Goal: Task Accomplishment & Management: Manage account settings

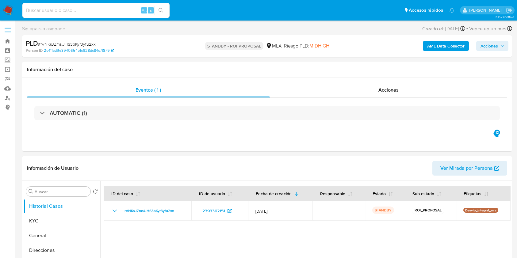
select select "10"
click at [77, 6] on div "Alt s" at bounding box center [95, 10] width 147 height 15
click at [79, 10] on input at bounding box center [95, 10] width 147 height 8
paste input "CyUrM77O92RWe2ZG1EMCjStn"
type input "CyUrM77O92RWe2ZG1EMCjStn"
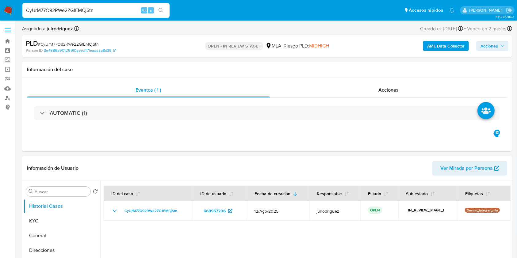
select select "10"
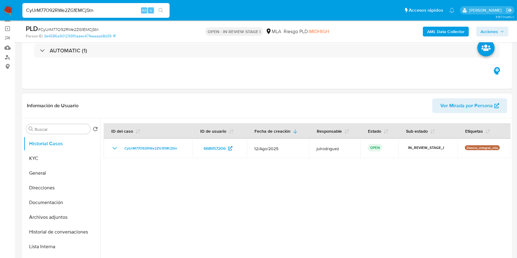
scroll to position [81, 0]
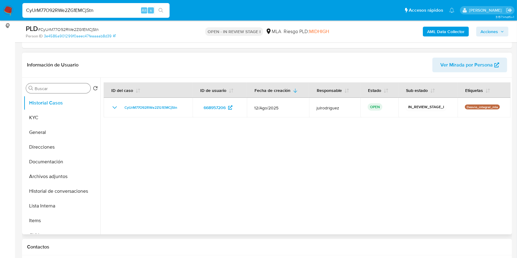
drag, startPoint x: 43, startPoint y: 114, endPoint x: 64, endPoint y: 92, distance: 29.9
click at [43, 114] on button "KYC" at bounding box center [62, 117] width 77 height 15
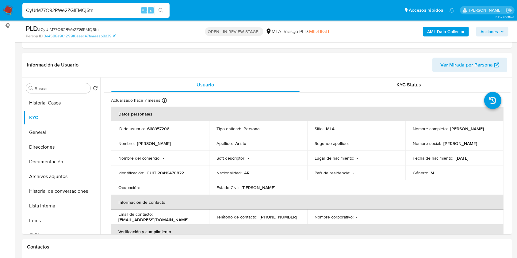
click at [79, 12] on input "CyUrM77O92RWe2ZG1EMCjStn" at bounding box center [95, 10] width 147 height 8
drag, startPoint x: 423, startPoint y: 130, endPoint x: 458, endPoint y: 134, distance: 35.4
click at [458, 131] on div "Nombre completo : Mauricio Jeremias Aristo" at bounding box center [453, 129] width 83 height 6
copy p "Mauricio Jeremias Aristo"
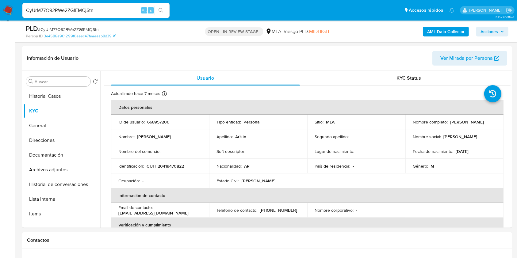
scroll to position [23, 0]
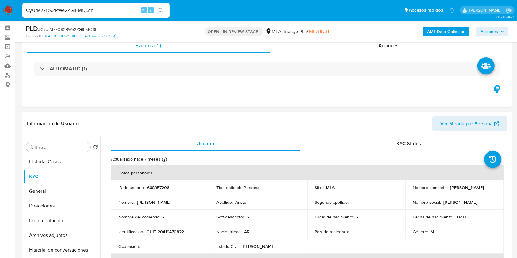
click at [159, 188] on p "668957206" at bounding box center [158, 188] width 22 height 6
copy p "668957206"
click at [83, 29] on span "# CyUrM77O92RWe2ZG1EMCjStn" at bounding box center [68, 29] width 61 height 6
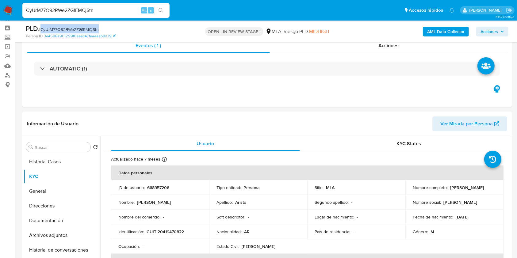
copy span "CyUrM77O92RWe2ZG1EMCjStn"
click at [173, 231] on p "CUIT 20419470822" at bounding box center [164, 232] width 37 height 6
copy p "20419470822"
click at [157, 187] on p "668957206" at bounding box center [158, 188] width 22 height 6
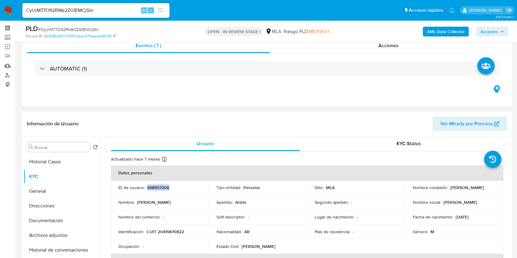
click at [157, 187] on p "668957206" at bounding box center [158, 188] width 22 height 6
click at [158, 190] on p "668957206" at bounding box center [158, 188] width 22 height 6
click at [173, 230] on p "CUIT 20419470822" at bounding box center [164, 232] width 37 height 6
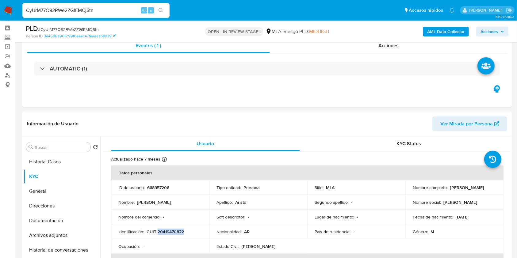
copy p "20419470822"
drag, startPoint x: 440, startPoint y: 190, endPoint x: 462, endPoint y: 190, distance: 22.1
click at [462, 190] on td "Nombre completo : Mauricio Jeremias Aristo" at bounding box center [454, 187] width 98 height 15
copy p "Mauricio Jeremias Aristo"
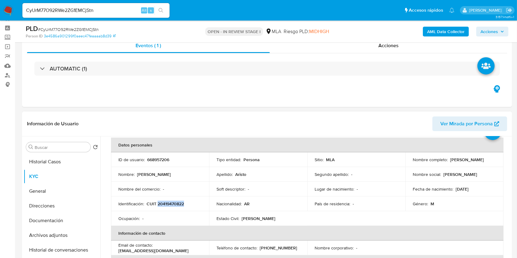
scroll to position [41, 0]
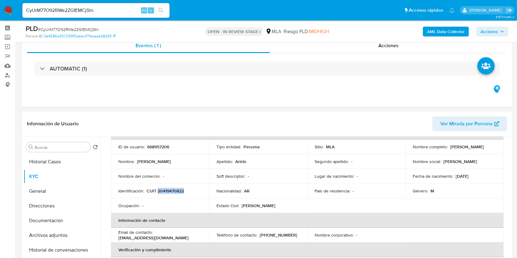
copy p "Mauricio Jeremias Aristo"
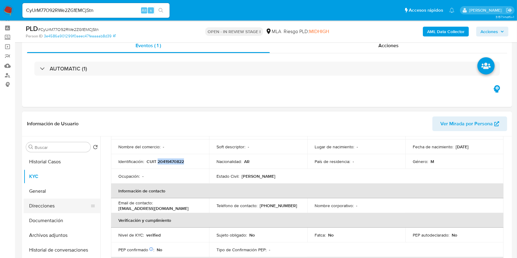
scroll to position [81, 0]
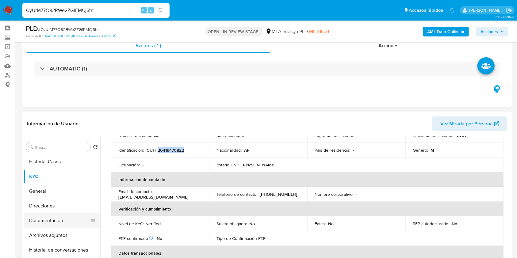
click at [64, 222] on button "Documentación" at bounding box center [60, 220] width 72 height 15
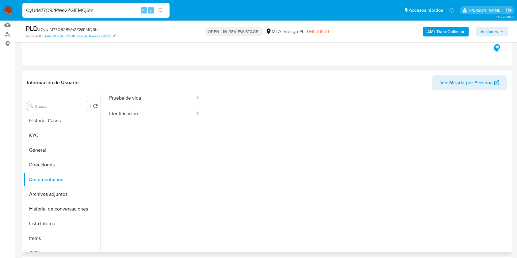
scroll to position [50, 0]
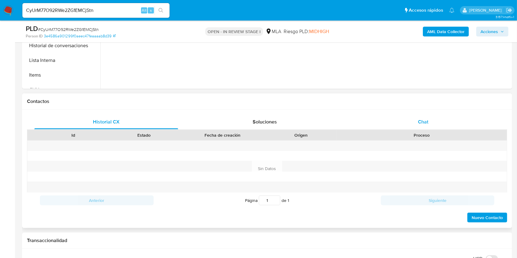
click at [424, 124] on span "Chat" at bounding box center [423, 121] width 10 height 7
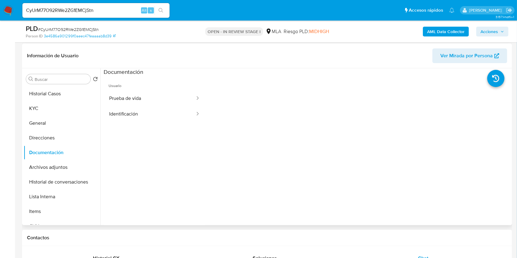
scroll to position [23, 0]
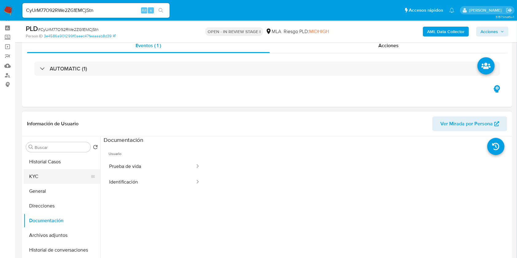
click at [49, 175] on button "KYC" at bounding box center [60, 176] width 72 height 15
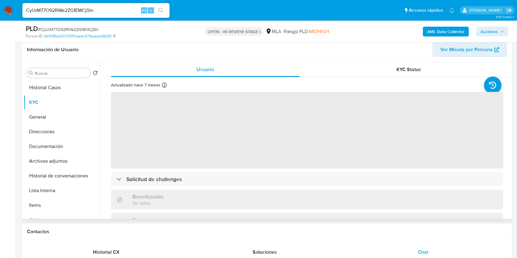
scroll to position [104, 0]
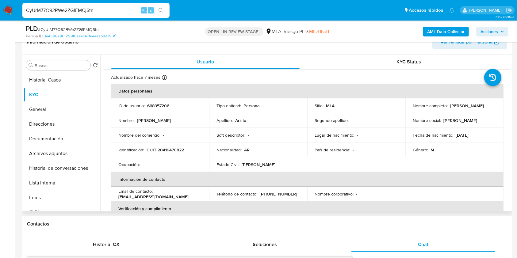
click at [172, 151] on p "CUIT 20419470822" at bounding box center [164, 150] width 37 height 6
copy p "20419470822"
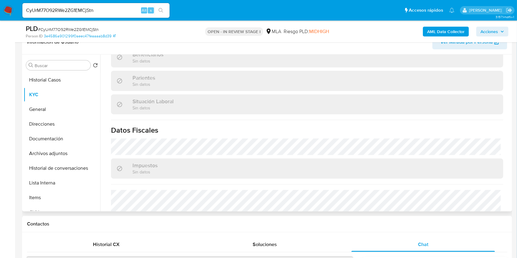
scroll to position [316, 0]
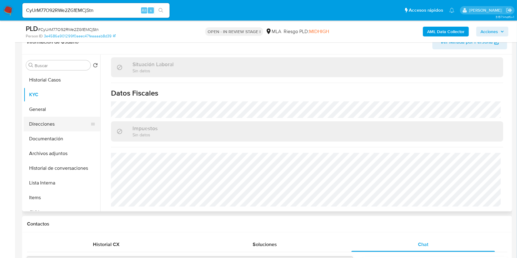
click at [42, 125] on button "Direcciones" at bounding box center [60, 124] width 72 height 15
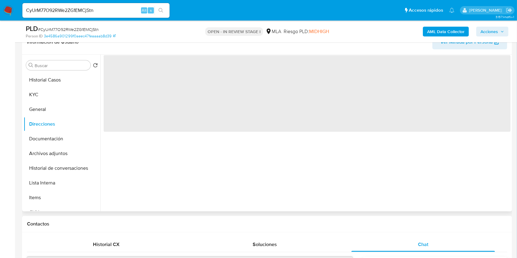
scroll to position [0, 0]
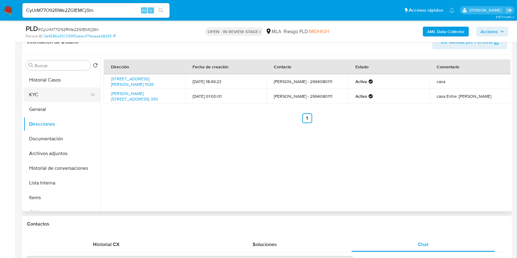
click at [39, 93] on button "KYC" at bounding box center [60, 94] width 72 height 15
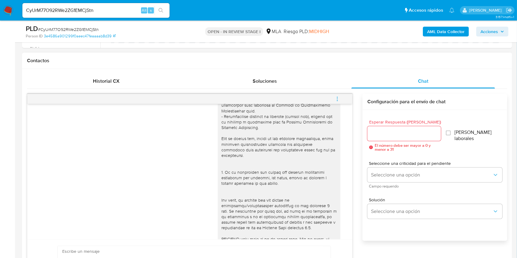
scroll to position [286, 0]
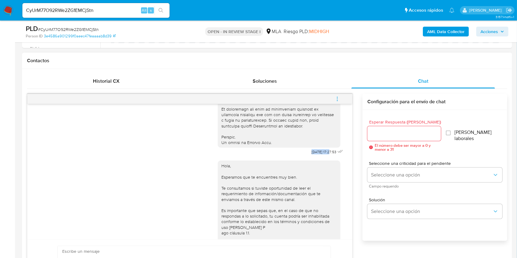
drag, startPoint x: 299, startPoint y: 164, endPoint x: 317, endPoint y: 164, distance: 18.1
copy span "18/08/2025"
drag, startPoint x: 21, startPoint y: 148, endPoint x: 169, endPoint y: 171, distance: 149.7
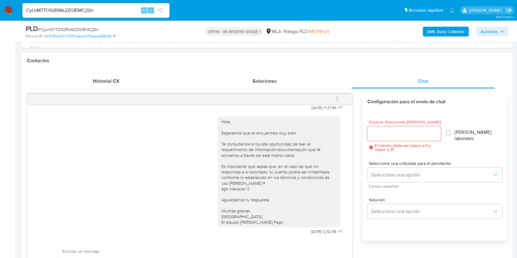
scroll to position [309, 0]
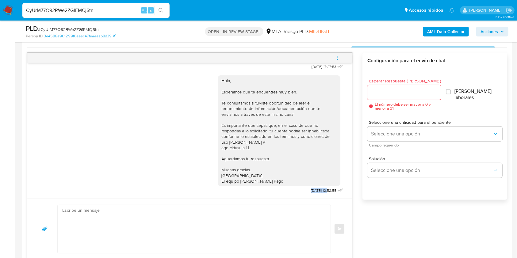
drag, startPoint x: 296, startPoint y: 190, endPoint x: 313, endPoint y: 242, distance: 55.1
click at [315, 190] on span "22/08/2025 12:52:55" at bounding box center [323, 190] width 25 height 5
copy span "22/08/2025"
click at [335, 58] on icon "menu-action" at bounding box center [337, 58] width 6 height 6
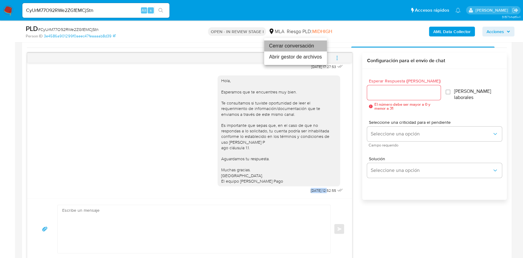
click at [292, 48] on li "Cerrar conversación" at bounding box center [295, 45] width 63 height 11
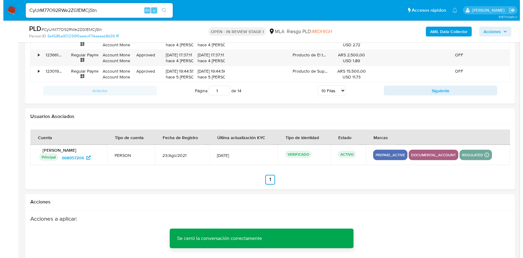
scroll to position [1077, 0]
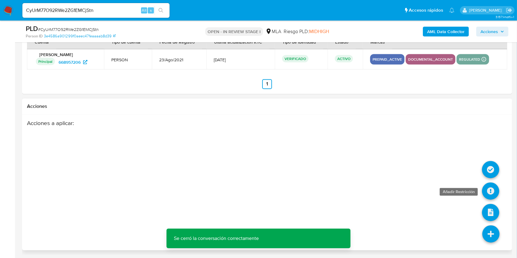
click at [489, 188] on icon at bounding box center [490, 191] width 17 height 17
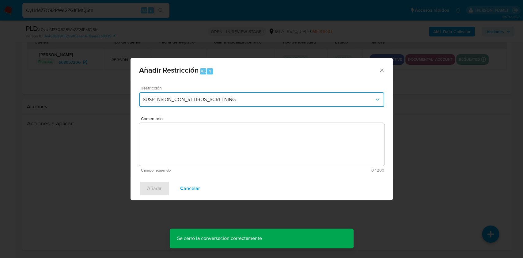
drag, startPoint x: 175, startPoint y: 104, endPoint x: 175, endPoint y: 100, distance: 3.1
click at [175, 100] on button "SUSPENSION_CON_RETIROS_SCREENING" at bounding box center [261, 99] width 245 height 15
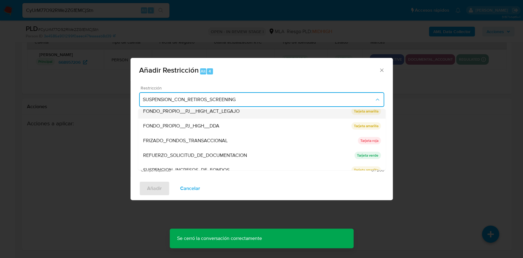
scroll to position [130, 0]
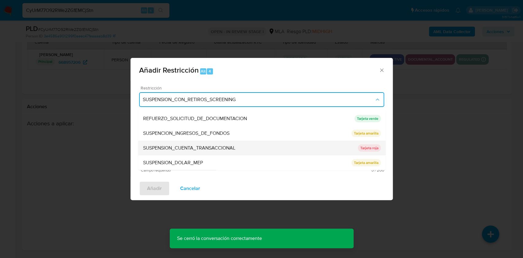
click at [194, 148] on span "SUSPENSION_CUENTA_TRANSACCIONAL" at bounding box center [189, 148] width 92 height 6
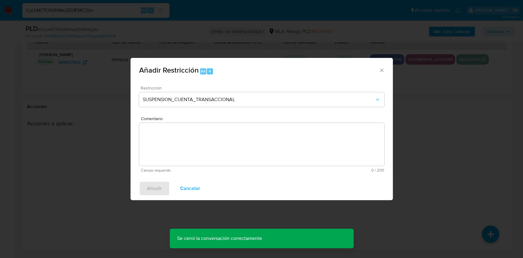
click at [213, 144] on textarea "Comentario" at bounding box center [261, 144] width 245 height 43
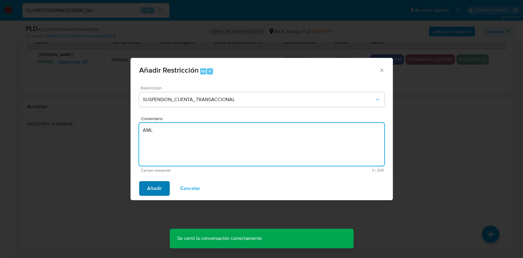
type textarea "AML"
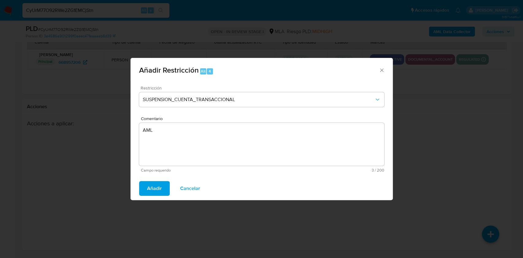
click at [149, 183] on span "Añadir" at bounding box center [154, 188] width 15 height 13
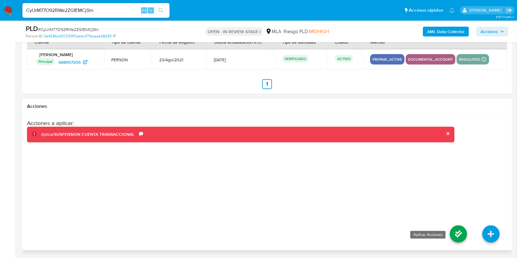
click at [459, 232] on icon at bounding box center [457, 233] width 17 height 17
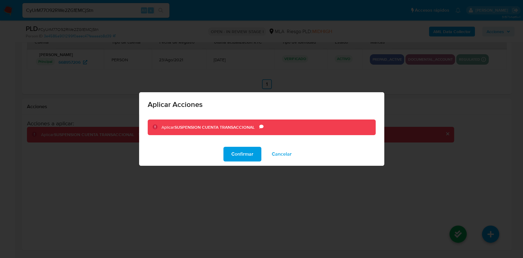
click at [249, 157] on span "Confirmar" at bounding box center [242, 153] width 22 height 13
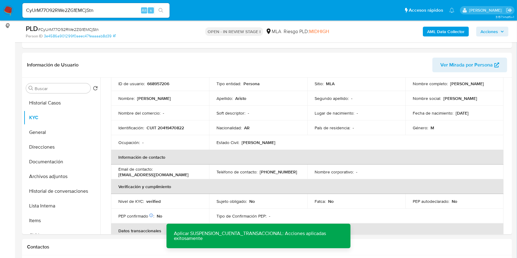
scroll to position [0, 0]
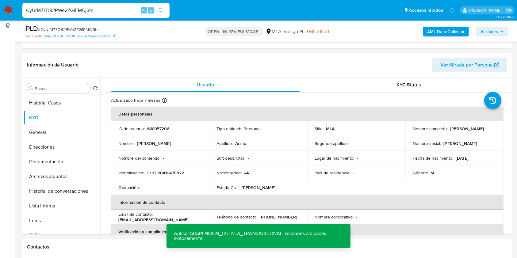
click at [162, 128] on p "668957206" at bounding box center [158, 129] width 22 height 6
click at [158, 131] on p "668957206" at bounding box center [158, 129] width 22 height 6
click at [86, 29] on span "# CyUrM77O92RWe2ZG1EMCjStn" at bounding box center [68, 29] width 61 height 6
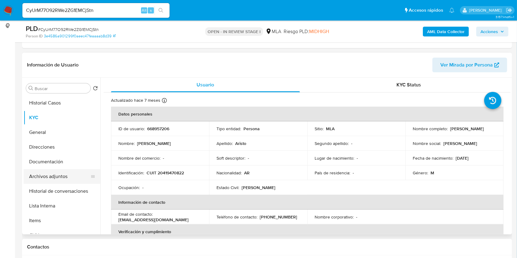
click at [55, 174] on button "Archivos adjuntos" at bounding box center [60, 176] width 72 height 15
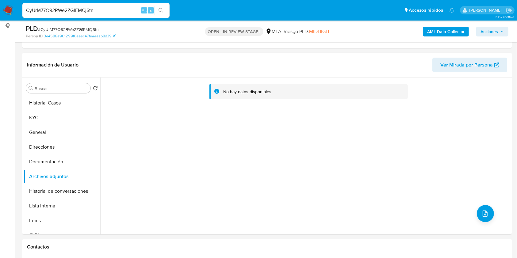
click at [433, 32] on b "AML Data Collector" at bounding box center [445, 32] width 37 height 10
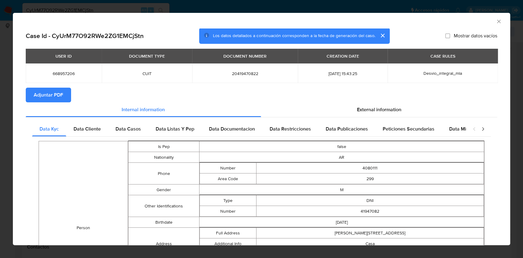
click at [67, 94] on button "Adjuntar PDF" at bounding box center [48, 95] width 45 height 15
click at [496, 23] on icon "Cerrar ventana" at bounding box center [499, 21] width 6 height 6
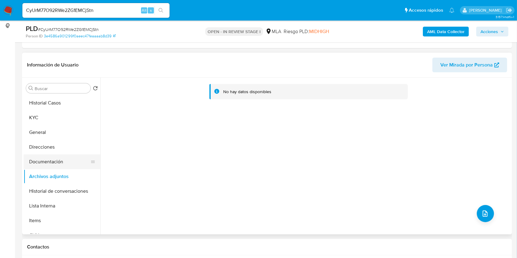
click at [54, 162] on button "Documentación" at bounding box center [60, 161] width 72 height 15
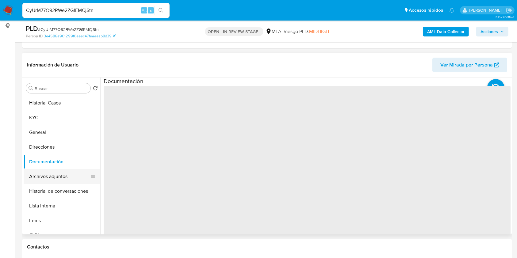
click at [54, 173] on button "Archivos adjuntos" at bounding box center [60, 176] width 72 height 15
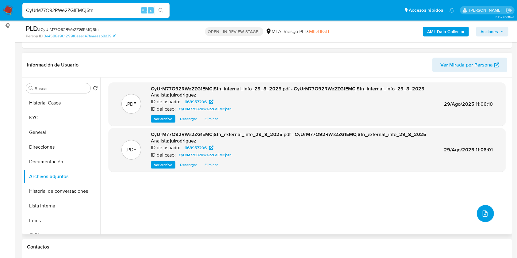
click at [480, 218] on button "upload-file" at bounding box center [484, 213] width 17 height 17
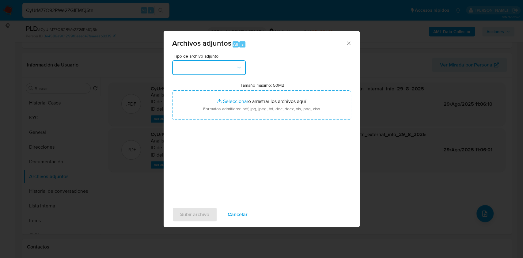
click at [231, 68] on button "button" at bounding box center [209, 67] width 74 height 15
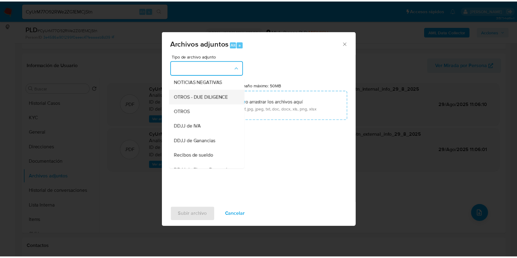
scroll to position [123, 0]
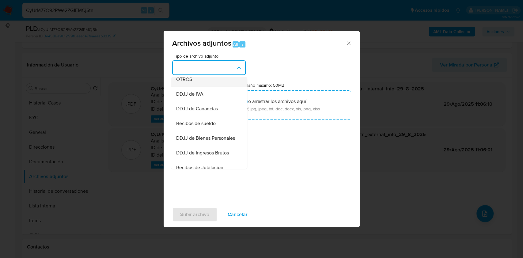
click at [185, 82] on span "OTROS" at bounding box center [184, 79] width 16 height 6
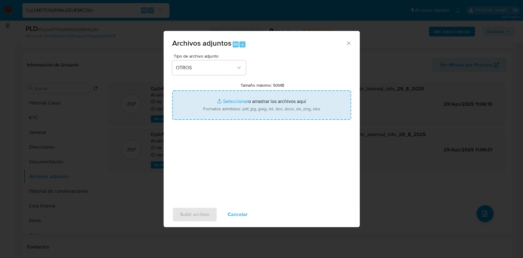
click at [235, 105] on input "Tamaño máximo: 50MB Seleccionar archivos" at bounding box center [261, 104] width 179 height 29
type input "C:\fakepath\Mauricio Jeremias Aristo - NOSIS - AGOSTO 2025.pdf"
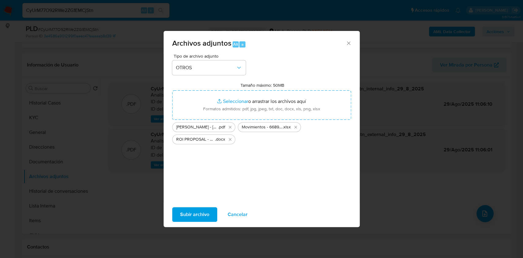
click at [197, 211] on span "Subir archivo" at bounding box center [194, 214] width 29 height 13
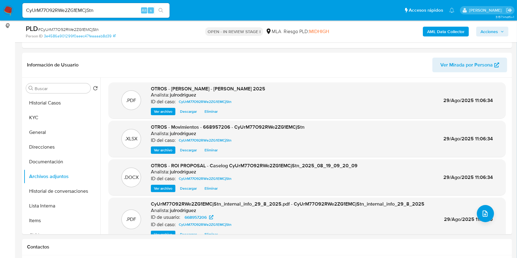
click at [487, 26] on div "AML Data Collector Acciones" at bounding box center [428, 31] width 159 height 14
click at [491, 33] on span "Acciones" at bounding box center [488, 32] width 17 height 10
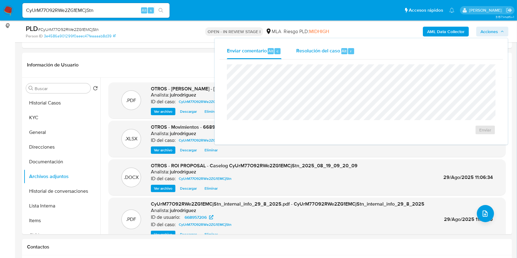
click at [307, 50] on span "Resolución del caso" at bounding box center [318, 50] width 44 height 7
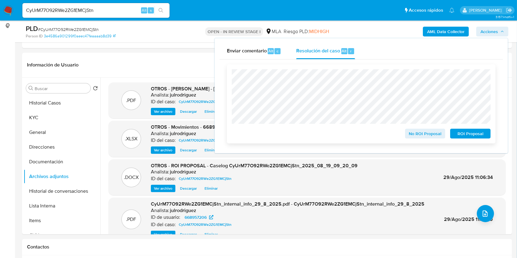
click at [466, 134] on span "ROI Proposal" at bounding box center [470, 133] width 32 height 9
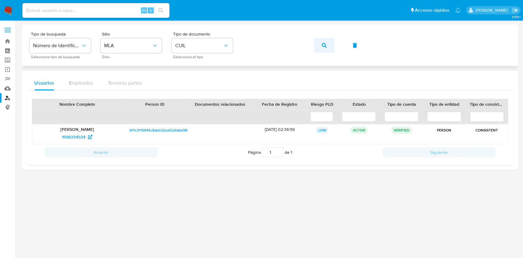
click at [316, 44] on button "button" at bounding box center [324, 45] width 21 height 15
click at [76, 134] on span "539400667" at bounding box center [73, 137] width 22 height 10
click at [320, 45] on button "button" at bounding box center [324, 45] width 21 height 15
click at [66, 137] on span "1185998143" at bounding box center [74, 137] width 22 height 10
click at [328, 47] on button "button" at bounding box center [324, 45] width 21 height 15
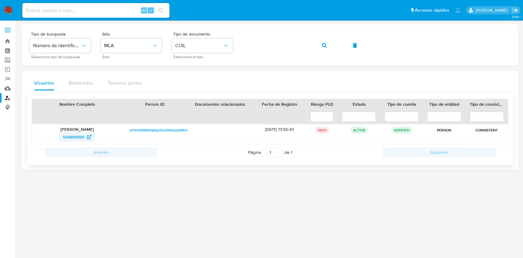
click at [76, 136] on span "508816690" at bounding box center [74, 137] width 22 height 10
click at [326, 45] on button "button" at bounding box center [324, 45] width 21 height 15
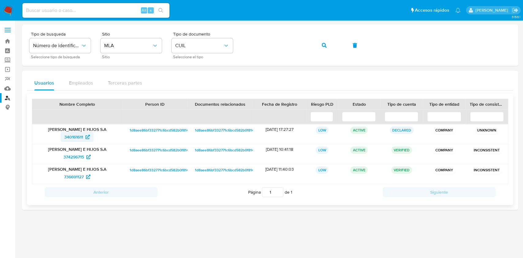
click at [70, 134] on span "340161611" at bounding box center [73, 137] width 19 height 10
click at [74, 156] on span "374296715" at bounding box center [73, 157] width 21 height 10
click at [319, 41] on button "button" at bounding box center [324, 45] width 21 height 15
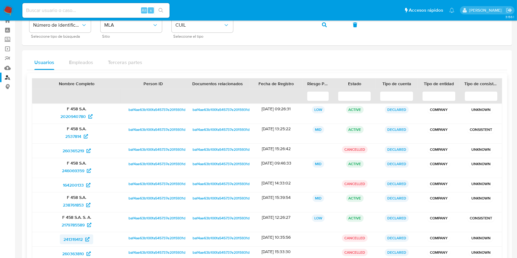
scroll to position [78, 0]
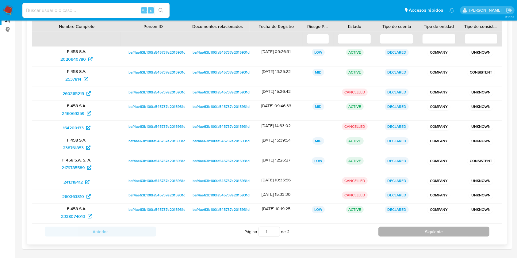
click at [385, 230] on button "Siguiente" at bounding box center [433, 232] width 111 height 10
type input "2"
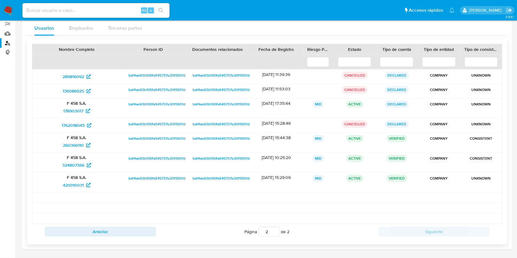
scroll to position [55, 0]
click at [70, 143] on span "260366110" at bounding box center [73, 146] width 21 height 10
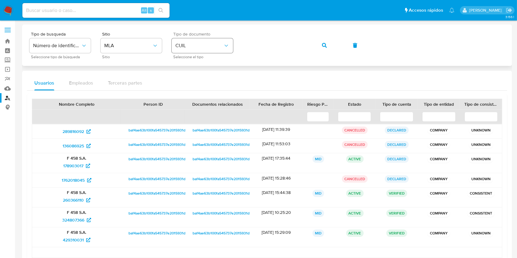
scroll to position [0, 0]
click at [315, 49] on button "button" at bounding box center [324, 45] width 21 height 15
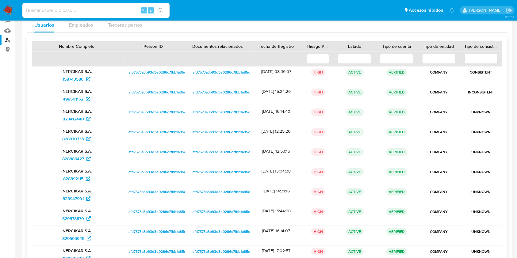
scroll to position [18, 0]
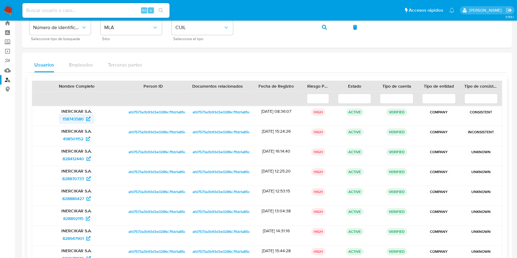
click at [73, 121] on span "158743580" at bounding box center [72, 119] width 21 height 10
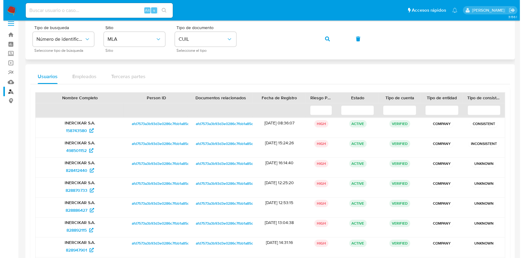
scroll to position [0, 0]
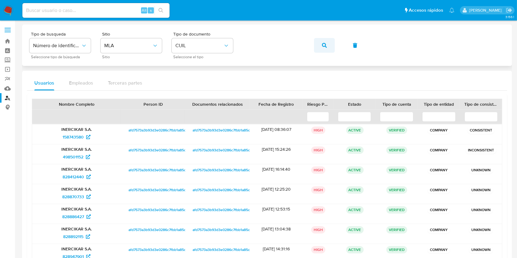
click at [320, 46] on button "button" at bounding box center [324, 45] width 21 height 15
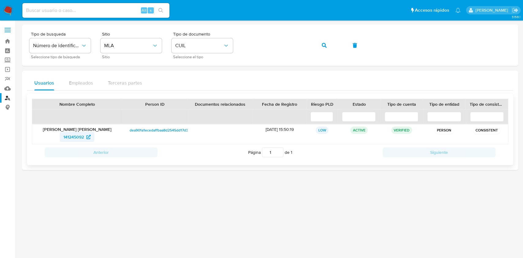
click at [78, 135] on span "141245092" at bounding box center [73, 137] width 21 height 10
click at [330, 43] on button "button" at bounding box center [324, 45] width 21 height 15
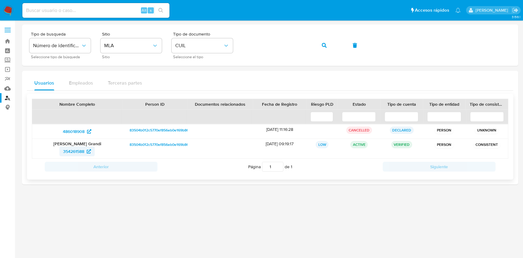
click at [81, 148] on span "354261588" at bounding box center [73, 151] width 21 height 10
click at [325, 46] on icon "button" at bounding box center [324, 45] width 5 height 5
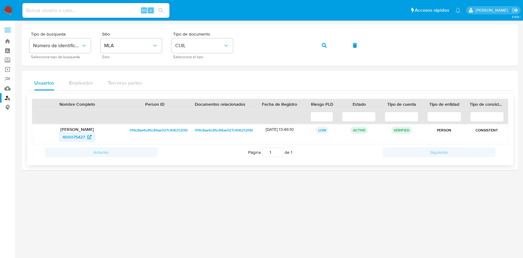
click at [76, 134] on span "400075427" at bounding box center [73, 137] width 22 height 10
click at [321, 45] on button "button" at bounding box center [324, 45] width 21 height 15
click at [79, 134] on span "432502470" at bounding box center [73, 137] width 22 height 10
click at [316, 45] on button "button" at bounding box center [324, 45] width 21 height 15
click at [80, 134] on span "1663497652" at bounding box center [73, 137] width 23 height 10
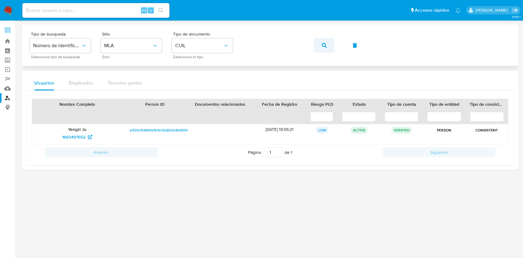
click at [319, 45] on button "button" at bounding box center [324, 45] width 21 height 15
click at [66, 136] on span "80104331" at bounding box center [74, 137] width 18 height 10
click at [326, 43] on icon "button" at bounding box center [324, 45] width 5 height 5
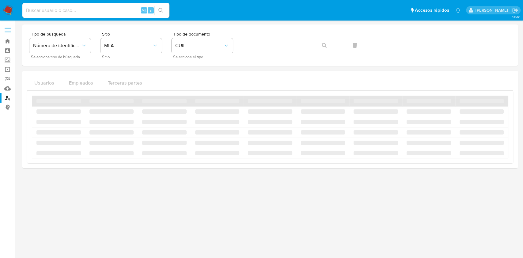
click at [211, 256] on main "3.156.1" at bounding box center [261, 129] width 523 height 258
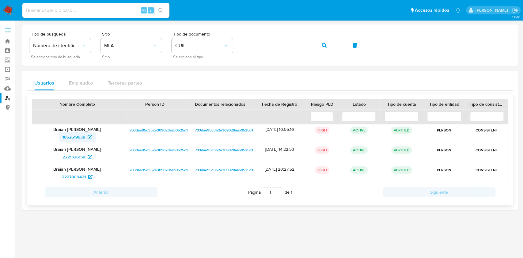
click at [76, 138] on span "1852619938" at bounding box center [73, 137] width 23 height 10
click at [317, 42] on button "button" at bounding box center [324, 45] width 21 height 15
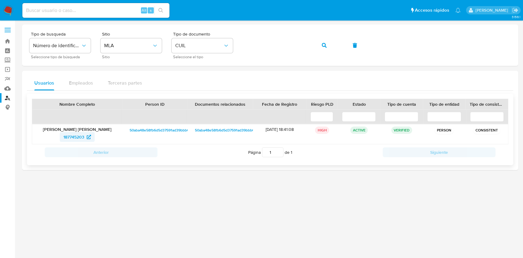
click at [73, 139] on span "187745203" at bounding box center [73, 137] width 21 height 10
click at [327, 46] on button "button" at bounding box center [324, 45] width 21 height 15
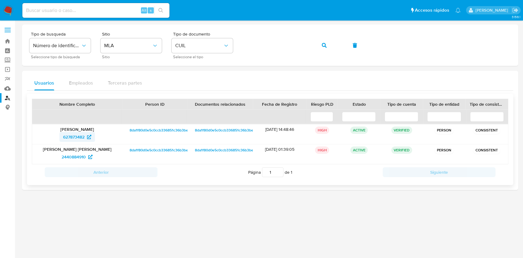
click at [72, 134] on span "627873482" at bounding box center [73, 137] width 21 height 10
click at [325, 43] on icon "button" at bounding box center [324, 45] width 5 height 5
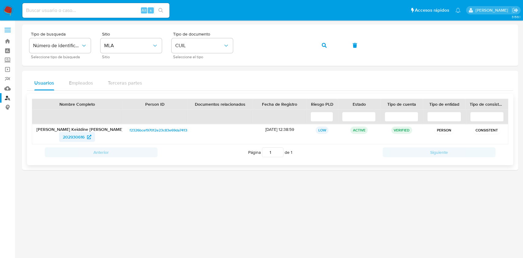
click at [71, 135] on span "202930616" at bounding box center [74, 137] width 22 height 10
click at [316, 44] on button "button" at bounding box center [324, 45] width 21 height 15
click at [79, 138] on span "1235814982" at bounding box center [73, 137] width 23 height 10
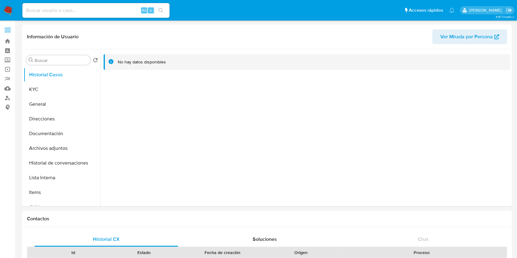
select select "10"
click at [62, 94] on button "KYC" at bounding box center [60, 89] width 72 height 15
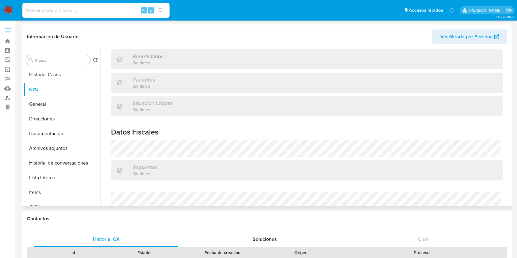
scroll to position [184, 0]
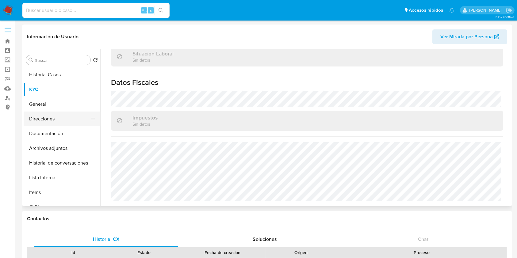
click at [55, 119] on button "Direcciones" at bounding box center [60, 119] width 72 height 15
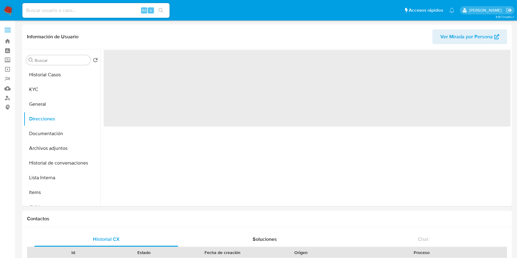
scroll to position [0, 0]
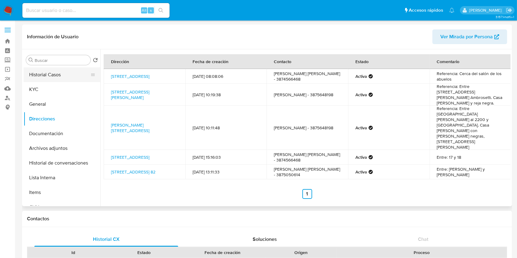
click at [60, 76] on button "Historial Casos" at bounding box center [60, 74] width 72 height 15
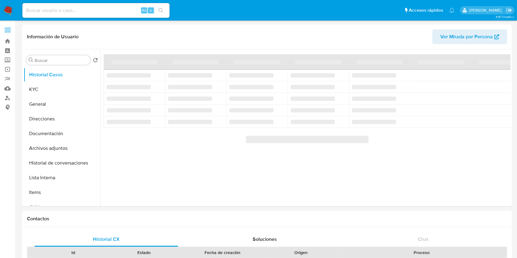
select select "10"
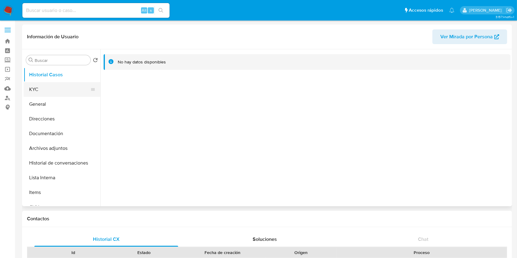
click at [70, 95] on button "KYC" at bounding box center [60, 89] width 72 height 15
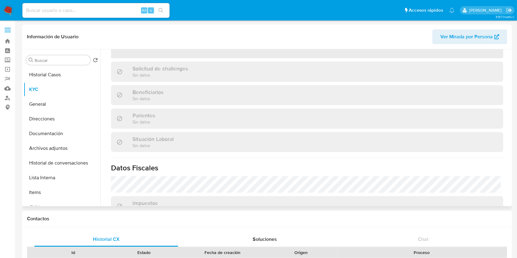
scroll to position [184, 0]
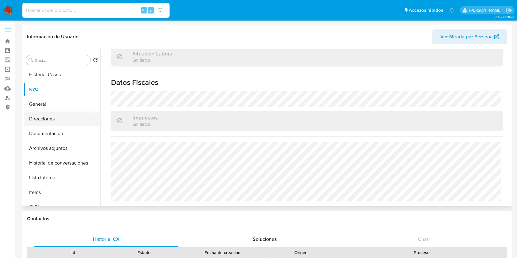
click at [47, 119] on button "Direcciones" at bounding box center [60, 119] width 72 height 15
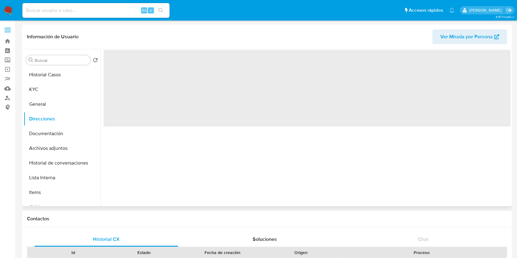
scroll to position [0, 0]
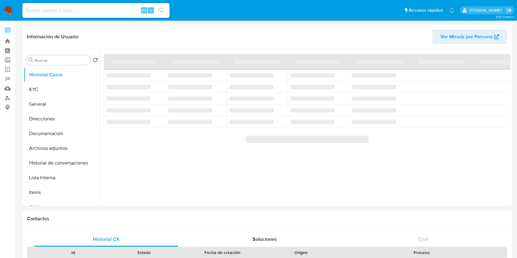
select select "10"
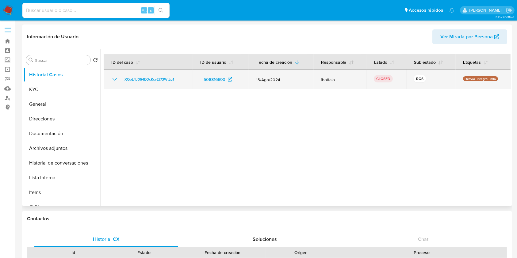
click at [112, 82] on td "XQpL4J064EOcKcvEt73WtLg1" at bounding box center [148, 80] width 89 height 20
click at [112, 81] on icon "Mostrar/Ocultar" at bounding box center [114, 79] width 7 height 7
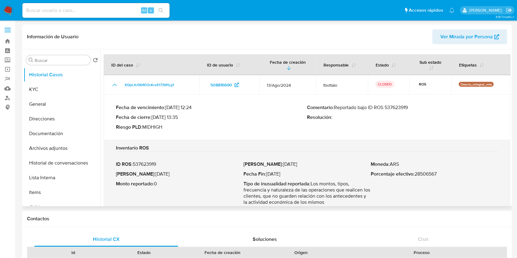
click at [396, 105] on p "Comentario : Reportado bajo ID ROS 537623919" at bounding box center [402, 107] width 191 height 6
click at [49, 86] on button "KYC" at bounding box center [60, 89] width 72 height 15
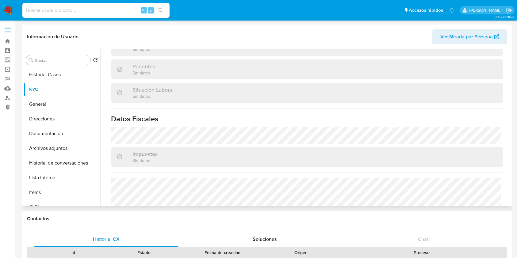
scroll to position [316, 0]
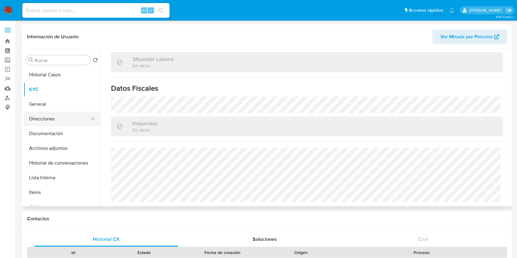
click at [52, 121] on button "Direcciones" at bounding box center [60, 119] width 72 height 15
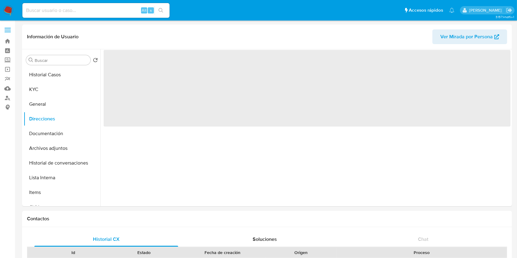
scroll to position [0, 0]
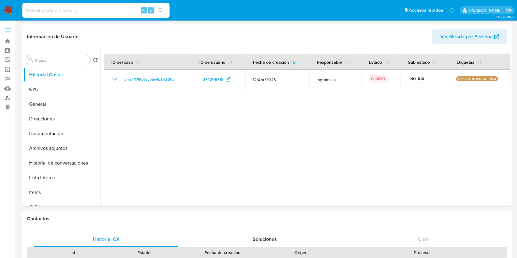
select select "10"
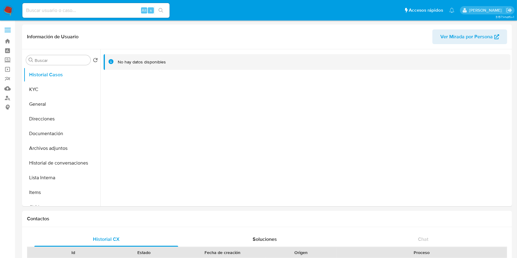
select select "10"
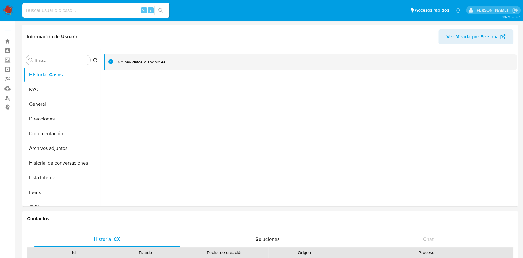
select select "10"
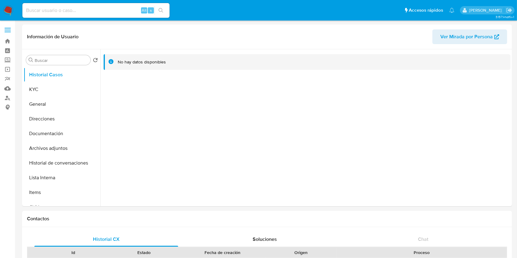
select select "10"
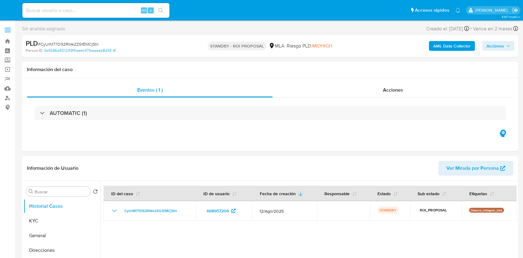
select select "10"
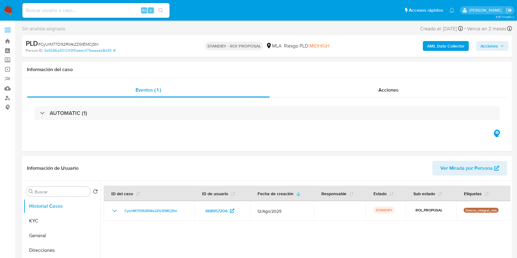
click at [84, 7] on input at bounding box center [95, 10] width 147 height 8
paste input "e9Ts7WFvnZYUhrQkBJ2QNs7S"
type input "e9Ts7WFvnZYUhrQkBJ2QNs7S"
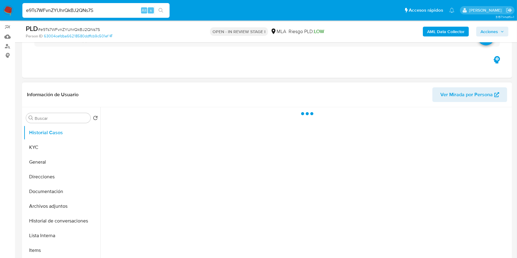
scroll to position [81, 0]
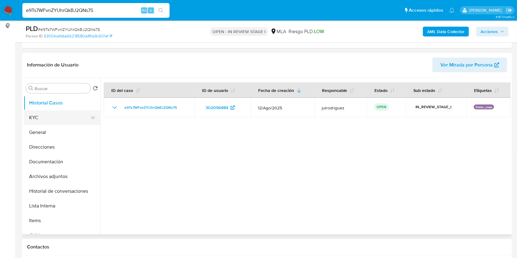
click at [51, 120] on button "KYC" at bounding box center [60, 117] width 72 height 15
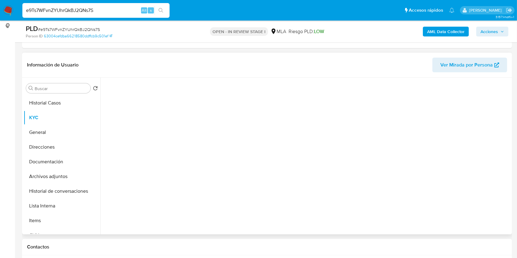
select select "10"
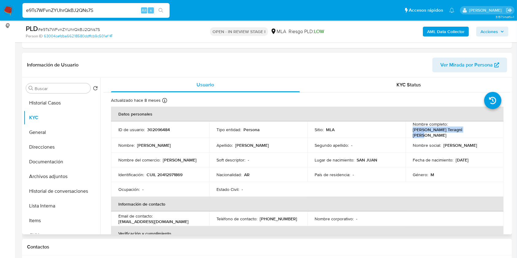
drag, startPoint x: 410, startPoint y: 131, endPoint x: 484, endPoint y: 134, distance: 73.6
click at [484, 134] on div "Nombre completo : [PERSON_NAME] Teragni [PERSON_NAME]" at bounding box center [453, 129] width 83 height 17
copy p "[PERSON_NAME] Teragni [PERSON_NAME]"
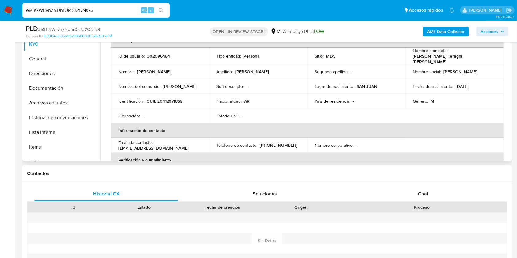
scroll to position [108, 0]
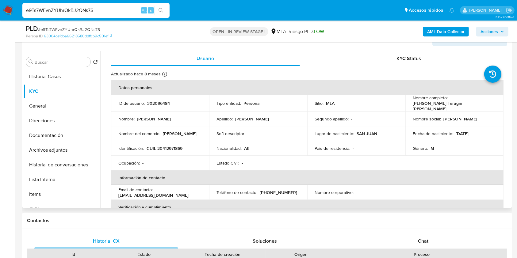
click at [161, 102] on p "302096484" at bounding box center [158, 103] width 23 height 6
copy p "302096484"
click at [65, 31] on span "# e9Ts7WFvnZYUhrQkBJ2QNs7S" at bounding box center [69, 29] width 62 height 6
click at [64, 31] on span "# e9Ts7WFvnZYUhrQkBJ2QNs7S" at bounding box center [69, 29] width 62 height 6
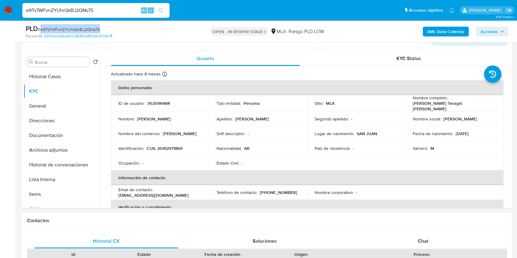
copy span "e9Ts7WFvnZYUhrQkBJ2QNs7S"
click at [64, 136] on button "Documentación" at bounding box center [60, 135] width 72 height 15
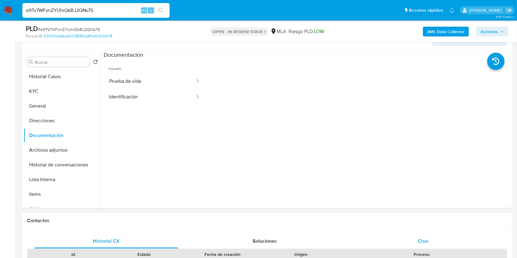
click at [422, 240] on span "Chat" at bounding box center [423, 240] width 10 height 7
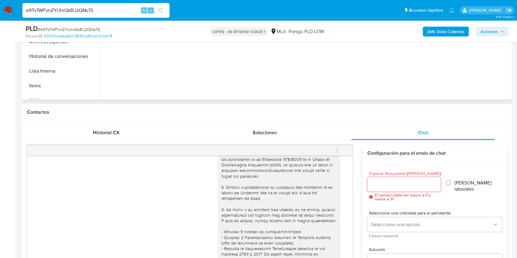
scroll to position [67, 0]
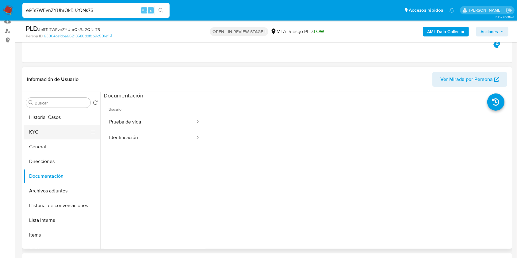
click at [48, 136] on button "KYC" at bounding box center [60, 132] width 72 height 15
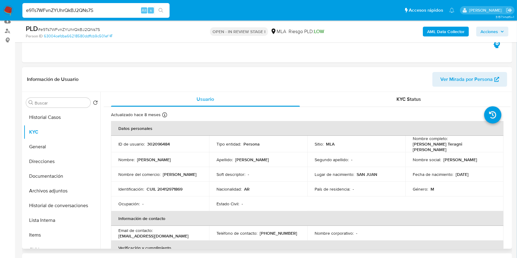
click at [181, 173] on p "Gabriel Teragni" at bounding box center [180, 175] width 34 height 6
click at [169, 186] on p "CUIL 20412971869" at bounding box center [164, 189] width 36 height 6
copy p "20412971869"
click at [156, 142] on p "302096484" at bounding box center [158, 144] width 23 height 6
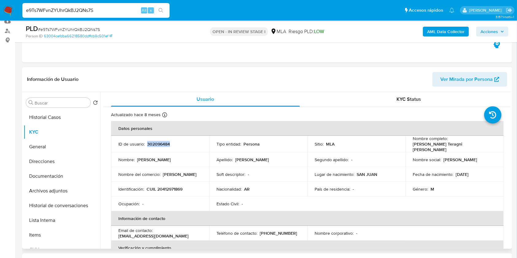
click at [155, 142] on p "302096484" at bounding box center [158, 144] width 23 height 6
copy p "302096484"
drag, startPoint x: 411, startPoint y: 145, endPoint x: 465, endPoint y: 145, distance: 54.2
click at [465, 145] on div "Nombre completo : Gabriel Matias Teragni Diaz" at bounding box center [453, 144] width 83 height 17
copy p "Gabriel Matias Teragni Diaz"
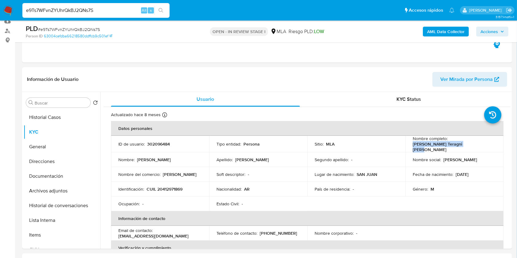
copy p "Gabriel Matias Teragni Diaz"
click at [173, 186] on p "CUIL 20412971869" at bounding box center [164, 189] width 36 height 6
copy p "20412971869"
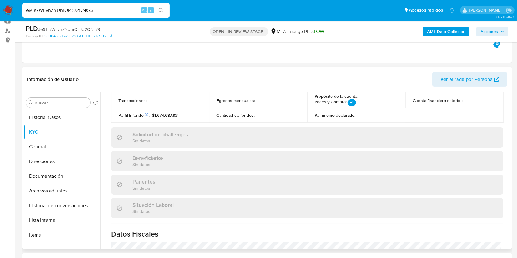
scroll to position [323, 0]
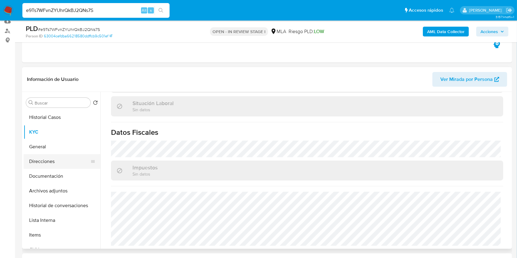
click at [47, 161] on button "Direcciones" at bounding box center [60, 161] width 72 height 15
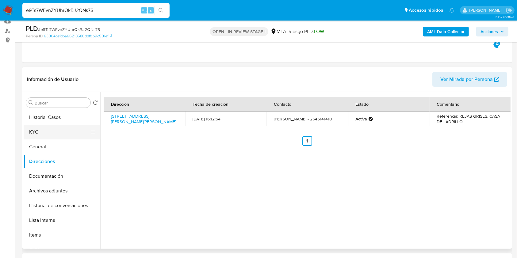
click at [47, 132] on button "KYC" at bounding box center [60, 132] width 72 height 15
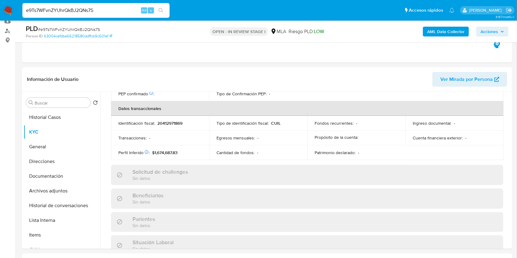
scroll to position [323, 0]
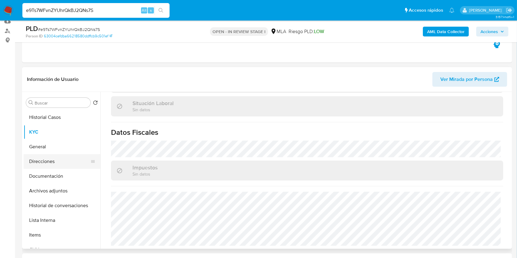
click at [40, 161] on button "Direcciones" at bounding box center [60, 161] width 72 height 15
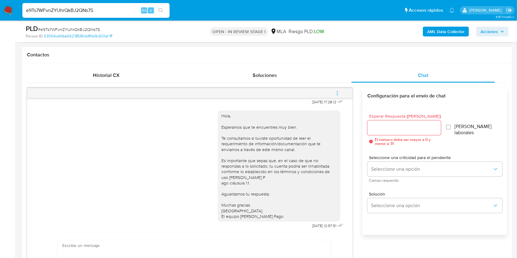
scroll to position [271, 0]
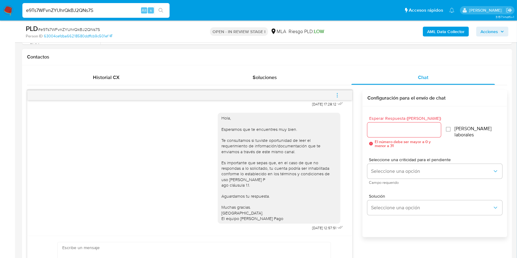
click at [339, 93] on icon "menu-action" at bounding box center [337, 96] width 6 height 6
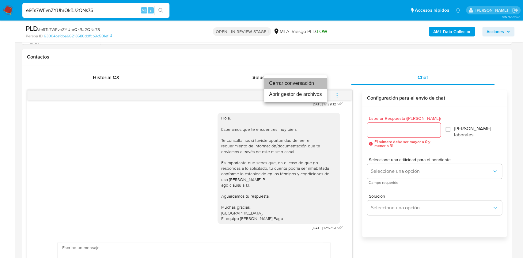
click at [283, 80] on li "Cerrar conversación" at bounding box center [295, 83] width 63 height 11
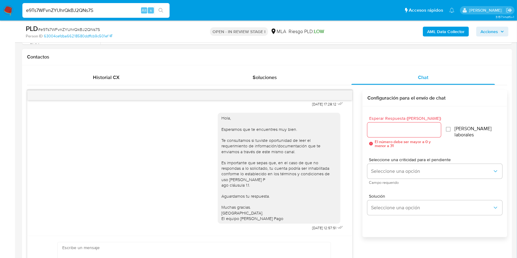
scroll to position [305, 0]
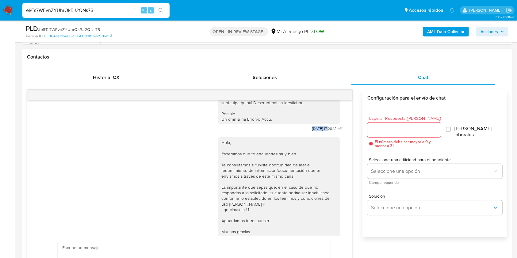
drag, startPoint x: 296, startPoint y: 138, endPoint x: 316, endPoint y: 139, distance: 20.0
copy span "18/08/2025"
click at [41, 172] on div "Hola, Esperamos que te encuentres muy bien. Te consultamos si tuviste oportunid…" at bounding box center [189, 195] width 309 height 124
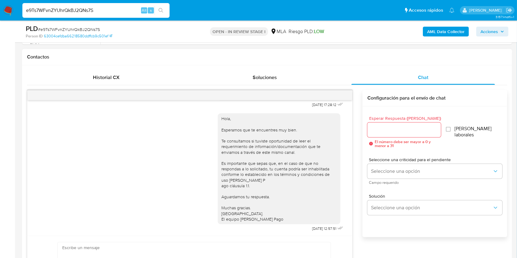
scroll to position [346, 0]
drag, startPoint x: 297, startPoint y: 229, endPoint x: 316, endPoint y: 229, distance: 19.9
click at [316, 229] on div "Hola, Esperamos que te encuentres muy bien. Te consultamos si tuviste oportunid…" at bounding box center [281, 170] width 127 height 124
copy span "22/08/2025"
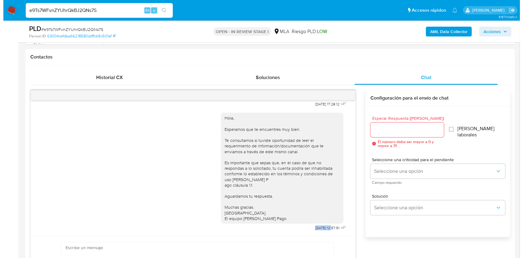
scroll to position [1077, 0]
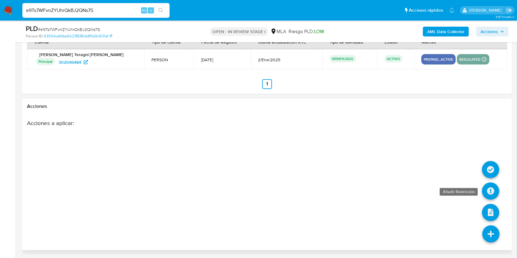
click at [488, 190] on icon at bounding box center [490, 191] width 17 height 17
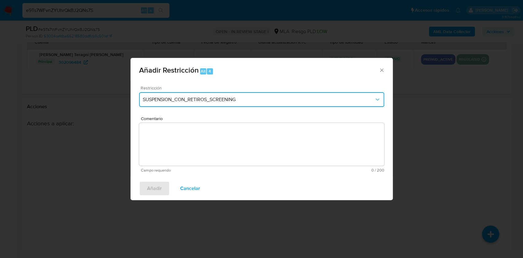
click at [213, 96] on button "SUSPENSION_CON_RETIROS_SCREENING" at bounding box center [261, 99] width 245 height 15
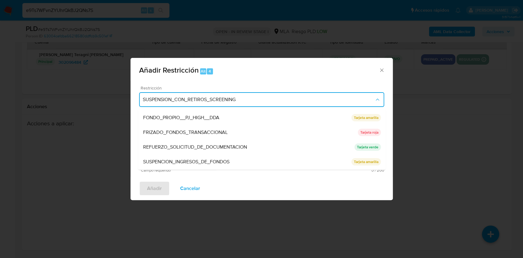
scroll to position [130, 0]
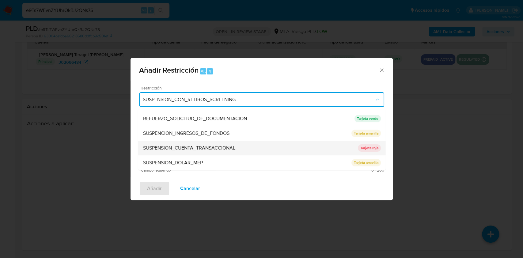
click at [200, 147] on span "SUSPENSION_CUENTA_TRANSACCIONAL" at bounding box center [189, 148] width 92 height 6
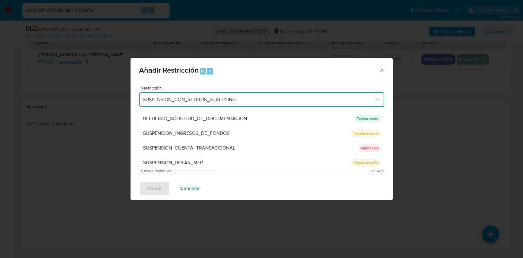
click at [233, 145] on textarea "Comentario" at bounding box center [261, 144] width 245 height 43
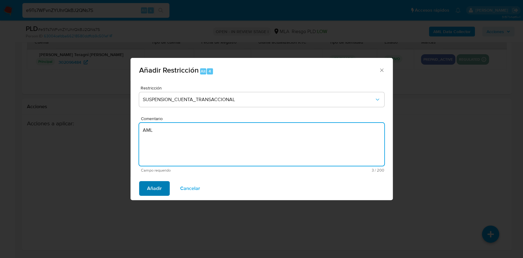
type textarea "AML"
click at [161, 185] on span "Añadir" at bounding box center [154, 188] width 15 height 13
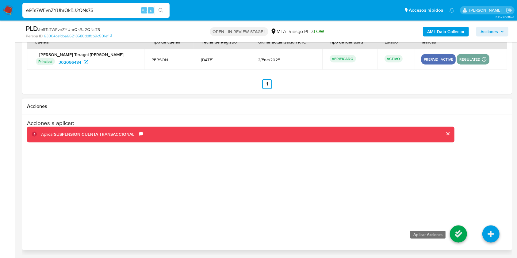
click at [456, 232] on icon at bounding box center [457, 233] width 17 height 17
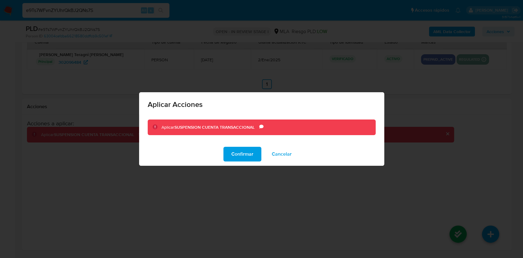
click at [233, 158] on span "Confirmar" at bounding box center [242, 153] width 22 height 13
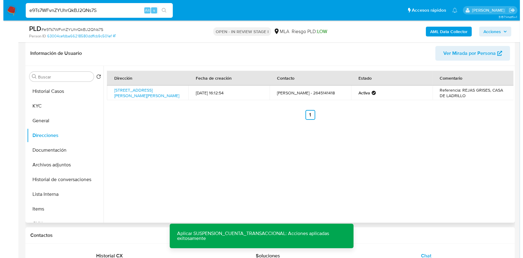
scroll to position [56, 0]
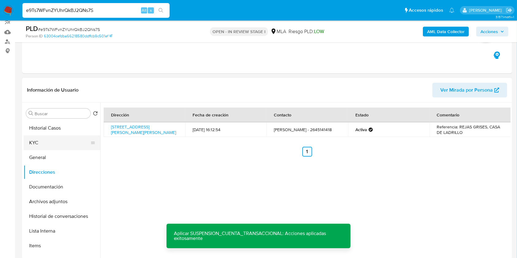
click at [58, 143] on button "KYC" at bounding box center [60, 142] width 72 height 15
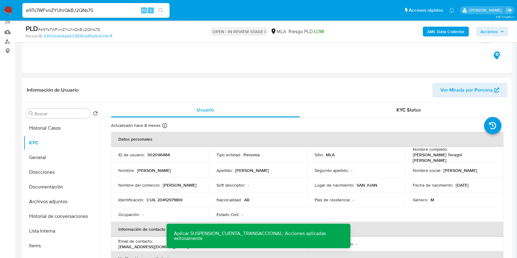
click at [154, 154] on p "302096484" at bounding box center [158, 155] width 23 height 6
click at [93, 28] on span "# e9Ts7WFvnZYUhrQkBJ2QNs7S" at bounding box center [69, 29] width 62 height 6
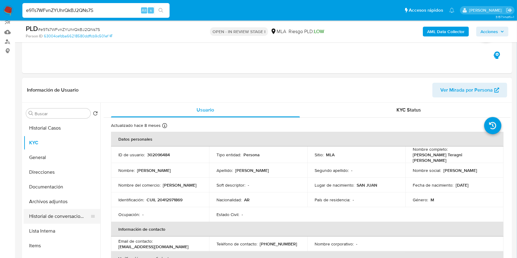
click at [62, 210] on button "Historial de conversaciones" at bounding box center [60, 216] width 72 height 15
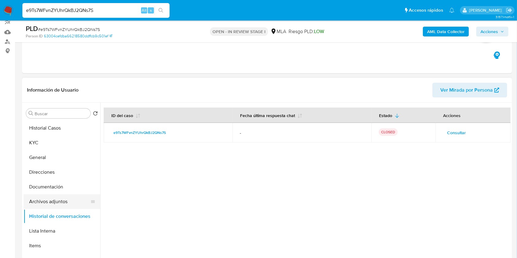
click at [54, 201] on button "Archivos adjuntos" at bounding box center [60, 201] width 72 height 15
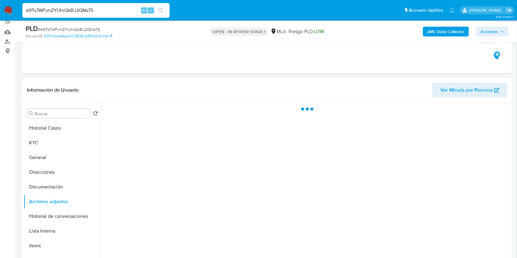
click at [446, 30] on b "AML Data Collector" at bounding box center [445, 32] width 37 height 10
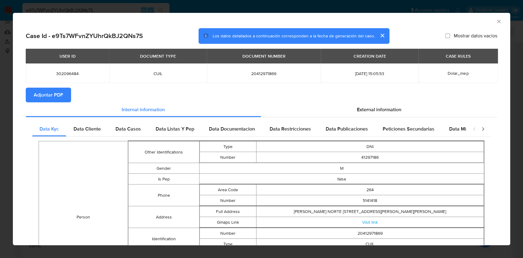
click at [69, 98] on button "Adjuntar PDF" at bounding box center [48, 95] width 45 height 15
click at [497, 22] on icon "Cerrar ventana" at bounding box center [498, 21] width 3 height 3
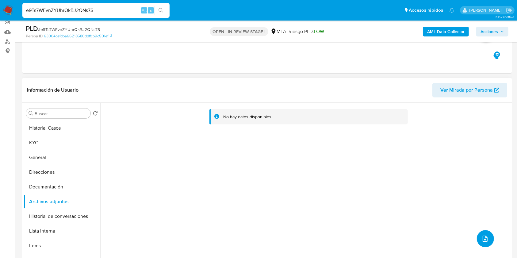
click at [488, 239] on button "upload-file" at bounding box center [484, 238] width 17 height 17
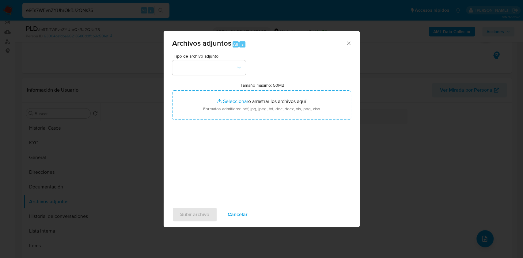
click at [220, 75] on div "Tipo de archivo adjunto Tamaño máximo: 50MB Seleccionar archivos Seleccionar o …" at bounding box center [261, 126] width 179 height 145
click at [219, 70] on button "button" at bounding box center [209, 67] width 74 height 15
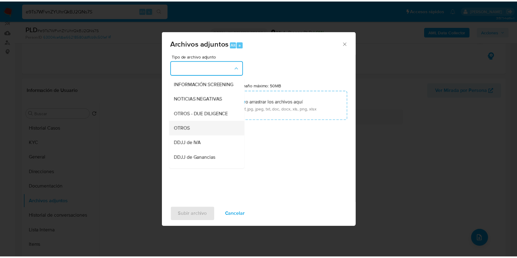
scroll to position [73, 0]
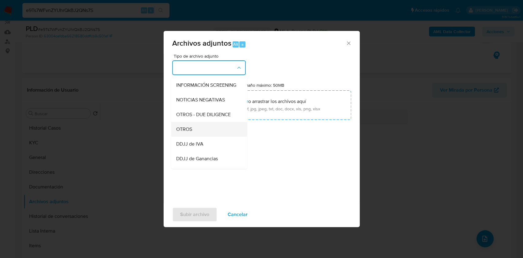
click at [197, 134] on div "OTROS" at bounding box center [207, 129] width 62 height 15
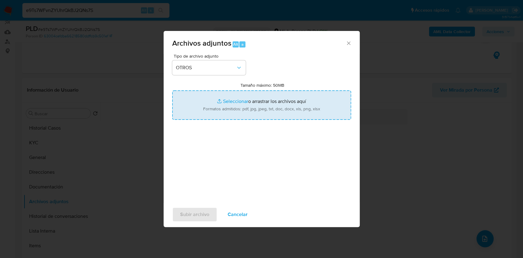
click at [279, 94] on input "Tamaño máximo: 50MB Seleccionar archivos" at bounding box center [261, 104] width 179 height 29
type input "C:\fakepath\Gabriel Matias Teragni Diaz - NOSIS - AGOSTO 2025.pdf"
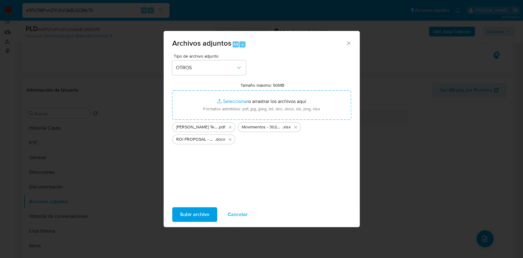
click at [187, 210] on span "Subir archivo" at bounding box center [194, 214] width 29 height 13
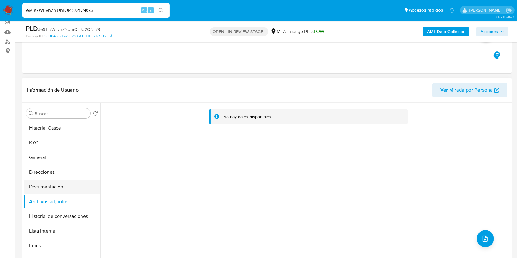
click at [48, 185] on button "Documentación" at bounding box center [60, 187] width 72 height 15
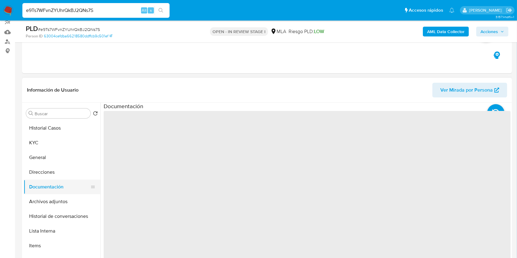
click at [48, 189] on button "Documentación" at bounding box center [60, 187] width 72 height 15
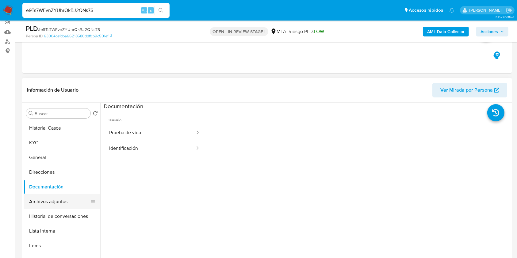
click at [49, 197] on button "Archivos adjuntos" at bounding box center [60, 201] width 72 height 15
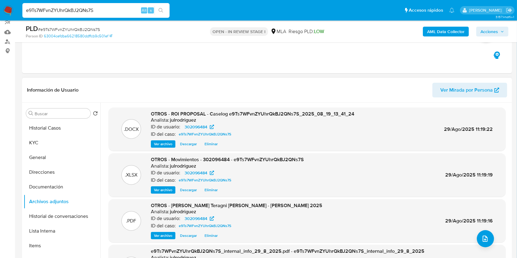
scroll to position [41, 0]
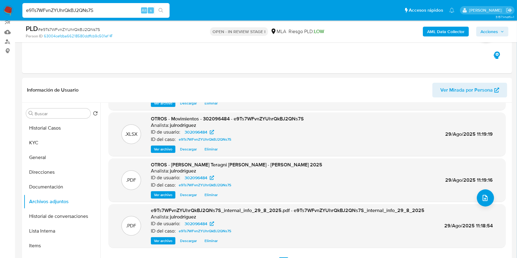
click at [479, 34] on button "Acciones" at bounding box center [492, 32] width 32 height 10
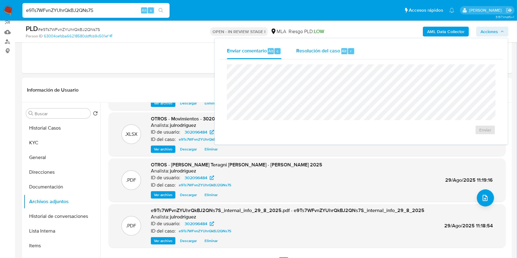
click at [335, 55] on div "Resolución del caso Alt r" at bounding box center [325, 51] width 59 height 16
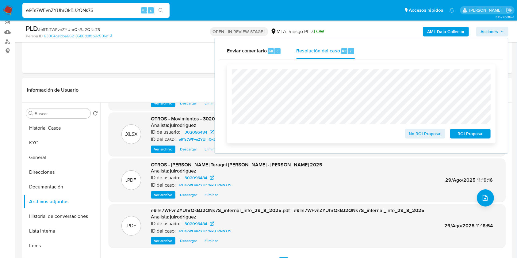
click at [475, 136] on span "ROI Proposal" at bounding box center [470, 133] width 32 height 9
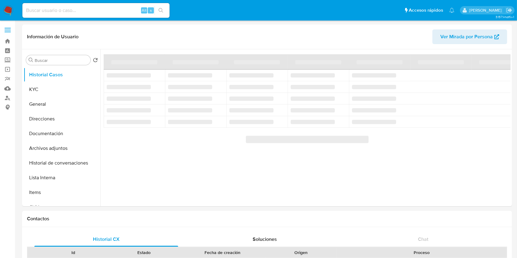
select select "10"
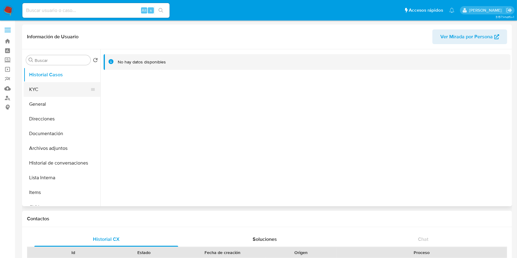
click at [49, 89] on button "KYC" at bounding box center [60, 89] width 72 height 15
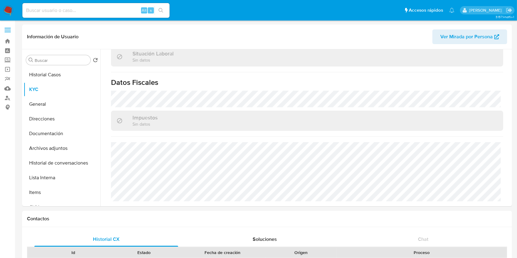
scroll to position [323, 0]
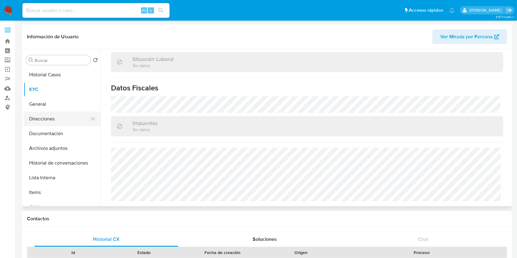
click at [35, 123] on button "Direcciones" at bounding box center [60, 119] width 72 height 15
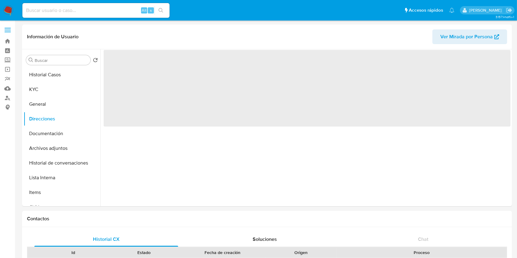
scroll to position [0, 0]
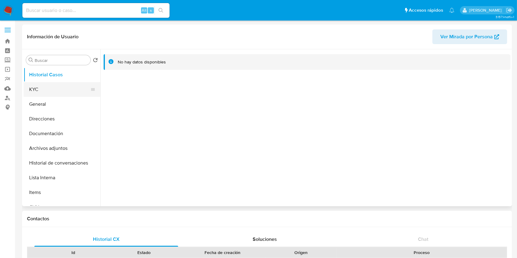
click at [44, 91] on button "KYC" at bounding box center [60, 89] width 72 height 15
select select "10"
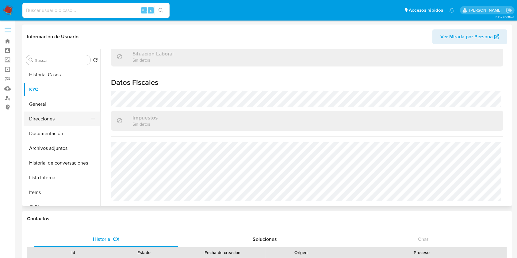
scroll to position [323, 0]
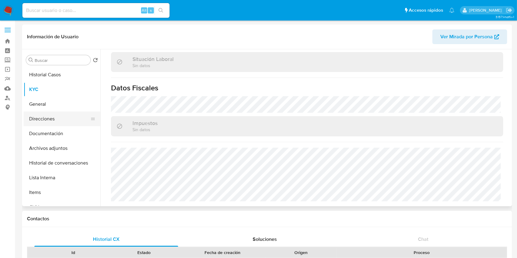
click at [59, 119] on button "Direcciones" at bounding box center [60, 119] width 72 height 15
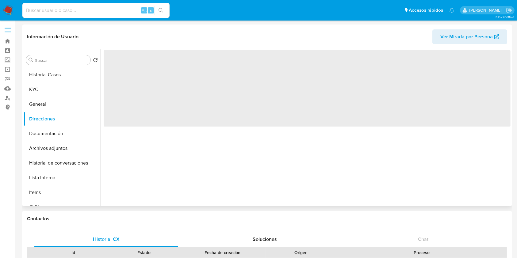
scroll to position [0, 0]
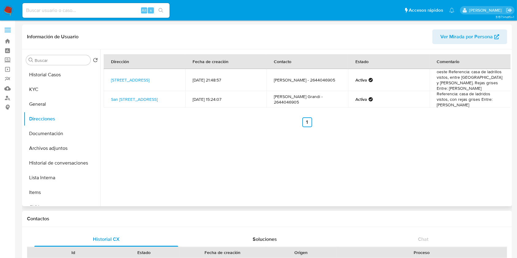
drag, startPoint x: 144, startPoint y: 85, endPoint x: 107, endPoint y: 75, distance: 38.0
click at [107, 75] on td "[STREET_ADDRESS]" at bounding box center [144, 80] width 81 height 22
copy link "[STREET_ADDRESS]"
click at [48, 87] on button "KYC" at bounding box center [60, 89] width 72 height 15
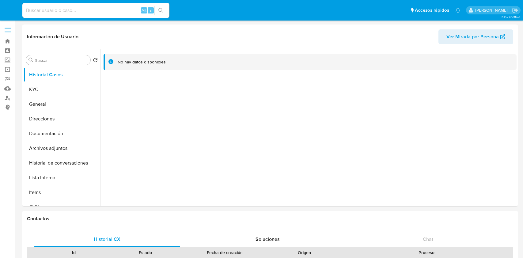
select select "10"
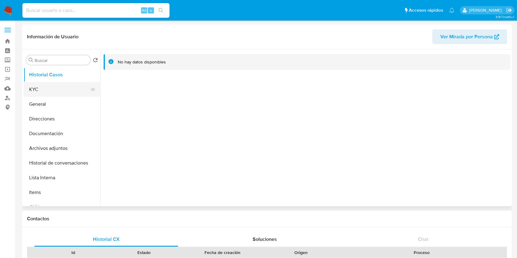
click at [56, 87] on button "KYC" at bounding box center [60, 89] width 72 height 15
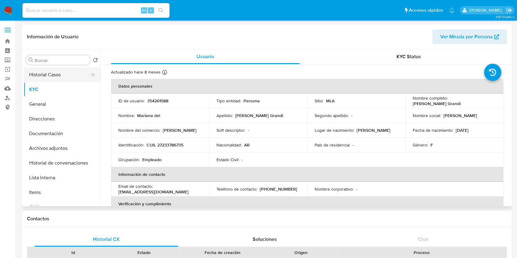
click at [42, 75] on button "Historial Casos" at bounding box center [60, 74] width 72 height 15
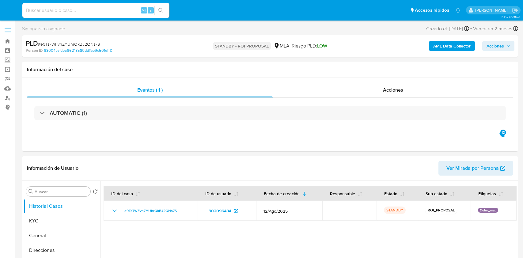
select select "10"
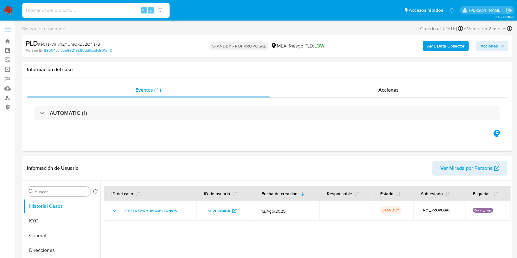
click at [81, 11] on input at bounding box center [95, 10] width 147 height 8
paste input "PMlRTOfhHNNNnJIObuhdzKWn"
type input "PMlRTOfhHNNNnJIObuhdzKWn"
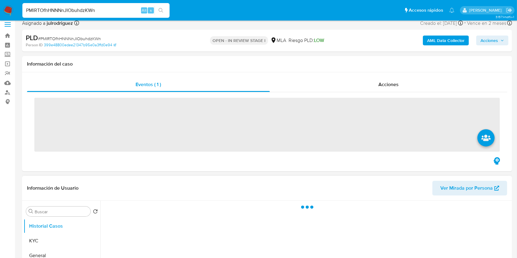
scroll to position [123, 0]
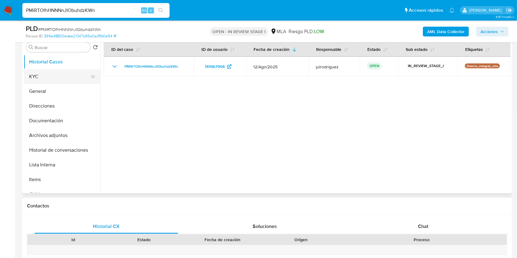
click at [46, 76] on button "KYC" at bounding box center [60, 76] width 72 height 15
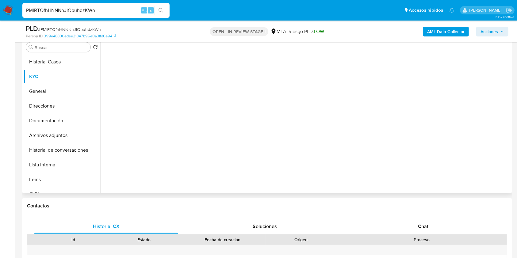
select select "10"
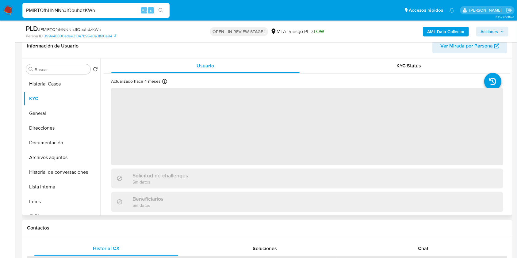
scroll to position [81, 0]
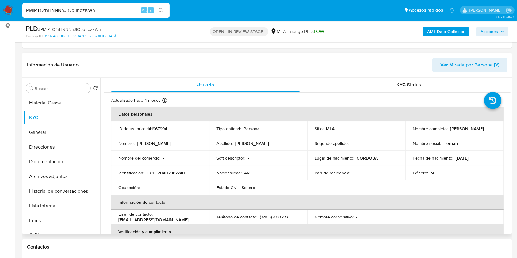
drag, startPoint x: 411, startPoint y: 130, endPoint x: 458, endPoint y: 131, distance: 46.3
click at [458, 131] on div "Nombre completo : Hernán Daniel Sanchez" at bounding box center [453, 129] width 83 height 6
copy p "Hernán Daniel Sanchez"
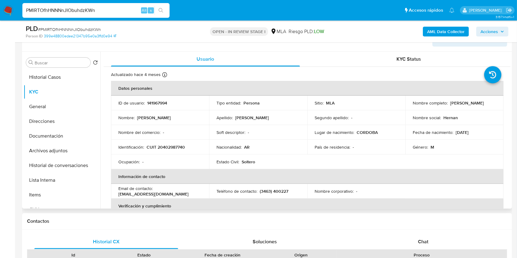
scroll to position [71, 0]
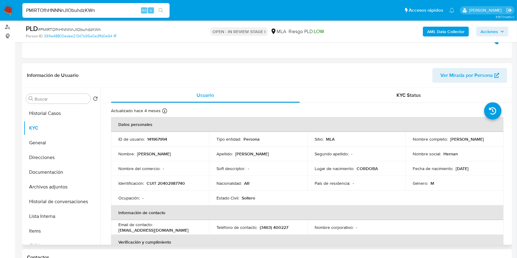
click at [162, 137] on p "141967994" at bounding box center [157, 139] width 20 height 6
copy p "141967994"
click at [91, 30] on span "# PMlRTOfhHNNNnJIObuhdzKWn" at bounding box center [69, 29] width 63 height 6
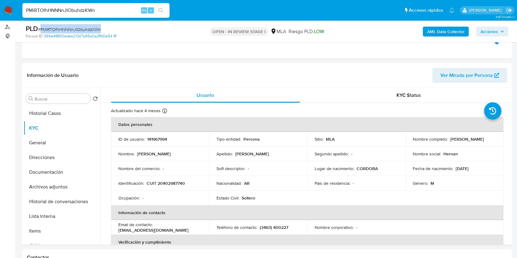
copy span "PMlRTOfhHNNNnJIObuhdzKWn"
click at [54, 167] on button "Documentación" at bounding box center [60, 172] width 72 height 15
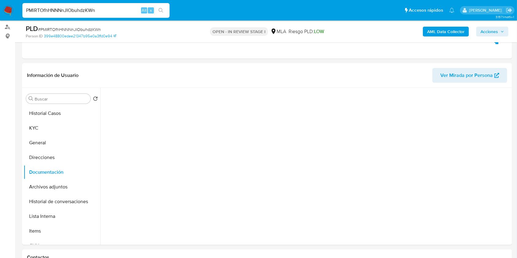
scroll to position [235, 0]
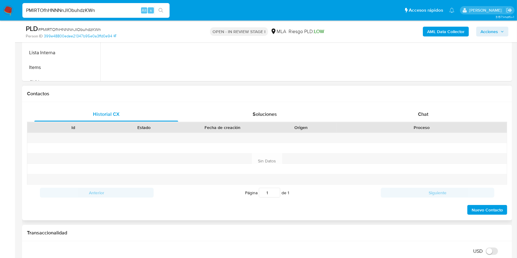
click at [424, 122] on div "Id Estado Fecha de creación Origen Proceso" at bounding box center [267, 127] width 480 height 11
click at [423, 117] on span "Chat" at bounding box center [423, 114] width 10 height 7
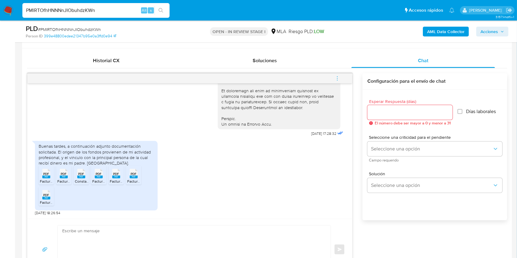
scroll to position [275, 0]
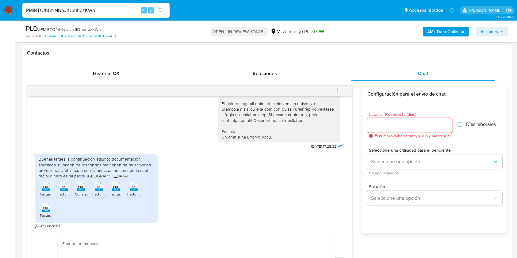
click at [47, 189] on rect at bounding box center [46, 189] width 8 height 3
click at [63, 188] on rect at bounding box center [64, 189] width 8 height 3
click at [82, 187] on span "PDF" at bounding box center [81, 187] width 6 height 4
click at [50, 187] on icon at bounding box center [46, 186] width 8 height 9
click at [116, 187] on span "PDF" at bounding box center [116, 187] width 6 height 4
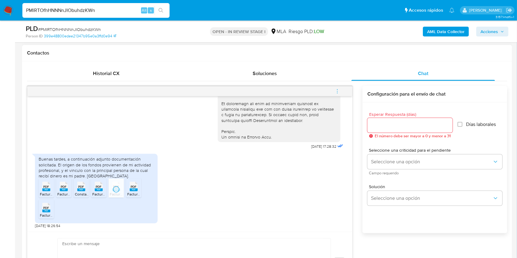
drag, startPoint x: 133, startPoint y: 184, endPoint x: 125, endPoint y: 186, distance: 8.0
click at [132, 185] on span "PDF" at bounding box center [134, 187] width 6 height 4
click at [46, 208] on span "PDF" at bounding box center [47, 208] width 6 height 4
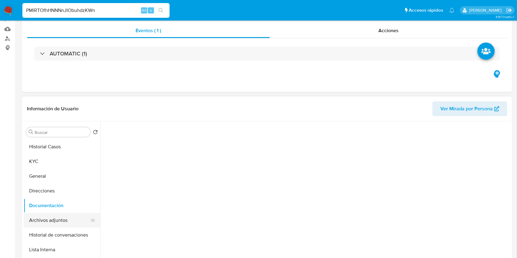
scroll to position [0, 0]
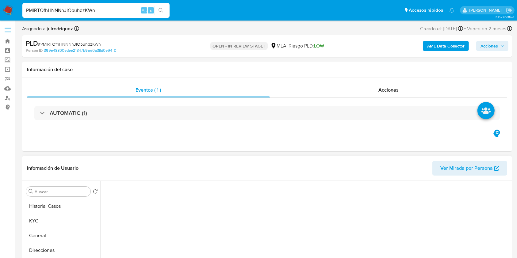
drag, startPoint x: 44, startPoint y: 216, endPoint x: 109, endPoint y: 177, distance: 76.1
click at [44, 216] on button "KYC" at bounding box center [62, 221] width 77 height 15
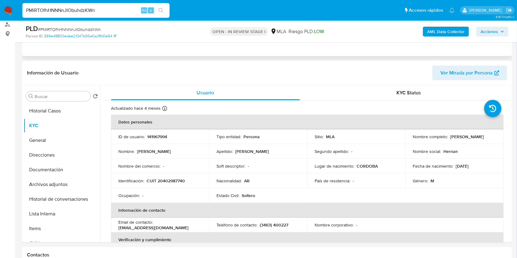
scroll to position [123, 0]
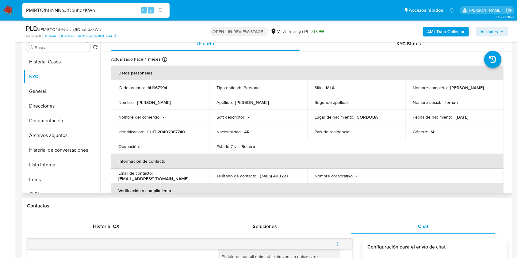
click at [175, 129] on p "CUIT 20402987740" at bounding box center [165, 132] width 38 height 6
copy p "20402987740"
click at [157, 87] on p "141967994" at bounding box center [157, 88] width 20 height 6
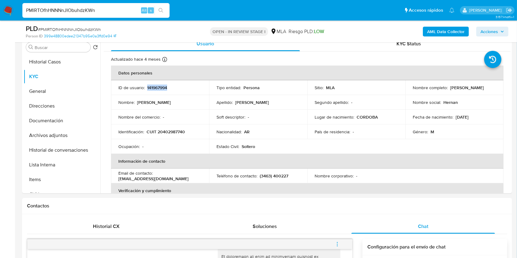
copy p "141967994"
drag, startPoint x: 411, startPoint y: 89, endPoint x: 464, endPoint y: 91, distance: 52.7
click at [469, 89] on div "Nombre completo : Hernán Daniel Sanchez" at bounding box center [453, 88] width 83 height 6
copy p "[PERSON_NAME] [PERSON_NAME]"
click at [257, 105] on td "Apellido : Sanchez" at bounding box center [258, 102] width 98 height 15
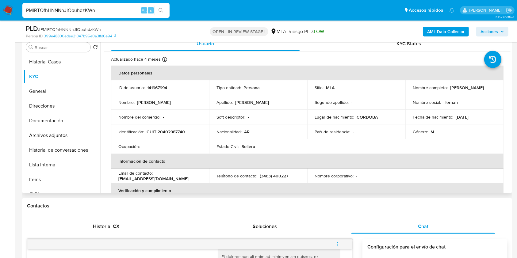
click at [242, 137] on td "Nacionalidad : AR" at bounding box center [258, 131] width 98 height 15
drag, startPoint x: 411, startPoint y: 90, endPoint x: 462, endPoint y: 90, distance: 50.9
click at [462, 90] on div "Nombre completo : Hernán Daniel Sanchez" at bounding box center [453, 88] width 83 height 6
copy p "[PERSON_NAME] [PERSON_NAME]"
click at [183, 131] on p "CUIT 20402987740" at bounding box center [165, 132] width 38 height 6
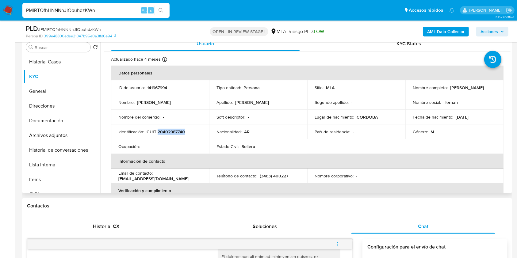
click at [183, 131] on p "CUIT 20402987740" at bounding box center [165, 132] width 38 height 6
copy p "20402987740"
click at [165, 127] on td "Identificación : CUIT 20402987740" at bounding box center [160, 131] width 98 height 15
click at [165, 130] on p "CUIT 20402987740" at bounding box center [165, 132] width 38 height 6
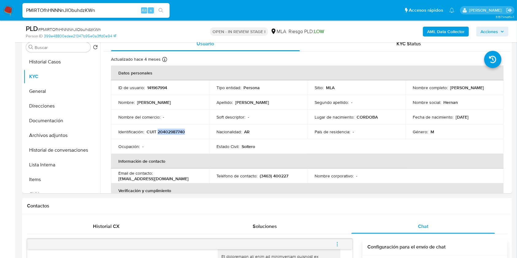
copy p "20402987740"
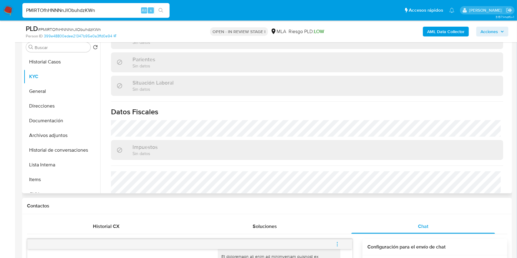
scroll to position [323, 0]
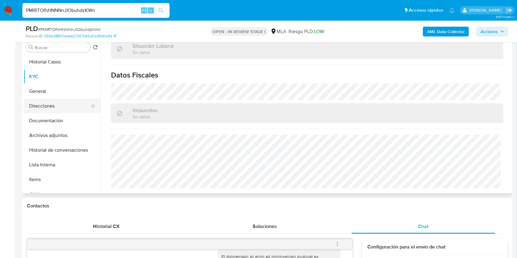
click at [46, 109] on button "Direcciones" at bounding box center [60, 106] width 72 height 15
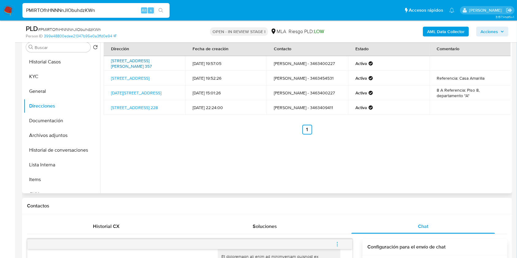
drag, startPoint x: 171, startPoint y: 68, endPoint x: 113, endPoint y: 63, distance: 58.1
click at [112, 62] on td "Calle Entre Rios 357, Canals, Córdoba, 2650, Argentina 357" at bounding box center [144, 63] width 81 height 15
click at [172, 64] on td "Calle Entre Rios 357, Canals, Córdoba, 2650, Argentina 357" at bounding box center [144, 63] width 81 height 15
drag, startPoint x: 165, startPoint y: 65, endPoint x: 110, endPoint y: 59, distance: 55.2
click at [110, 59] on td "Calle Entre Rios 357, Canals, Córdoba, 2650, Argentina 357" at bounding box center [144, 63] width 81 height 15
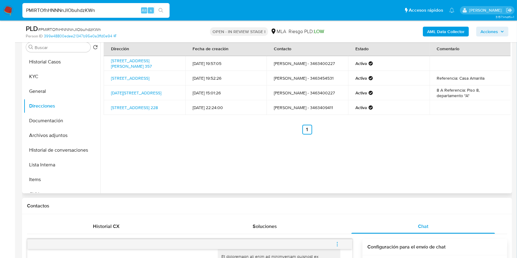
copy link "Calle Entre Rios 357, Canals, Córdoba, 2650, Argentina 357"
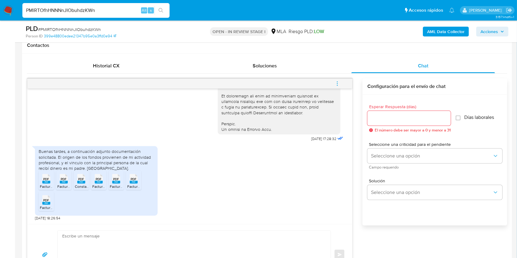
scroll to position [368, 0]
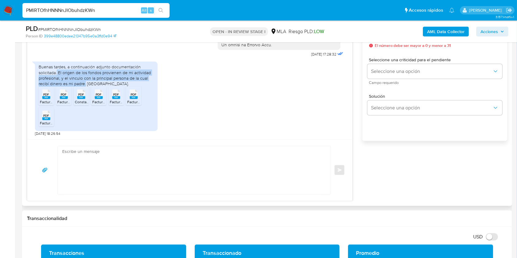
drag, startPoint x: 57, startPoint y: 72, endPoint x: 86, endPoint y: 82, distance: 30.4
click at [86, 82] on div "Buenas tardes, a continuación adjunto documentación solicitada. El origen de lo…" at bounding box center [96, 75] width 115 height 22
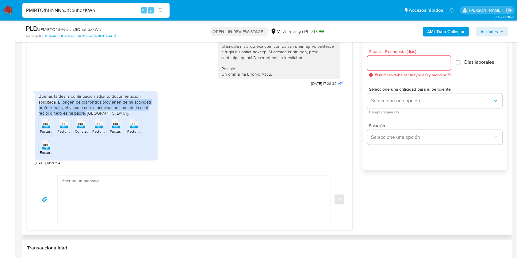
scroll to position [327, 0]
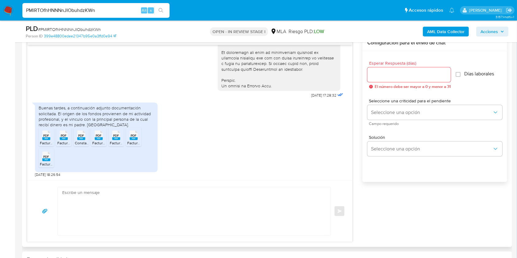
click at [434, 193] on div "Esperar Respuesta (días) El número debe ser mayor a 0 y menor a 31 Días laboral…" at bounding box center [434, 124] width 145 height 147
click at [68, 25] on div "PLD # PMlRTOfhHNNNnJIObuhdzKWn" at bounding box center [105, 28] width 158 height 9
click at [402, 74] on input "Esperar Respuesta (días)" at bounding box center [408, 75] width 83 height 8
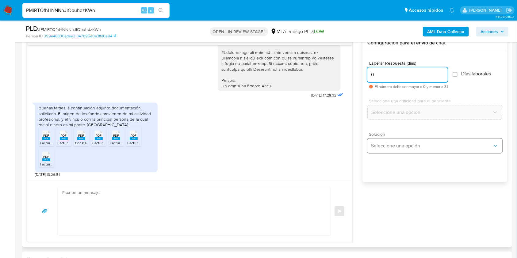
type input "0"
click at [387, 144] on span "Seleccione una opción" at bounding box center [431, 146] width 121 height 6
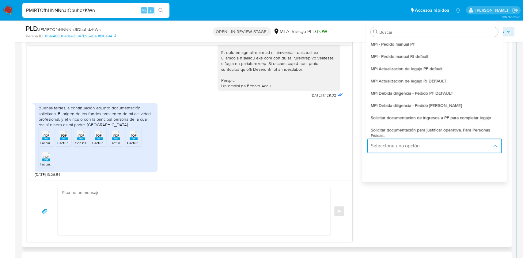
drag, startPoint x: 418, startPoint y: 119, endPoint x: 154, endPoint y: 146, distance: 264.5
click at [417, 119] on span "Solicitar documentacion de ingresos a PF para completar legajo" at bounding box center [431, 118] width 120 height 6
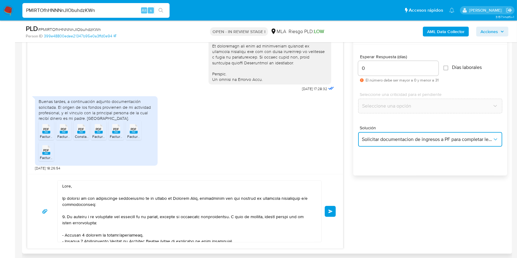
scroll to position [368, 0]
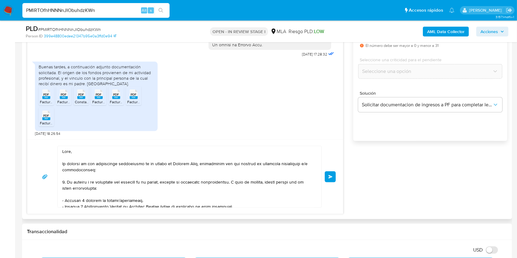
drag, startPoint x: 61, startPoint y: 153, endPoint x: 99, endPoint y: 167, distance: 40.7
click at [102, 170] on div at bounding box center [188, 176] width 260 height 61
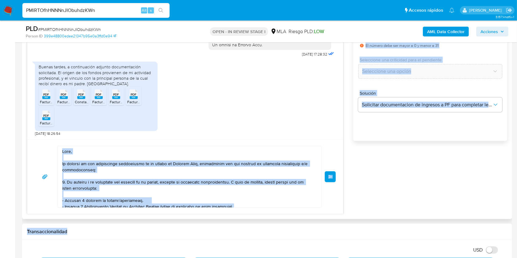
drag, startPoint x: 61, startPoint y: 152, endPoint x: 77, endPoint y: 180, distance: 32.1
click at [67, 157] on textarea at bounding box center [187, 176] width 251 height 61
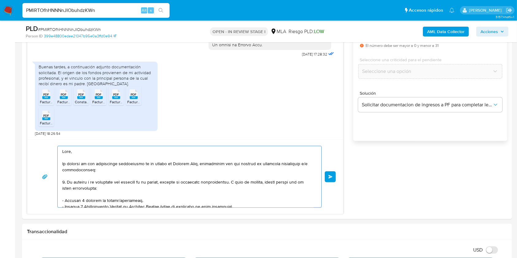
scroll to position [125, 0]
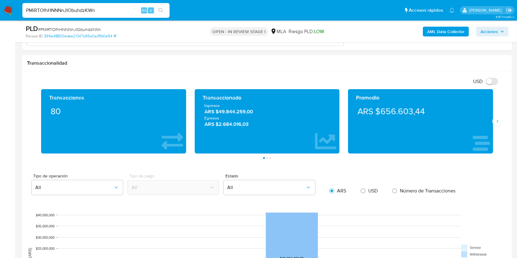
drag, startPoint x: 64, startPoint y: 152, endPoint x: 167, endPoint y: 264, distance: 152.2
click at [167, 258] on html "Pausado Ver notificaciones PMlRTOfhHNNNnJIObuhdzKWn Alt s Accesos rápidos Presi…" at bounding box center [258, 138] width 517 height 1349
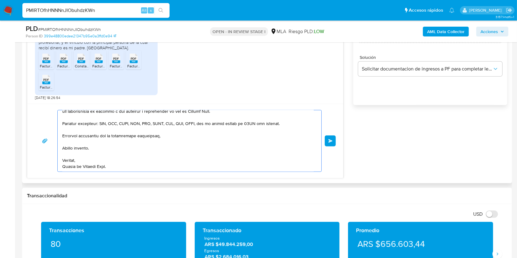
scroll to position [388, 0]
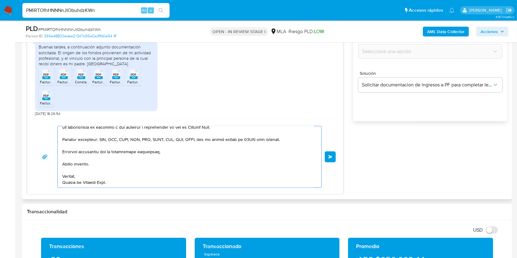
type textarea "H"
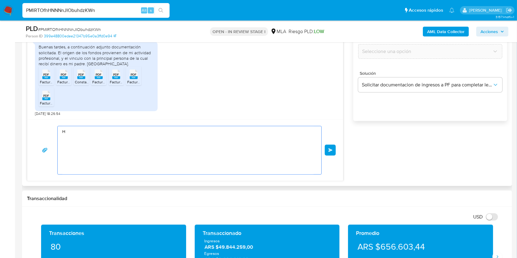
scroll to position [0, 0]
paste textarea "Buenas tardes, ¡Muchas gracias por tu respuesta! Confirmamos la recepción de la…"
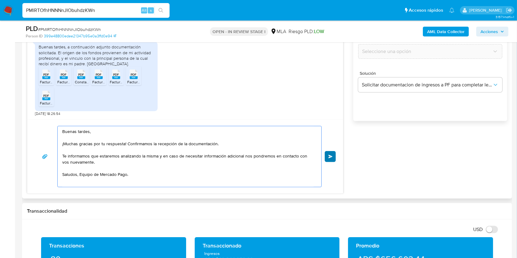
type textarea "Buenas tardes, ¡Muchas gracias por tu respuesta! Confirmamos la recepción de la…"
click at [333, 153] on button "Enviar" at bounding box center [329, 156] width 11 height 11
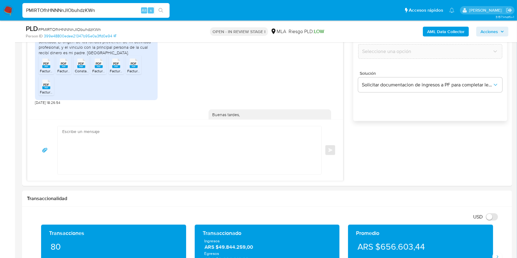
scroll to position [368, 0]
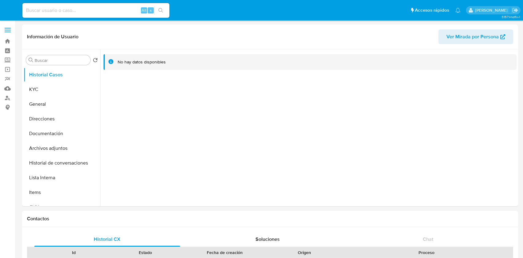
select select "10"
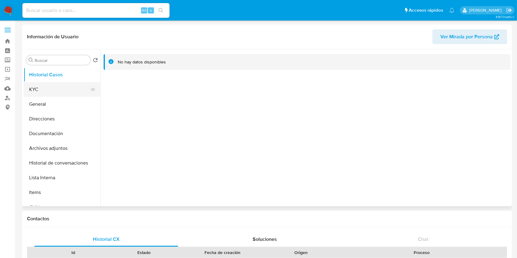
click at [51, 89] on button "KYC" at bounding box center [60, 89] width 72 height 15
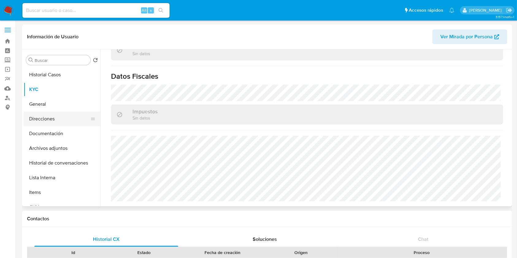
scroll to position [328, 0]
click at [39, 122] on button "Direcciones" at bounding box center [60, 119] width 72 height 15
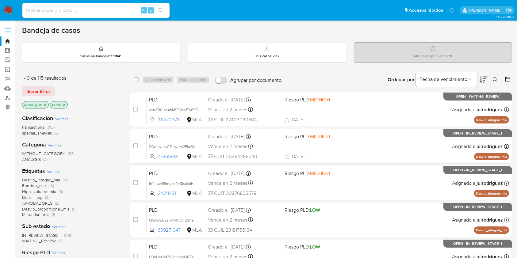
click at [392, 76] on button at bounding box center [495, 79] width 10 height 7
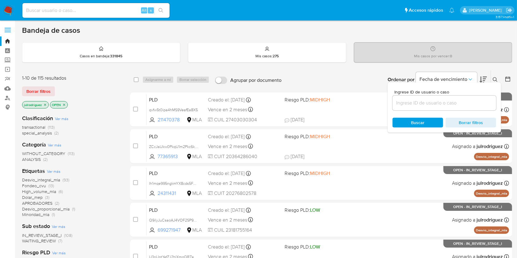
drag, startPoint x: 423, startPoint y: 104, endPoint x: 414, endPoint y: 115, distance: 14.0
click at [392, 104] on input at bounding box center [444, 103] width 104 height 8
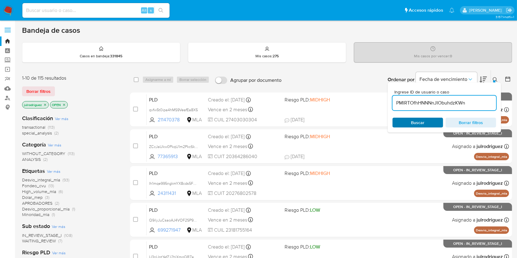
type input "PMlRTOfhHNNNnJIObuhdzKWn"
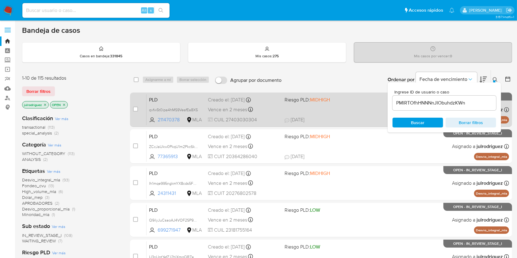
drag, startPoint x: 410, startPoint y: 124, endPoint x: 382, endPoint y: 96, distance: 39.0
click at [392, 124] on span "Buscar" at bounding box center [417, 122] width 42 height 9
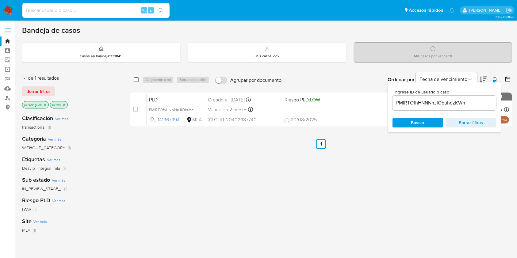
click at [137, 78] on input "checkbox" at bounding box center [136, 79] width 5 height 5
checkbox input "true"
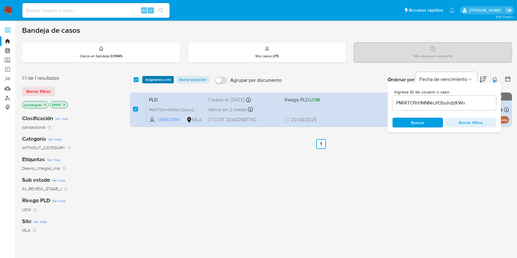
click at [159, 82] on div "select-all-cases-checkbox Asignarme a mí Borrar selección Agrupar por documento…" at bounding box center [321, 79] width 382 height 19
click at [158, 80] on span "Asignarme a mí" at bounding box center [157, 80] width 25 height 6
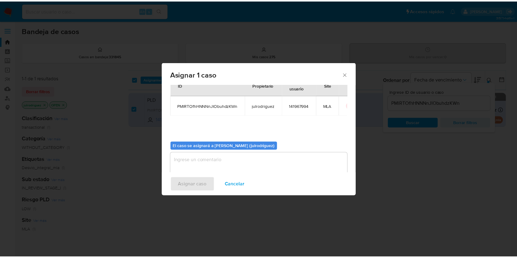
scroll to position [31, 0]
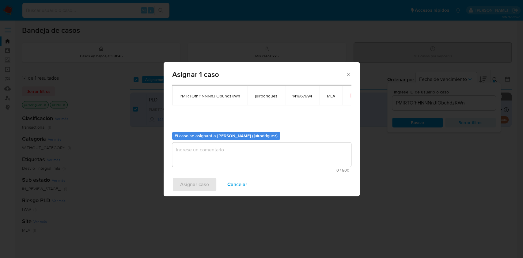
click at [222, 152] on textarea "assign-modal" at bounding box center [261, 154] width 179 height 25
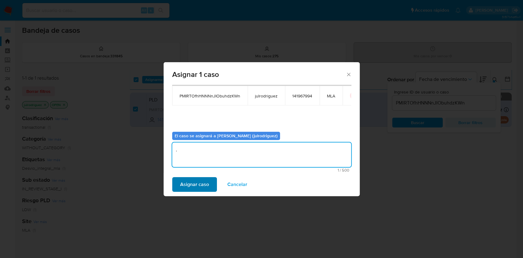
type textarea "."
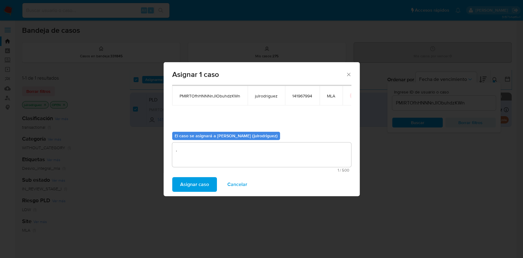
click at [203, 180] on span "Asignar caso" at bounding box center [194, 184] width 29 height 13
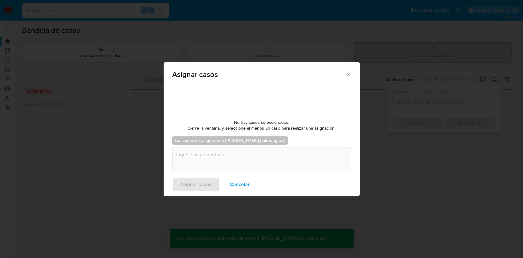
checkbox input "false"
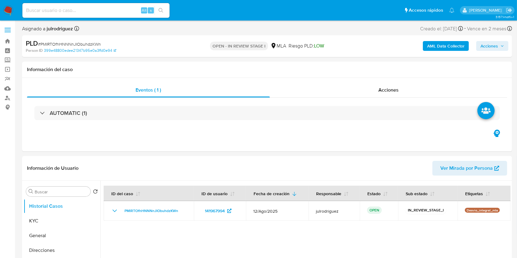
select select "10"
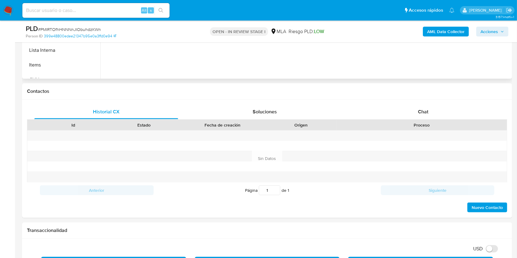
scroll to position [191, 0]
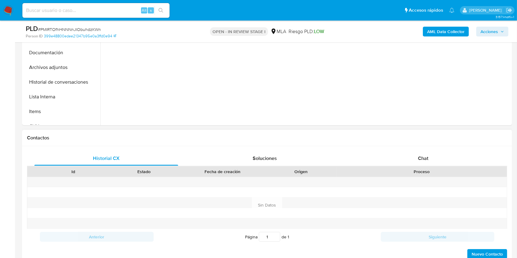
click at [419, 143] on div "Contactos" at bounding box center [267, 138] width 490 height 16
click at [422, 152] on div "Chat" at bounding box center [423, 158] width 144 height 15
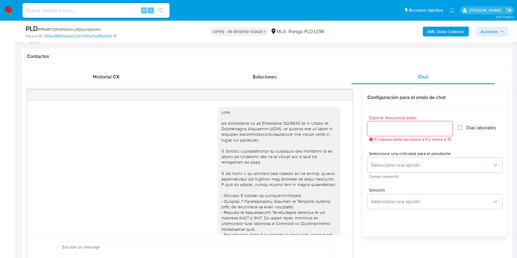
scroll to position [368, 0]
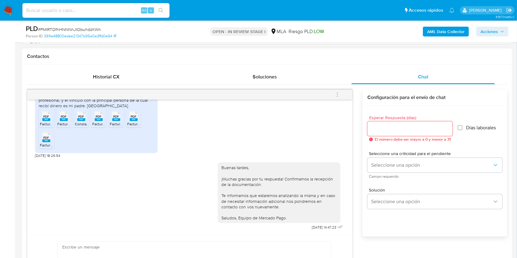
click at [344, 94] on button "menu-action" at bounding box center [337, 94] width 20 height 15
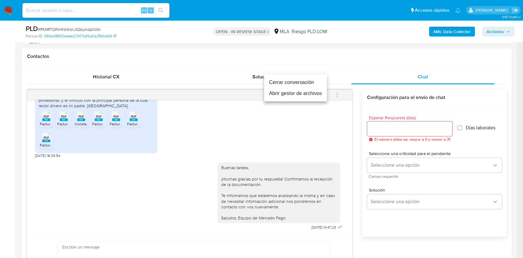
click at [306, 83] on li "Cerrar conversación" at bounding box center [295, 82] width 63 height 11
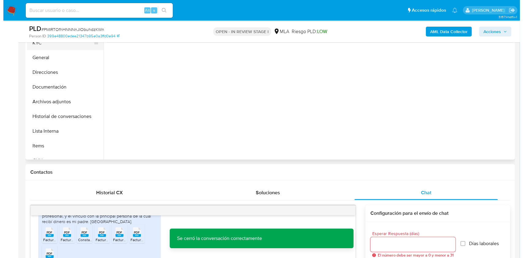
scroll to position [109, 0]
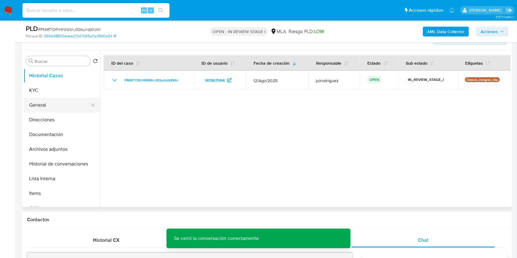
click at [47, 98] on button "General" at bounding box center [60, 105] width 72 height 15
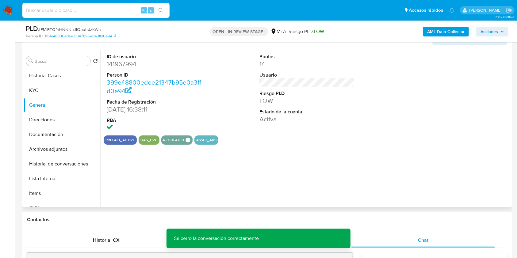
click at [128, 67] on dd "141967994" at bounding box center [155, 64] width 96 height 9
copy dd "141967994"
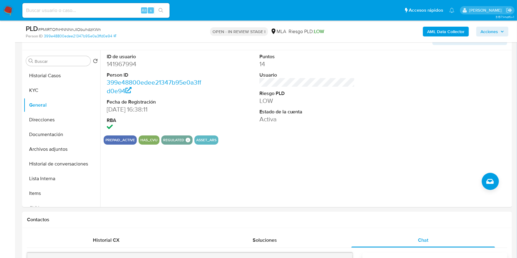
click at [93, 29] on span "# PMlRTOfhHNNNnJIObuhdzKWn" at bounding box center [69, 29] width 63 height 6
copy span "PMlRTOfhHNNNnJIObuhdzKWn"
click at [55, 155] on button "Archivos adjuntos" at bounding box center [60, 149] width 72 height 15
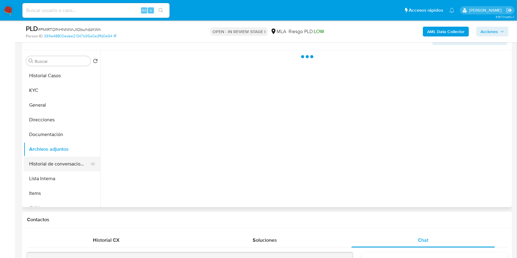
click at [56, 161] on button "Historial de conversaciones" at bounding box center [60, 164] width 72 height 15
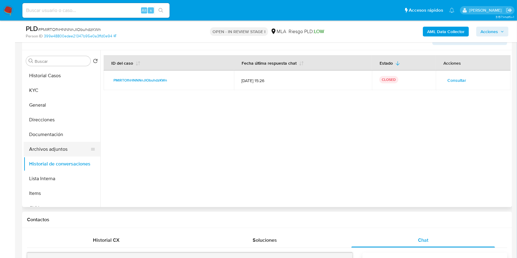
click at [55, 151] on button "Archivos adjuntos" at bounding box center [60, 149] width 72 height 15
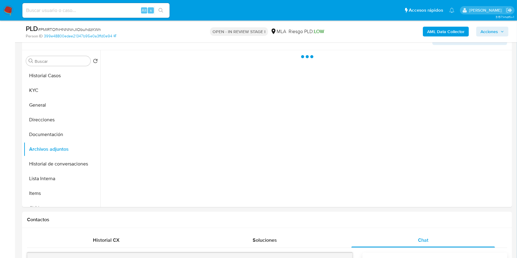
click at [444, 30] on b "AML Data Collector" at bounding box center [445, 32] width 37 height 10
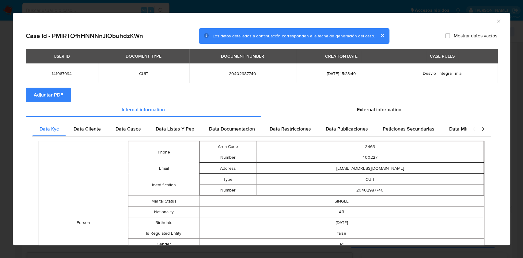
click at [62, 97] on span "Adjuntar PDF" at bounding box center [48, 94] width 29 height 13
click at [496, 23] on icon "Cerrar ventana" at bounding box center [499, 21] width 6 height 6
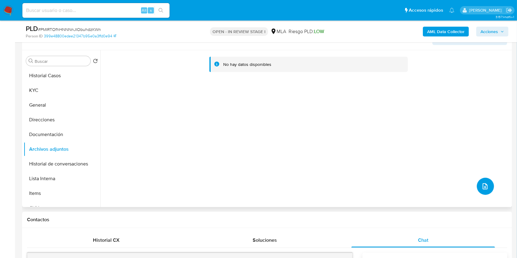
click at [483, 184] on icon "upload-file" at bounding box center [484, 186] width 7 height 7
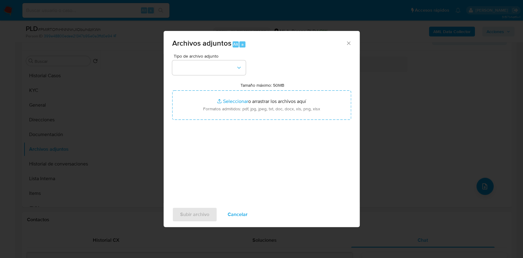
click at [222, 60] on div "Tipo de archivo adjunto" at bounding box center [209, 64] width 74 height 21
click at [221, 68] on button "button" at bounding box center [209, 67] width 74 height 15
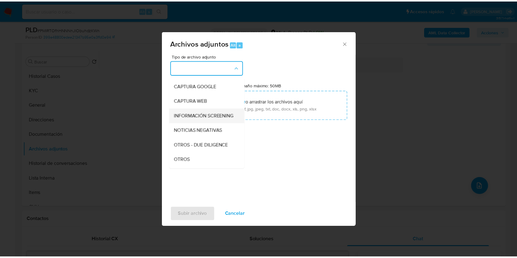
scroll to position [81, 0]
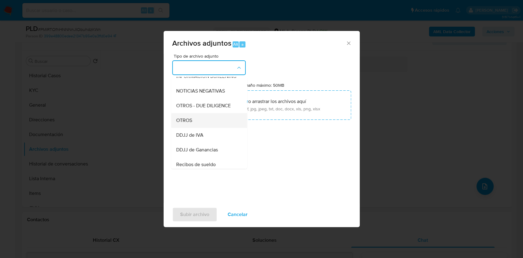
click at [184, 122] on div "OTROS" at bounding box center [207, 120] width 62 height 15
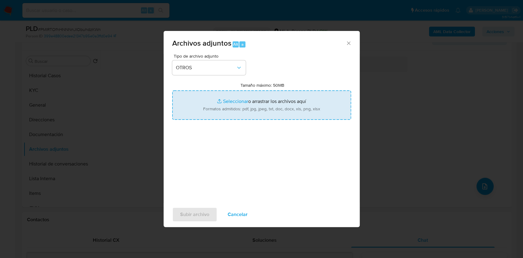
click at [268, 95] on input "Tamaño máximo: 50MB Seleccionar archivos" at bounding box center [261, 104] width 179 height 29
type input "C:\fakepath\Facturas C - 141967994 - PMlRTOfhHNNNnJIObuhdzKWn.pdf"
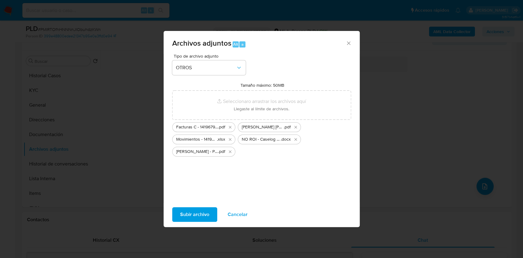
click at [195, 214] on span "Subir archivo" at bounding box center [194, 214] width 29 height 13
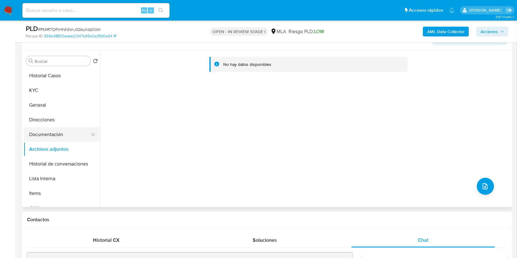
click at [60, 135] on button "Documentación" at bounding box center [60, 134] width 72 height 15
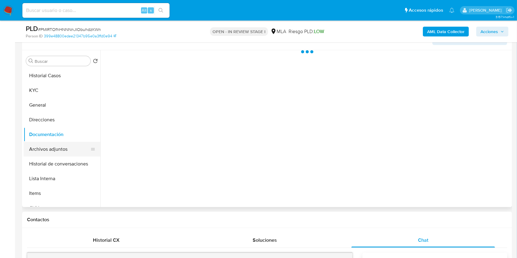
click at [58, 146] on button "Archivos adjuntos" at bounding box center [60, 149] width 72 height 15
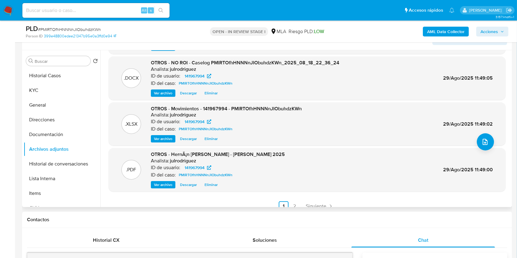
scroll to position [51, 0]
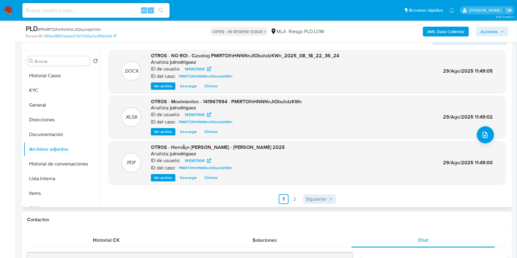
click at [316, 197] on span "Siguiente" at bounding box center [315, 199] width 21 height 5
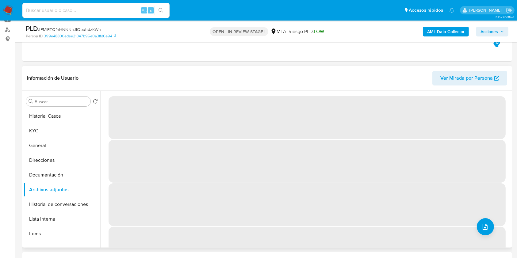
scroll to position [68, 0]
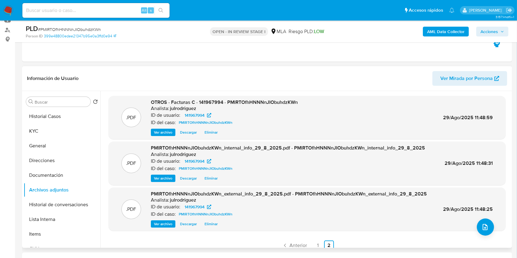
click at [486, 31] on span "Acciones" at bounding box center [488, 32] width 17 height 10
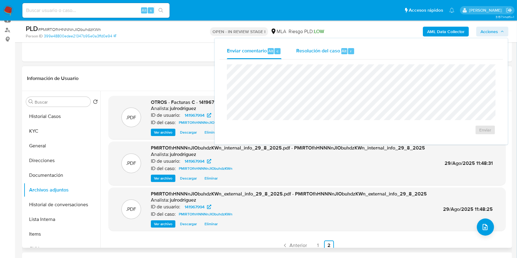
click at [316, 54] on span "Resolución del caso" at bounding box center [318, 50] width 44 height 7
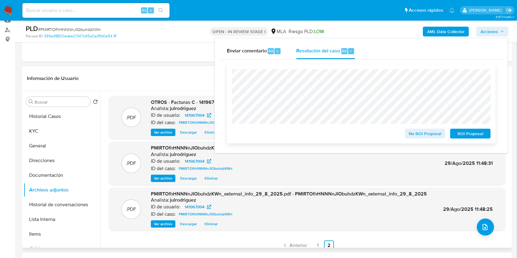
click at [424, 135] on span "No ROI Proposal" at bounding box center [425, 133] width 32 height 9
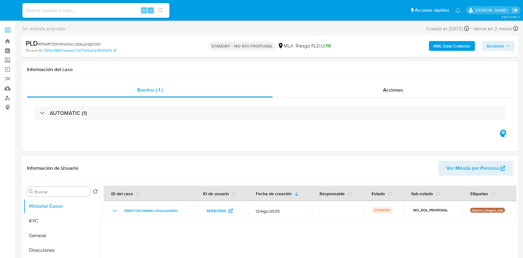
select select "10"
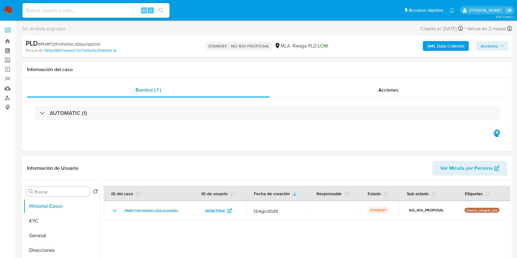
click at [89, 8] on input at bounding box center [95, 10] width 147 height 8
paste input "F7xfAyFCldLjxRomZ8De7Zr3"
type input "F7xfAyFCldLjxRomZ8De7Zr3"
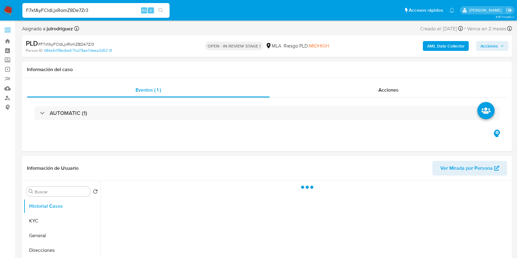
select select "10"
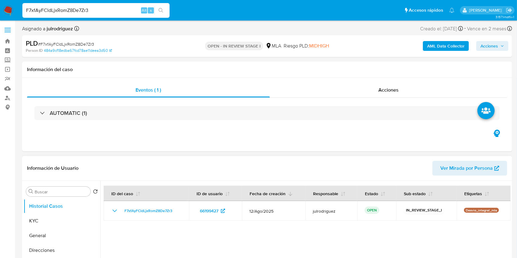
scroll to position [41, 0]
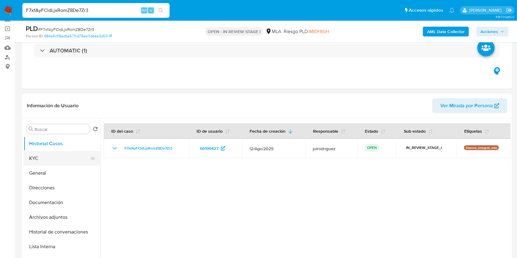
click at [55, 156] on button "KYC" at bounding box center [60, 158] width 72 height 15
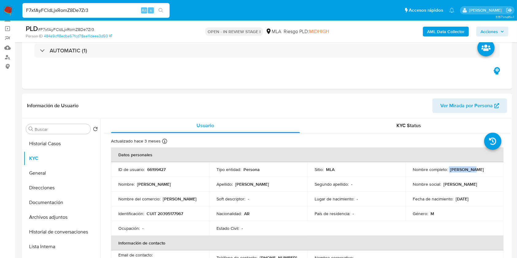
drag, startPoint x: 447, startPoint y: 170, endPoint x: 477, endPoint y: 169, distance: 30.3
click at [477, 169] on div "Nombre completo : Tomas Wang" at bounding box center [453, 170] width 83 height 6
copy div "Tomas Wang"
click at [154, 171] on p "66199427" at bounding box center [156, 170] width 18 height 6
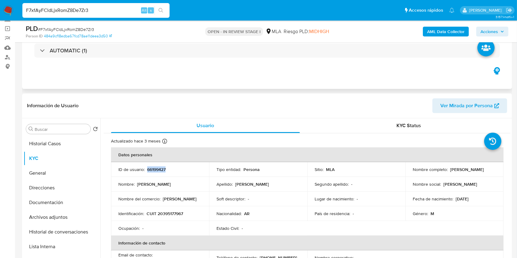
copy p "66199427"
click at [82, 29] on span "# F7xfAyFCldLjxRomZ8De7Zr3" at bounding box center [66, 29] width 56 height 6
copy span "F7xfAyFCldLjxRomZ8De7Zr3"
click at [57, 202] on button "Documentación" at bounding box center [60, 202] width 72 height 15
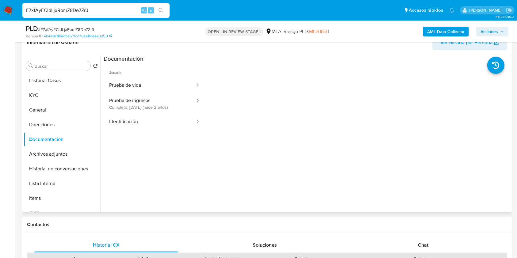
scroll to position [163, 0]
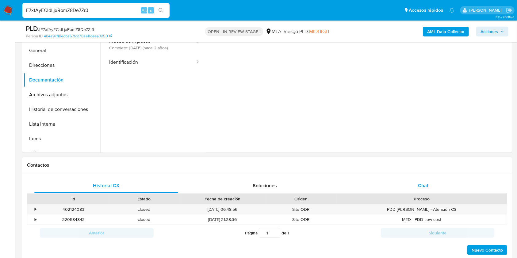
click at [428, 187] on div "Chat" at bounding box center [423, 185] width 144 height 15
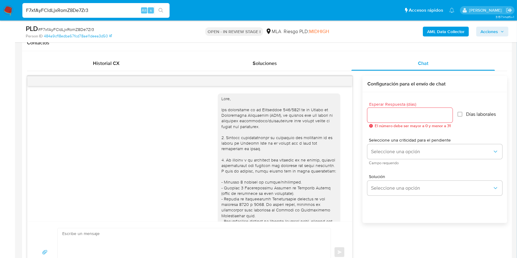
scroll to position [305, 0]
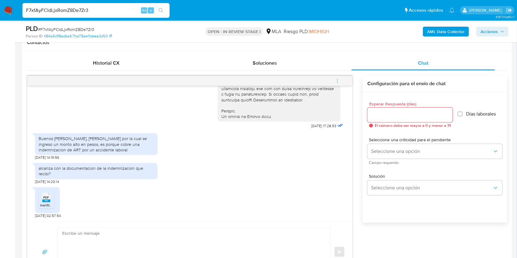
click at [44, 198] on span "PDF" at bounding box center [47, 197] width 6 height 4
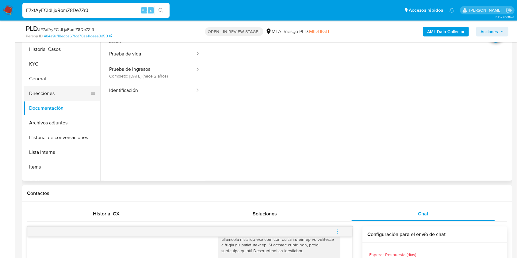
scroll to position [123, 0]
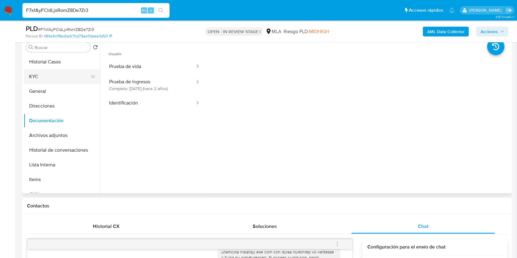
click at [47, 80] on button "KYC" at bounding box center [60, 76] width 72 height 15
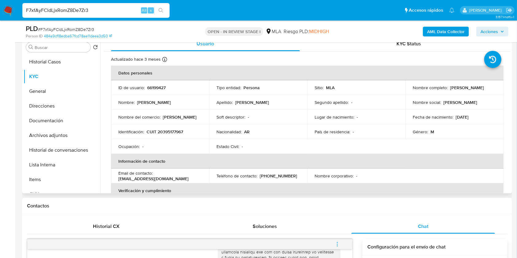
click at [154, 87] on p "66199427" at bounding box center [156, 88] width 18 height 6
copy p "66199427"
click at [174, 130] on p "CUIT 20395177967" at bounding box center [164, 132] width 36 height 6
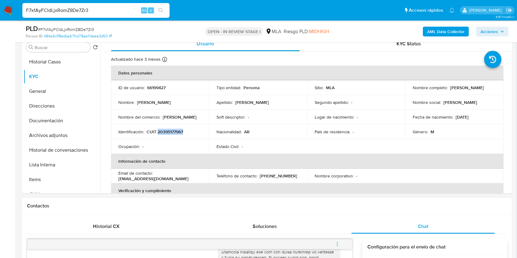
copy p "20395177967"
drag, startPoint x: 449, startPoint y: 86, endPoint x: 489, endPoint y: 87, distance: 40.1
click at [489, 87] on div "Nombre completo : Tomas Wang" at bounding box center [453, 88] width 83 height 6
drag, startPoint x: 448, startPoint y: 89, endPoint x: 480, endPoint y: 89, distance: 32.2
click at [480, 89] on div "Nombre completo : Tomas Wang" at bounding box center [453, 88] width 83 height 6
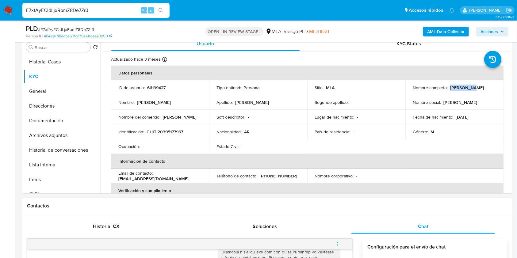
copy p "Tomas Wang"
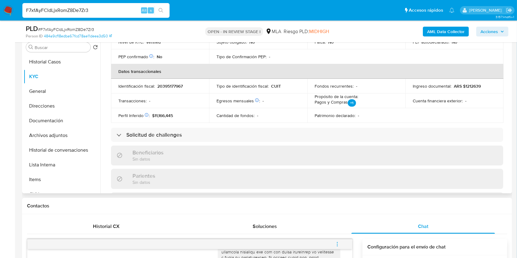
scroll to position [316, 0]
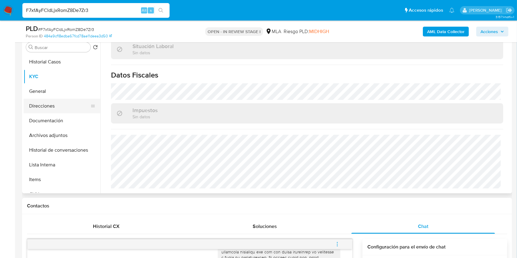
click at [34, 105] on button "Direcciones" at bounding box center [60, 106] width 72 height 15
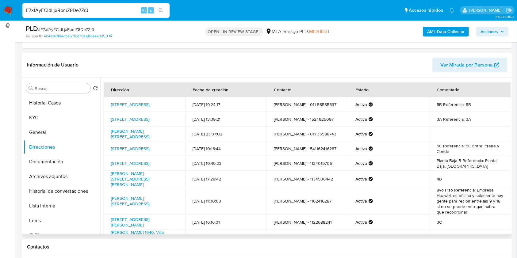
scroll to position [123, 0]
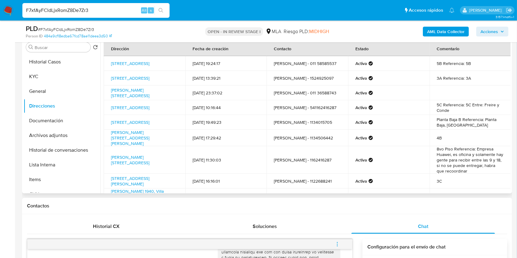
drag, startPoint x: 145, startPoint y: 97, endPoint x: 109, endPoint y: 89, distance: 36.6
click at [109, 89] on td "Dr. Juan A. Mazza 2919, Los Polvorines, Buenos Aires, 1613, Argentina 2919" at bounding box center [144, 92] width 81 height 15
copy link "Dr. Juan A. Mazza 2919, Los Polvorines, Buenos Aires, 1613, Argentina 2919"
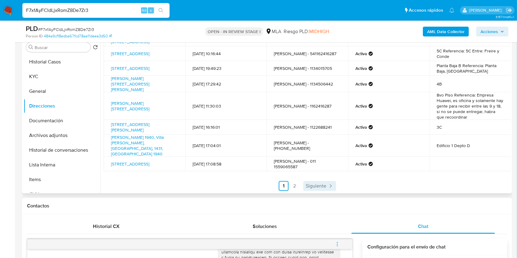
click at [316, 184] on span "Siguiente" at bounding box center [315, 186] width 21 height 5
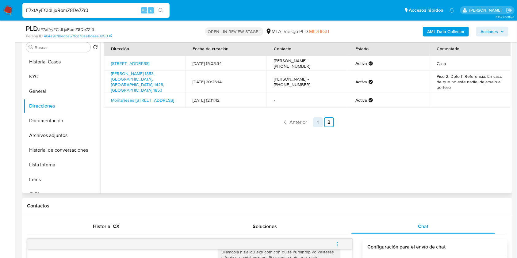
click at [314, 126] on link "1" at bounding box center [318, 122] width 10 height 10
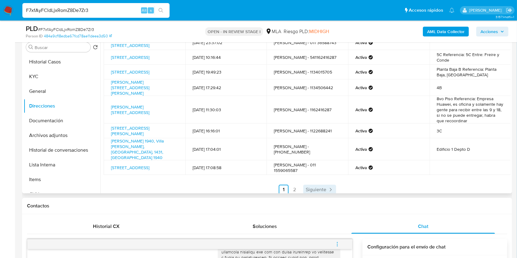
scroll to position [54, 0]
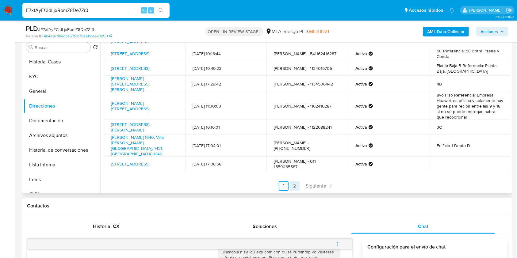
click at [297, 181] on link "2" at bounding box center [295, 186] width 10 height 10
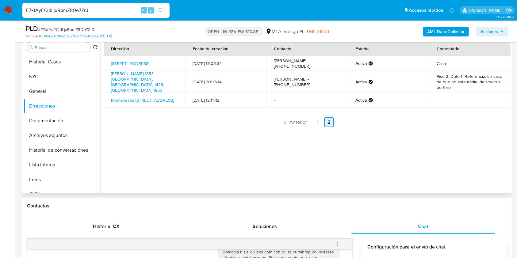
scroll to position [0, 0]
click at [313, 124] on link "1" at bounding box center [318, 122] width 10 height 10
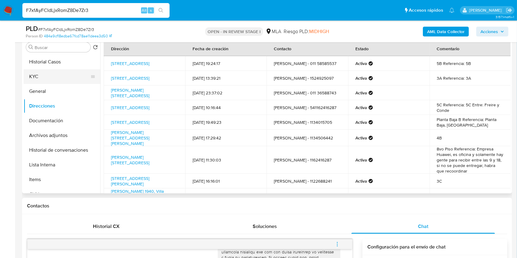
drag, startPoint x: 49, startPoint y: 76, endPoint x: 68, endPoint y: 82, distance: 20.0
click at [49, 76] on button "KYC" at bounding box center [60, 76] width 72 height 15
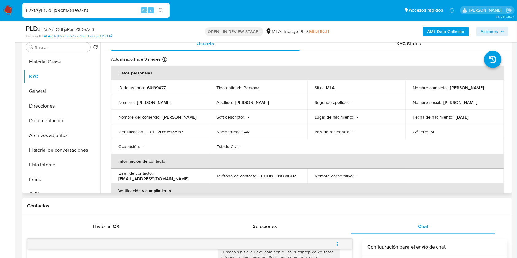
click at [176, 132] on p "CUIT 20395177967" at bounding box center [164, 132] width 36 height 6
copy p "20395177967"
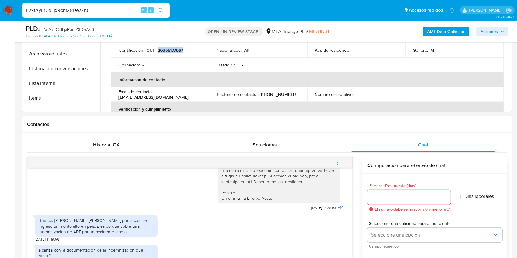
scroll to position [327, 0]
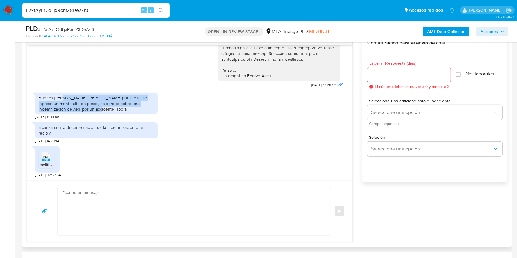
drag, startPoint x: 62, startPoint y: 97, endPoint x: 83, endPoint y: 106, distance: 23.7
click at [83, 106] on div "Buenos días, la razón por la cual se ingreso un monto alto en pesos, es porque …" at bounding box center [96, 103] width 115 height 17
copy div ", la razón por la cual se ingreso un monto alto en pesos, es porque cobre una i…"
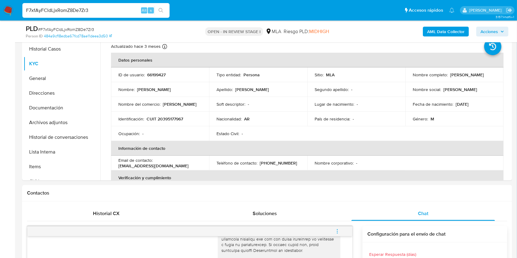
scroll to position [123, 0]
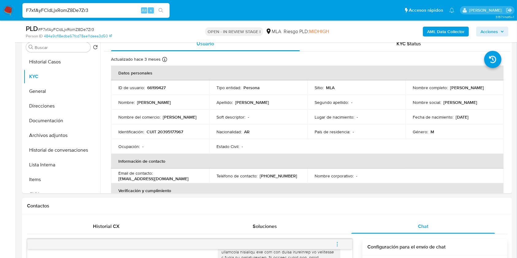
click at [62, 25] on div "PLD # F7xfAyFCldLjxRomZ8De7Zr3" at bounding box center [105, 28] width 158 height 9
click at [64, 27] on span "# F7xfAyFCldLjxRomZ8De7Zr3" at bounding box center [66, 29] width 56 height 6
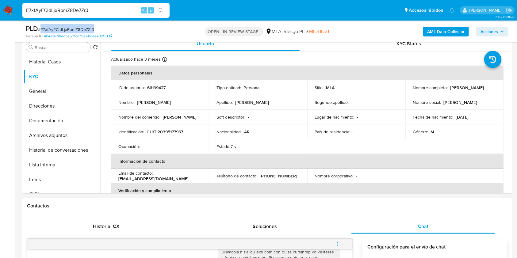
copy span "F7xfAyFCldLjxRomZ8De7Zr3"
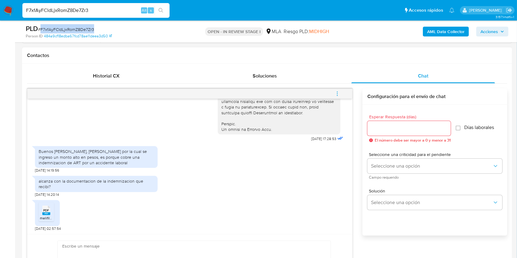
scroll to position [286, 0]
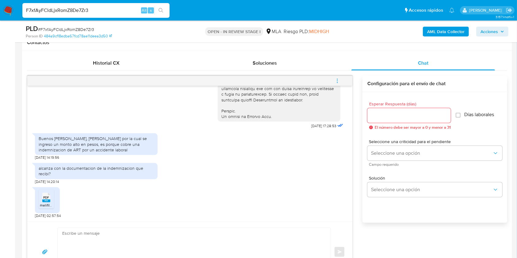
click at [381, 112] on input "Esperar Respuesta (días)" at bounding box center [408, 116] width 83 height 8
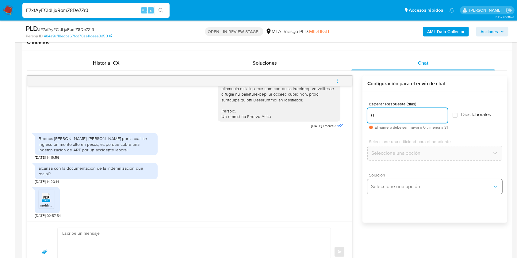
type input "0"
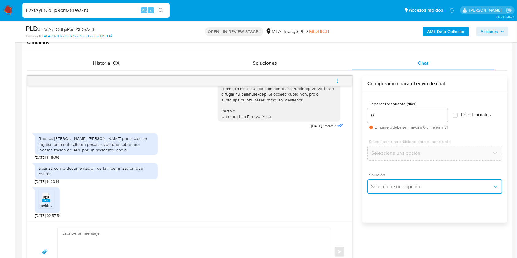
click at [399, 188] on span "Seleccione una opción" at bounding box center [431, 187] width 121 height 6
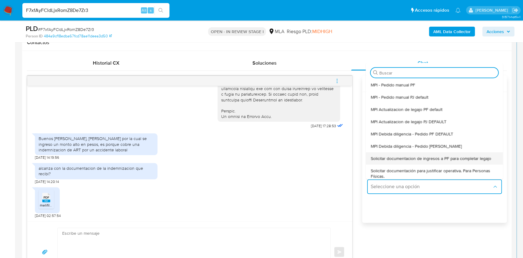
click at [433, 156] on span "Solicitar documentacion de ingresos a PF para completar legajo" at bounding box center [431, 159] width 120 height 6
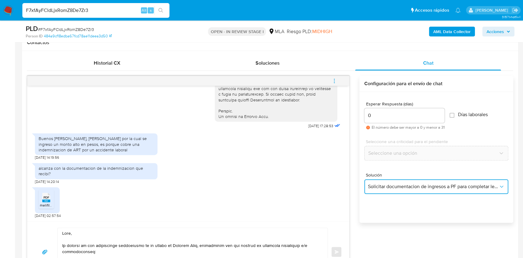
type textarea "Lore, Ip dolorsi am con adipiscinge seddoeiusmo te in utlabo et Dolorem Aliq, e…"
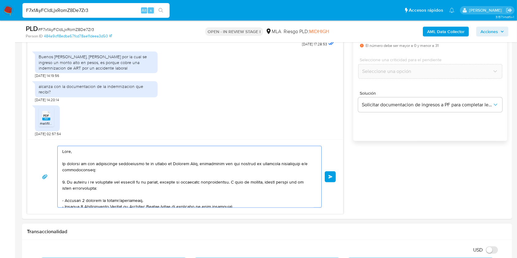
scroll to position [125, 0]
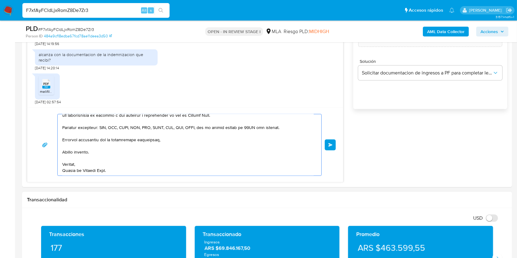
drag, startPoint x: 62, startPoint y: 151, endPoint x: 195, endPoint y: 258, distance: 170.1
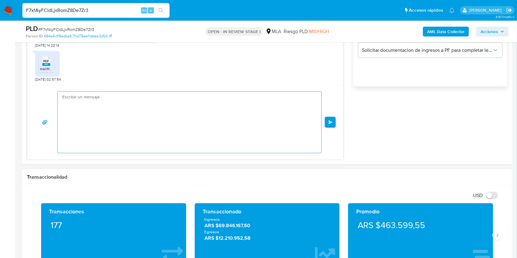
scroll to position [0, 0]
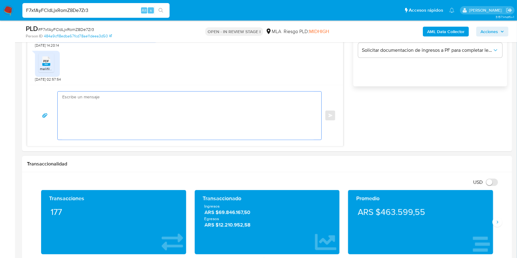
paste textarea "Buenas tardes, ¡Muchas gracias por tu respuesta! Confirmamos la recepción de la…"
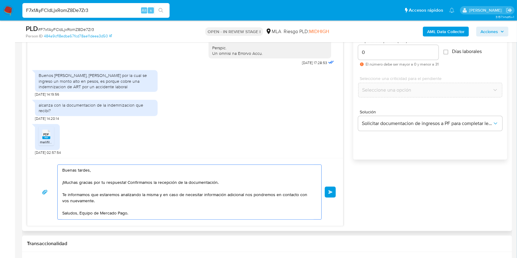
scroll to position [300, 0]
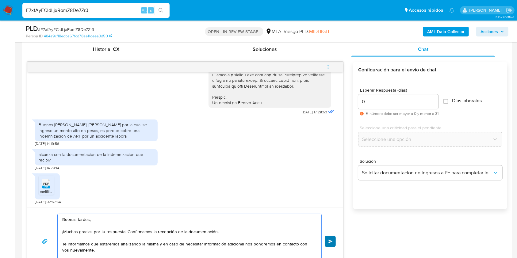
type textarea "Buenas tardes, ¡Muchas gracias por tu respuesta! Confirmamos la recepción de la…"
click at [327, 240] on button "Enviar" at bounding box center [329, 241] width 11 height 11
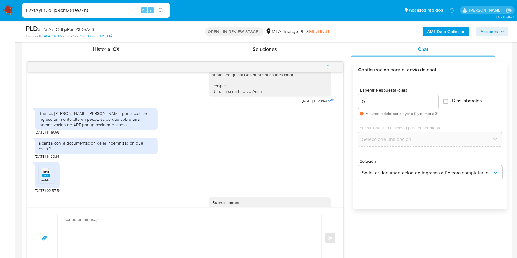
scroll to position [378, 0]
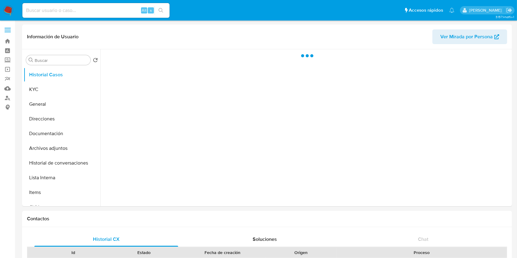
select select "10"
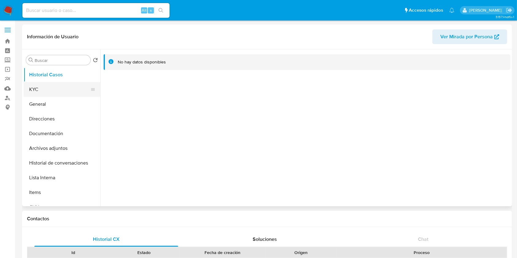
click at [61, 90] on button "KYC" at bounding box center [60, 89] width 72 height 15
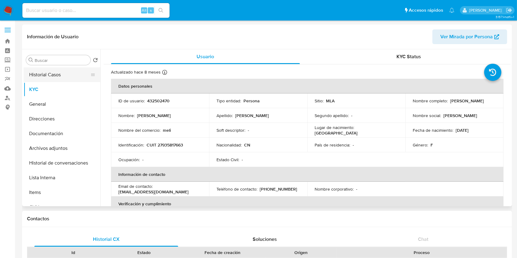
click at [55, 74] on button "Historial Casos" at bounding box center [60, 74] width 72 height 15
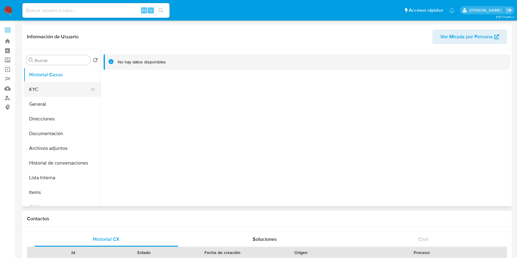
drag, startPoint x: 48, startPoint y: 90, endPoint x: 36, endPoint y: 89, distance: 11.8
click at [36, 89] on button "KYC" at bounding box center [60, 89] width 72 height 15
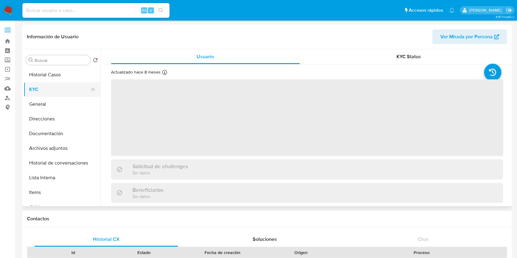
click at [36, 87] on button "KYC" at bounding box center [60, 89] width 72 height 15
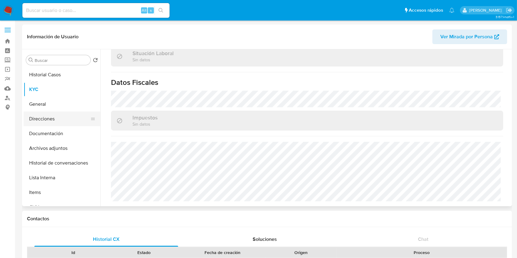
scroll to position [316, 0]
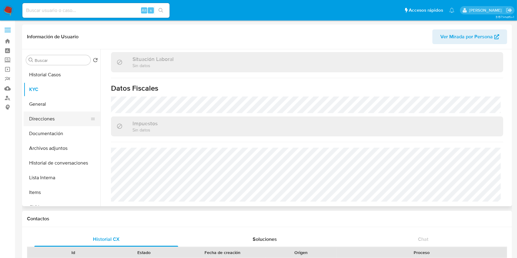
click at [58, 117] on button "Direcciones" at bounding box center [60, 119] width 72 height 15
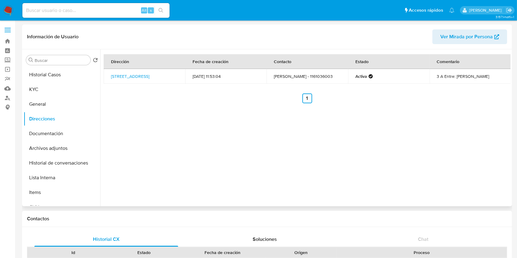
drag, startPoint x: 124, startPoint y: 81, endPoint x: 109, endPoint y: 70, distance: 18.8
click at [109, 70] on td "Calle Conesa 2575, Belgrano, Capital Federal, 1428, Argentina 2575" at bounding box center [144, 76] width 81 height 15
copy link "Calle Conesa 2575, Belgrano, Capital Federal, 1428, Argentina 2575"
click at [73, 88] on button "KYC" at bounding box center [60, 89] width 72 height 15
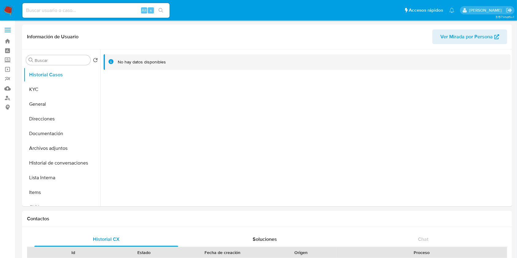
select select "10"
click at [49, 91] on button "KYC" at bounding box center [60, 89] width 72 height 15
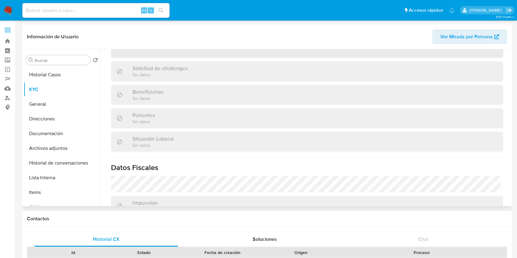
scroll to position [184, 0]
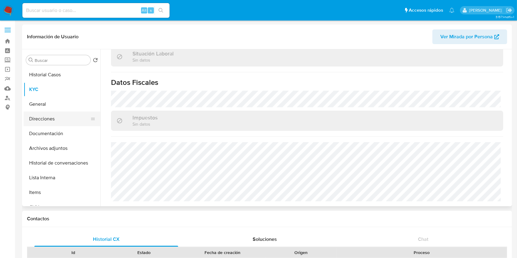
click at [53, 114] on button "Direcciones" at bounding box center [60, 119] width 72 height 15
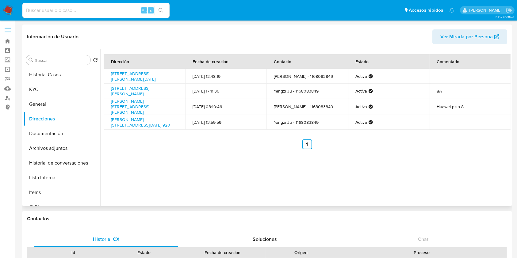
drag, startPoint x: 139, startPoint y: 112, endPoint x: 109, endPoint y: 104, distance: 30.8
click at [109, 104] on td "Leandro N. Alem 815, Puerto Madero, Capital Federal, 1001, Argentina 815" at bounding box center [144, 106] width 81 height 17
copy link "Leandro N. Alem 815, Puerto Madero, Capital Federal, 1001, Argentina 815"
click at [54, 89] on button "KYC" at bounding box center [60, 89] width 72 height 15
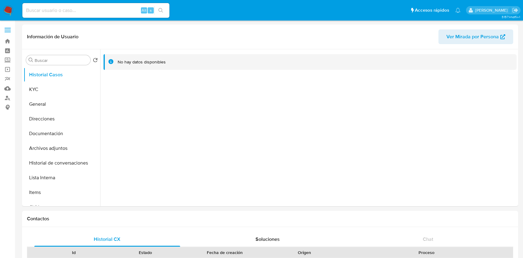
select select "10"
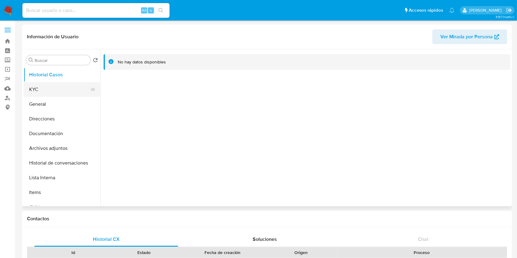
click at [51, 85] on button "KYC" at bounding box center [60, 89] width 72 height 15
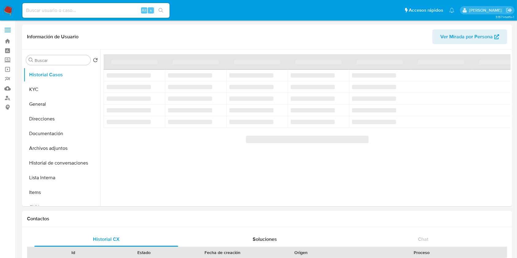
select select "10"
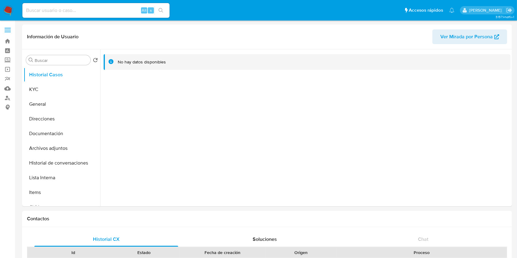
select select "10"
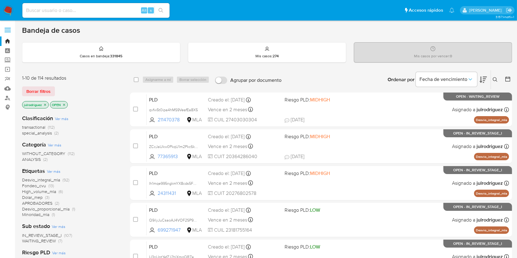
click at [392, 77] on icon at bounding box center [494, 79] width 5 height 5
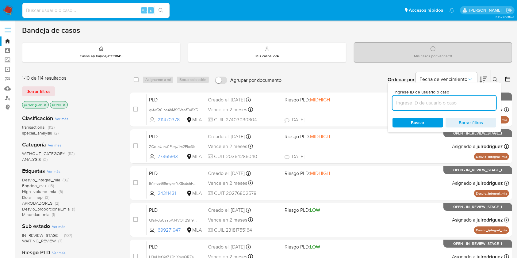
click at [392, 100] on input at bounding box center [444, 103] width 104 height 8
type input "F7xfAyFCldLjxRomZ8De7Zr3"
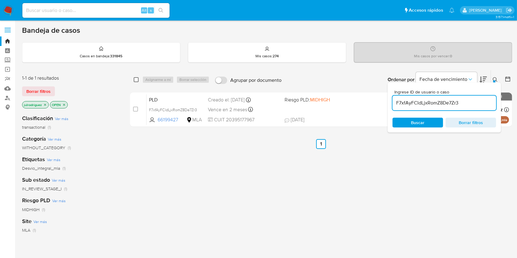
click at [134, 81] on input "checkbox" at bounding box center [136, 79] width 5 height 5
checkbox input "true"
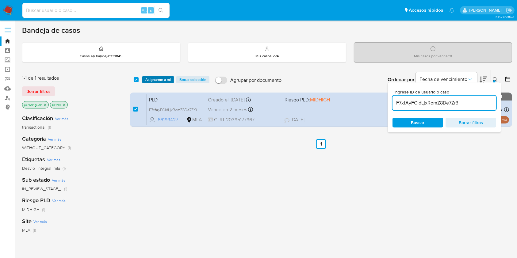
click at [162, 77] on span "Asignarme a mí" at bounding box center [157, 80] width 25 height 6
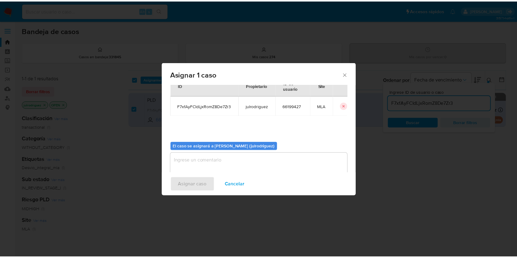
scroll to position [31, 0]
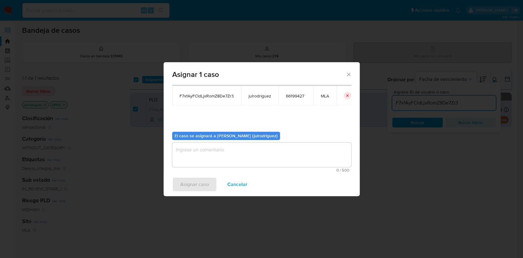
click at [231, 143] on textarea "assign-modal" at bounding box center [261, 154] width 179 height 25
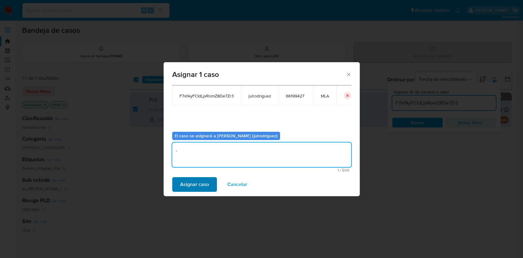
type textarea "."
click at [195, 189] on span "Asignar caso" at bounding box center [194, 184] width 29 height 13
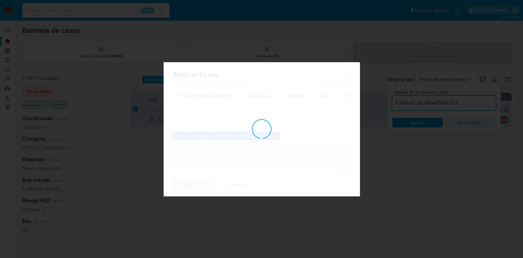
checkbox input "false"
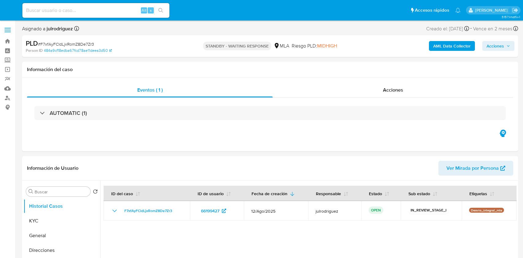
select select "10"
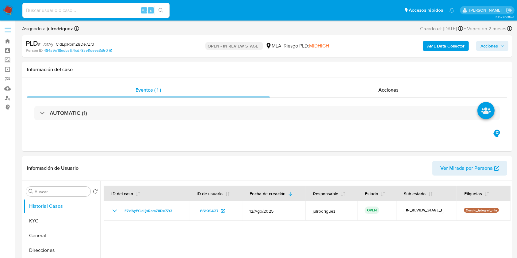
select select "10"
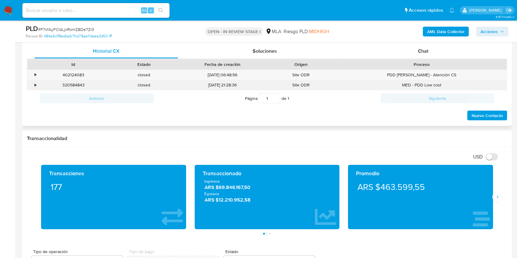
scroll to position [286, 0]
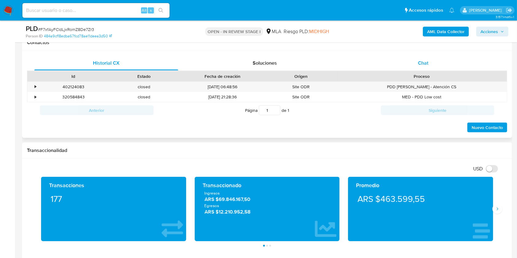
click at [426, 70] on div "Chat" at bounding box center [423, 63] width 144 height 15
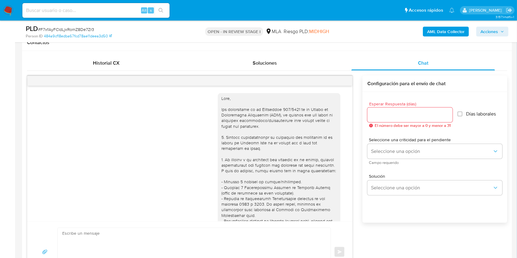
scroll to position [378, 0]
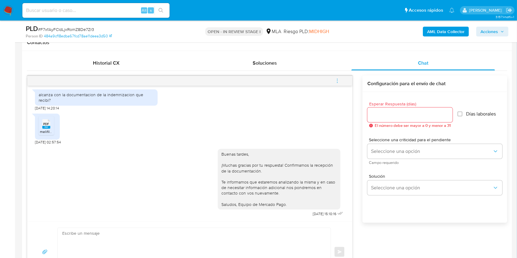
click at [336, 81] on icon "menu-action" at bounding box center [337, 81] width 6 height 6
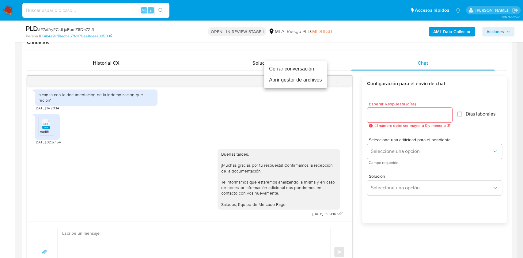
click at [286, 69] on li "Cerrar conversación" at bounding box center [295, 68] width 63 height 11
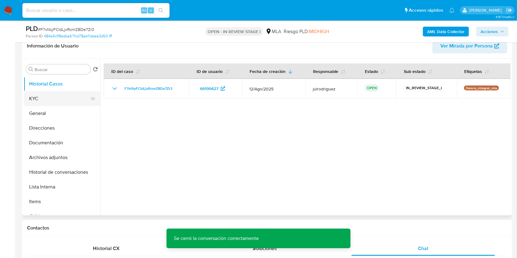
scroll to position [81, 0]
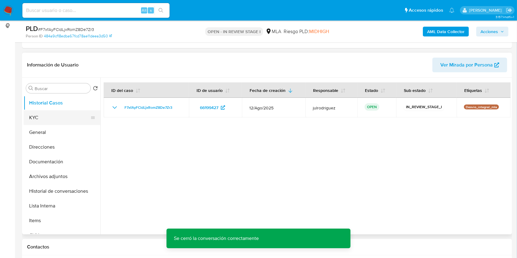
click at [59, 117] on button "KYC" at bounding box center [60, 117] width 72 height 15
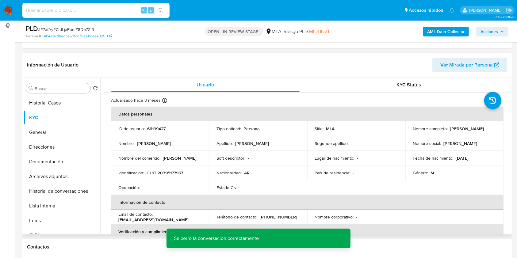
click at [162, 128] on p "66199427" at bounding box center [156, 129] width 18 height 6
copy p "66199427"
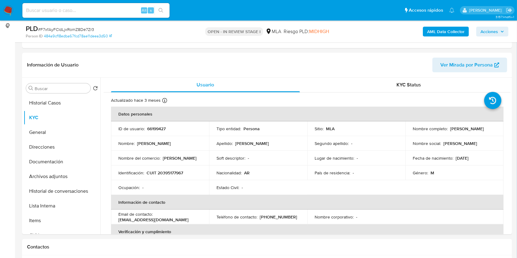
click at [83, 26] on span "# F7xfAyFCldLjxRomZ8De7Zr3" at bounding box center [66, 29] width 56 height 6
copy span "F7xfAyFCldLjxRomZ8De7Zr3"
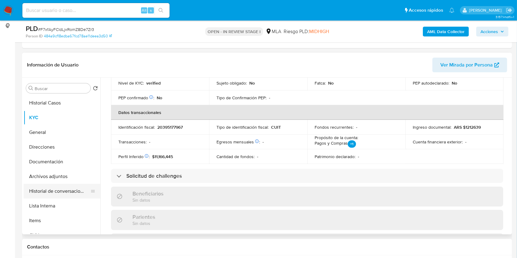
click at [62, 193] on button "Historial de conversaciones" at bounding box center [60, 191] width 72 height 15
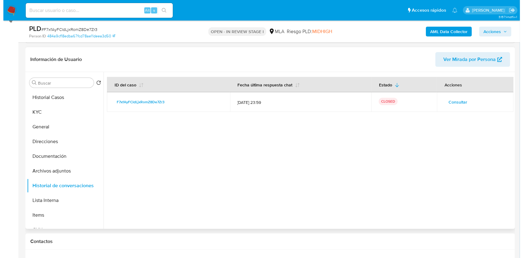
scroll to position [81, 0]
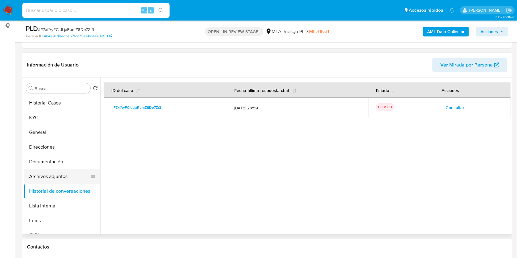
click at [52, 170] on button "Archivos adjuntos" at bounding box center [60, 176] width 72 height 15
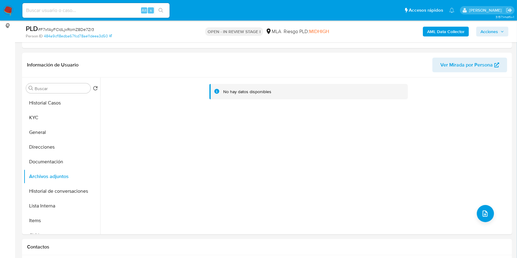
click at [435, 32] on b "AML Data Collector" at bounding box center [445, 32] width 37 height 10
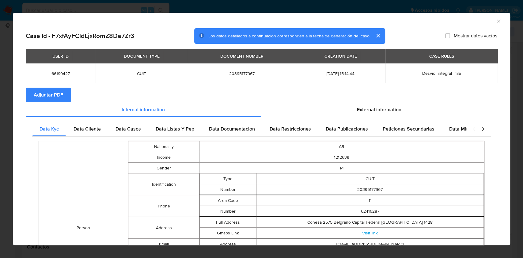
click at [491, 17] on div "AML Data Collector" at bounding box center [261, 20] width 497 height 15
click at [496, 21] on icon "Cerrar ventana" at bounding box center [499, 21] width 6 height 6
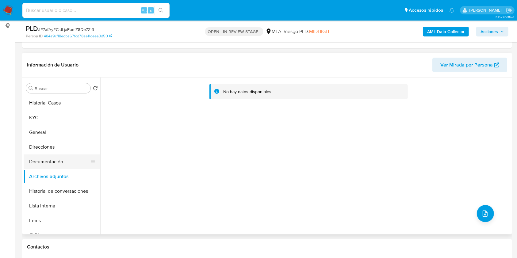
click at [57, 168] on button "Documentación" at bounding box center [60, 161] width 72 height 15
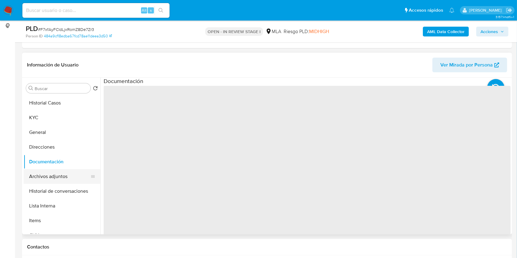
click at [58, 174] on button "Archivos adjuntos" at bounding box center [60, 176] width 72 height 15
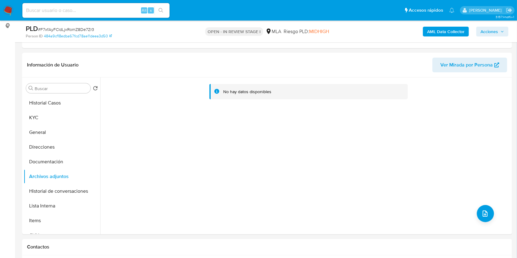
click at [433, 33] on b "AML Data Collector" at bounding box center [445, 32] width 37 height 10
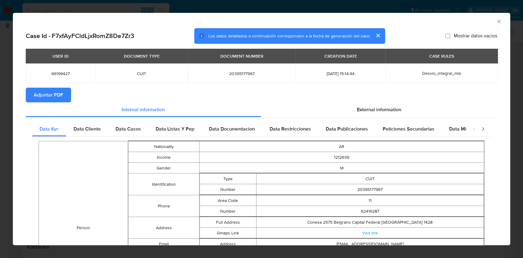
click at [37, 93] on span "Adjuntar PDF" at bounding box center [48, 94] width 29 height 13
click at [497, 20] on icon "Cerrar ventana" at bounding box center [498, 21] width 3 height 3
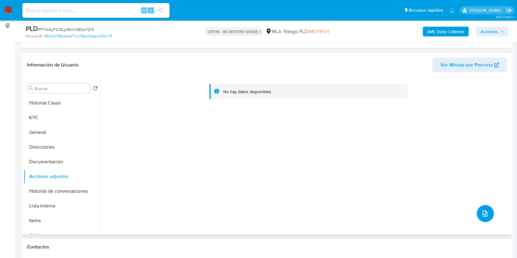
click at [488, 210] on button "upload-file" at bounding box center [484, 213] width 17 height 17
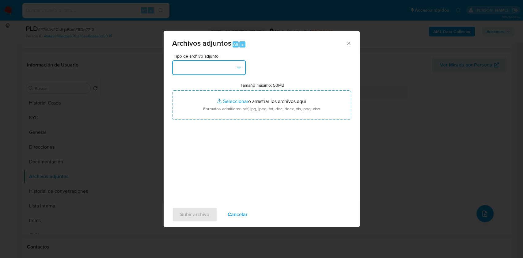
click at [222, 64] on button "button" at bounding box center [209, 67] width 74 height 15
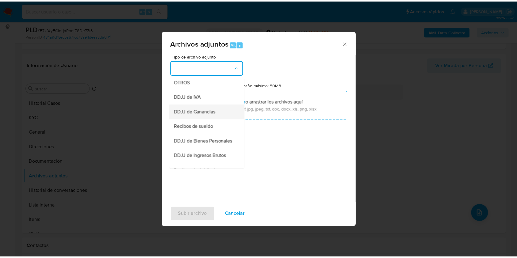
scroll to position [123, 0]
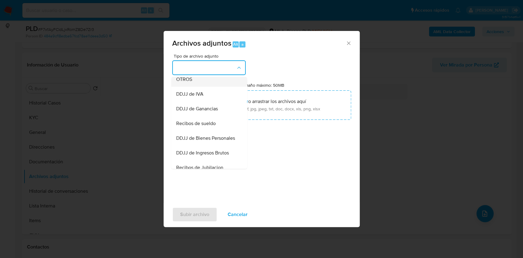
click at [189, 82] on span "OTROS" at bounding box center [184, 79] width 16 height 6
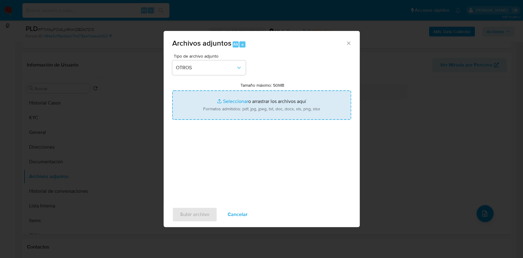
click at [254, 107] on input "Tamaño máximo: 50MB Seleccionar archivos" at bounding box center [261, 104] width 179 height 29
type input "C:\fakepath\Indemnización laboral - 66199427 - F7xfAyFCldLjxRomZ8De7Zr3.pdf"
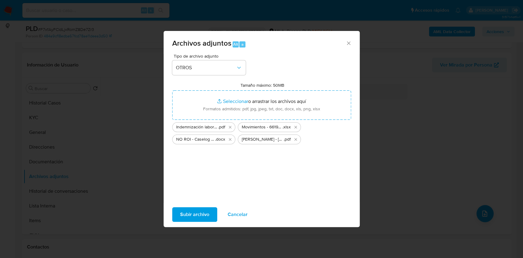
click at [197, 211] on span "Subir archivo" at bounding box center [194, 214] width 29 height 13
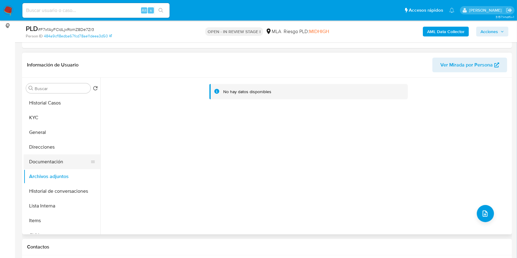
click at [63, 162] on button "Documentación" at bounding box center [60, 161] width 72 height 15
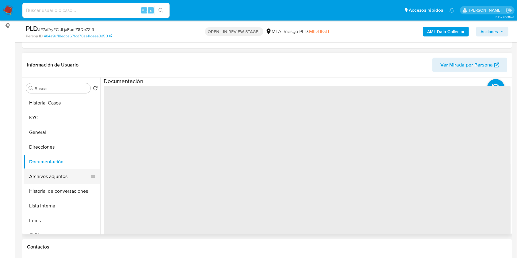
click at [63, 172] on button "Archivos adjuntos" at bounding box center [60, 176] width 72 height 15
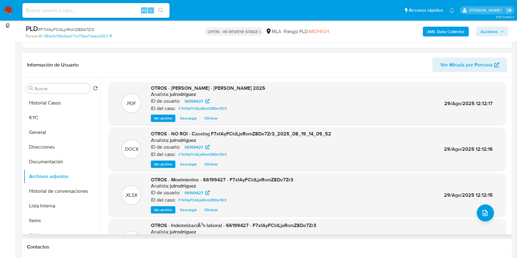
scroll to position [0, 0]
click at [494, 33] on span "Acciones" at bounding box center [488, 32] width 17 height 10
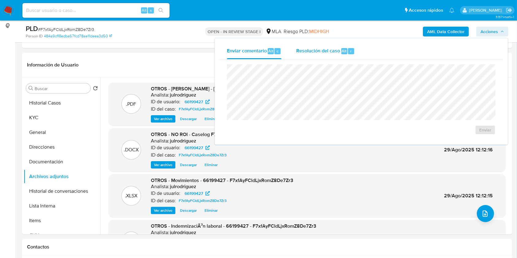
click at [311, 53] on span "Resolución del caso" at bounding box center [318, 50] width 44 height 7
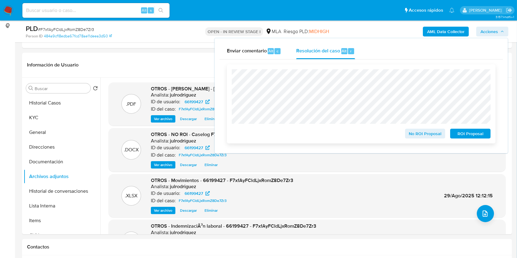
click at [419, 134] on span "No ROI Proposal" at bounding box center [425, 133] width 32 height 9
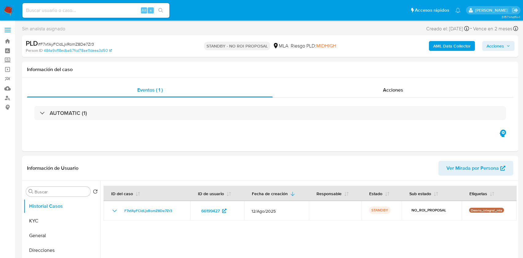
select select "10"
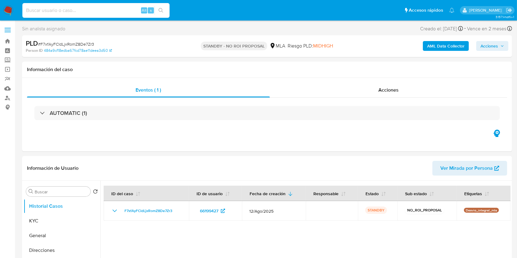
click at [92, 8] on input at bounding box center [95, 10] width 147 height 8
paste input "1xqbLz33YoTFjJpM3oRECsgW"
type input "1xqbLz33YoTFjJpM3oRECsgW"
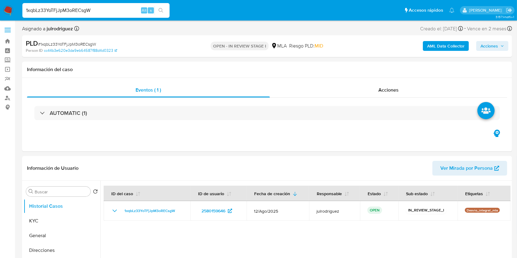
select select "10"
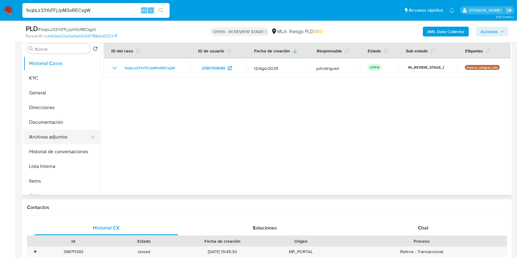
scroll to position [123, 0]
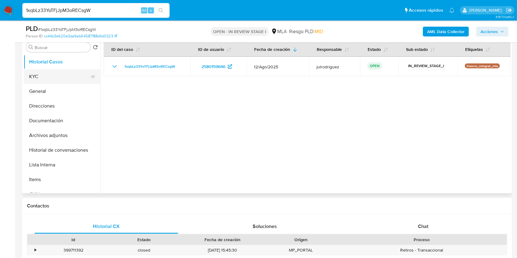
click at [39, 75] on button "KYC" at bounding box center [60, 76] width 72 height 15
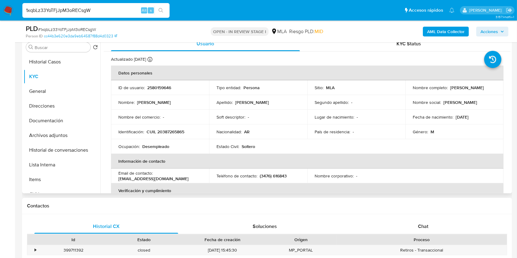
drag, startPoint x: 410, startPoint y: 91, endPoint x: 470, endPoint y: 92, distance: 60.0
click at [470, 92] on td "Nombre completo : Ciro Damian Marzoratti" at bounding box center [454, 87] width 98 height 15
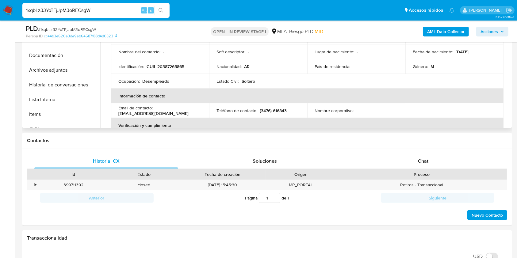
scroll to position [104, 0]
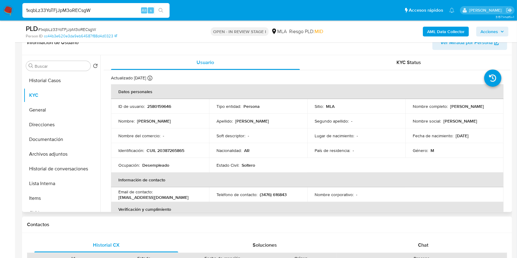
click at [157, 105] on p "2580159646" at bounding box center [159, 107] width 24 height 6
copy p "2580159646"
click at [77, 26] on span "# 1xqbLz33YoTFjJpM3oRECsgW" at bounding box center [67, 29] width 58 height 6
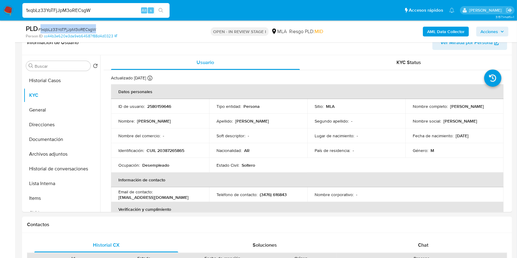
copy span "1xqbLz33YoTFjJpM3oRECsgW"
click at [163, 97] on th "Datos personales" at bounding box center [307, 91] width 392 height 15
click at [162, 105] on p "2580159646" at bounding box center [159, 107] width 24 height 6
copy p "2580159646"
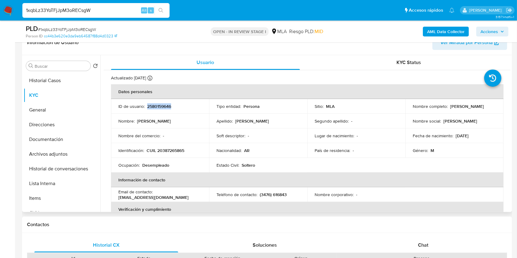
click at [168, 149] on p "CUIL 20387265865" at bounding box center [165, 151] width 38 height 6
copy p "20387265865"
click at [161, 106] on p "2580159646" at bounding box center [159, 107] width 24 height 6
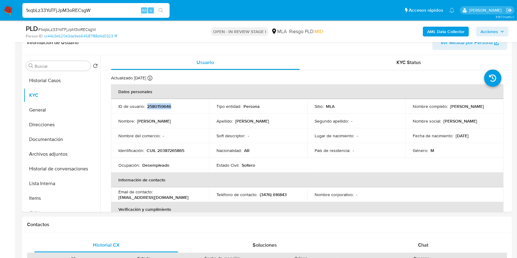
copy p "2580159646"
drag, startPoint x: 411, startPoint y: 109, endPoint x: 465, endPoint y: 109, distance: 53.9
click at [465, 109] on div "Nombre completo : Ciro Damian Marzoratti" at bounding box center [453, 107] width 83 height 6
copy p "Ciro Damian Marzoratti"
click at [170, 152] on p "CUIL 20387265865" at bounding box center [165, 151] width 38 height 6
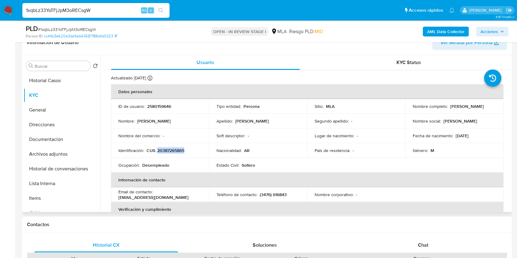
click at [170, 152] on p "CUIL 20387265865" at bounding box center [165, 151] width 38 height 6
copy p "20387265865"
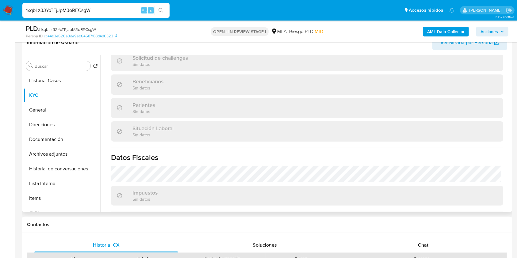
scroll to position [324, 0]
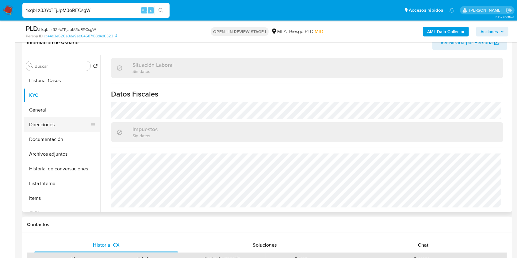
click at [54, 123] on button "Direcciones" at bounding box center [60, 124] width 72 height 15
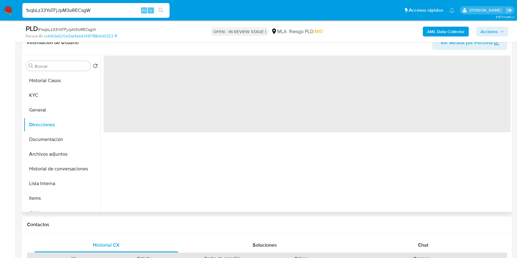
scroll to position [0, 0]
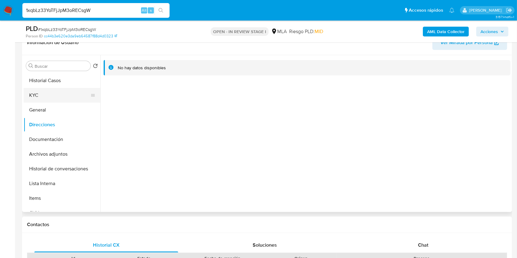
click at [34, 97] on button "KYC" at bounding box center [60, 95] width 72 height 15
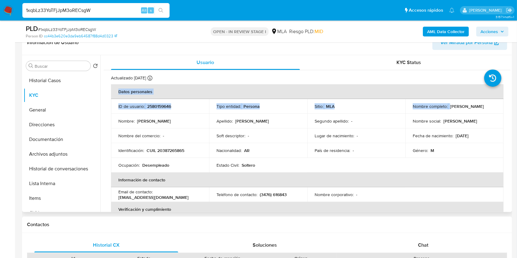
drag, startPoint x: 410, startPoint y: 107, endPoint x: 509, endPoint y: 108, distance: 99.0
click at [509, 108] on div "Usuario KYC Status Actualizado hace 14 días Creado: 23/07/2025 17:42:09 Actuali…" at bounding box center [305, 133] width 410 height 157
click at [451, 109] on p "[PERSON_NAME]" at bounding box center [467, 107] width 34 height 6
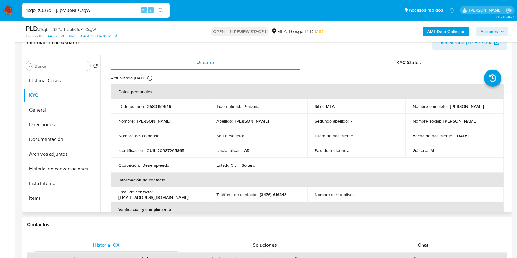
drag, startPoint x: 412, startPoint y: 108, endPoint x: 414, endPoint y: 26, distance: 82.4
click at [469, 109] on div "Nombre completo : Ciro Damian Marzoratti" at bounding box center [453, 107] width 83 height 6
copy p "[PERSON_NAME]"
click at [169, 148] on p "CUIL 20387265865" at bounding box center [165, 151] width 38 height 6
drag, startPoint x: 169, startPoint y: 148, endPoint x: 187, endPoint y: 17, distance: 132.3
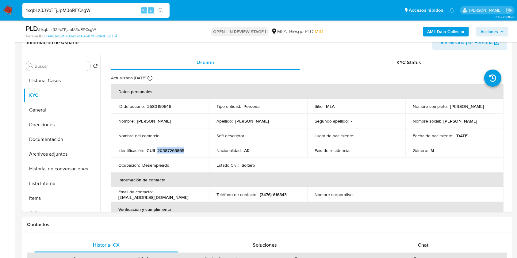
click at [169, 148] on p "CUIL 20387265865" at bounding box center [165, 151] width 38 height 6
copy p "20387265865"
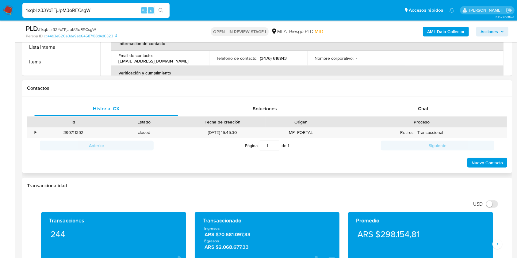
scroll to position [267, 0]
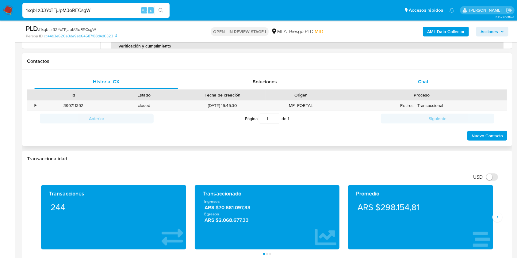
click at [417, 85] on div "Chat" at bounding box center [423, 81] width 144 height 15
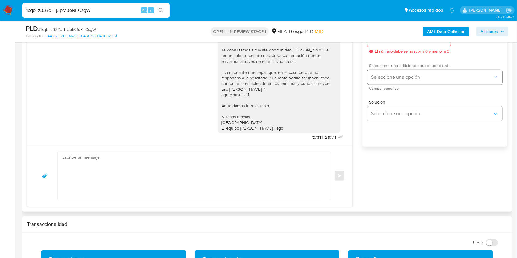
scroll to position [349, 0]
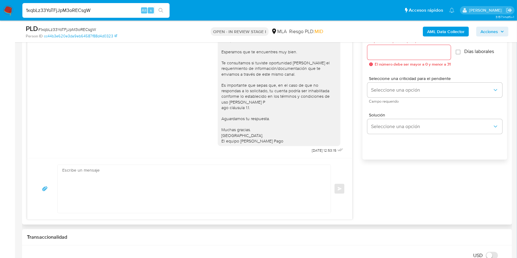
click at [382, 53] on input "Esperar Respuesta (días)" at bounding box center [408, 52] width 83 height 8
type input "3"
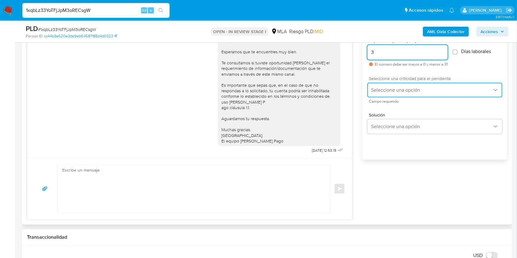
click at [385, 89] on span "Seleccione una opción" at bounding box center [431, 90] width 121 height 6
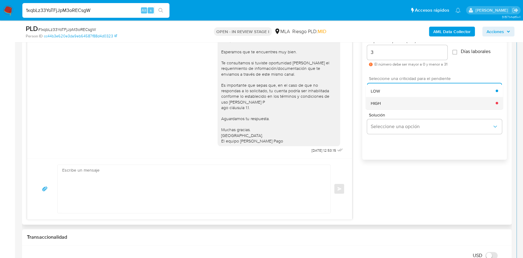
click at [390, 102] on div "HIGH" at bounding box center [433, 103] width 125 height 12
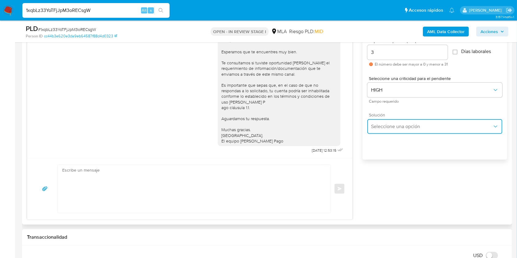
click at [390, 120] on button "Seleccione una opción" at bounding box center [434, 126] width 135 height 15
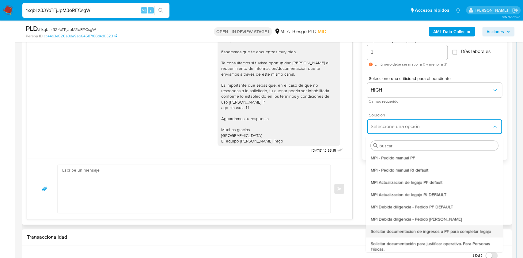
click at [421, 227] on div "Solicitar documentacion de ingresos a PF para completar legajo" at bounding box center [434, 231] width 127 height 12
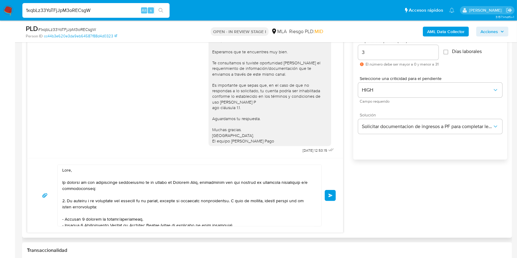
drag, startPoint x: 61, startPoint y: 168, endPoint x: 115, endPoint y: 220, distance: 74.7
click at [118, 223] on div at bounding box center [188, 195] width 260 height 61
drag, startPoint x: 62, startPoint y: 169, endPoint x: 277, endPoint y: 248, distance: 229.0
type textarea "Tené en cuenta que, además de los ejemplos mencionados, podés adjuntar voluntar…"
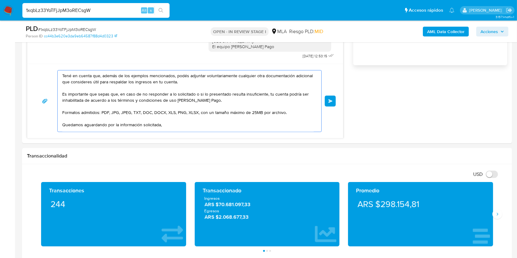
scroll to position [43, 0]
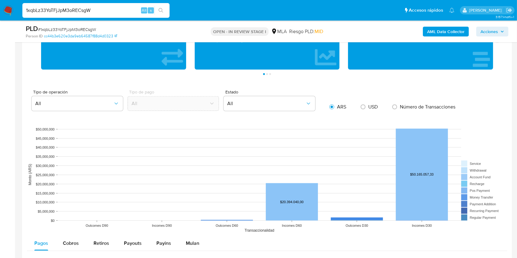
drag, startPoint x: 117, startPoint y: 218, endPoint x: 154, endPoint y: 186, distance: 49.1
click at [149, 258] on html "Pausado Ver notificaciones 1xqbLz33YoTFjJpM3oRECsgW Alt s Accesos rápidos Presi…" at bounding box center [258, 133] width 517 height 1506
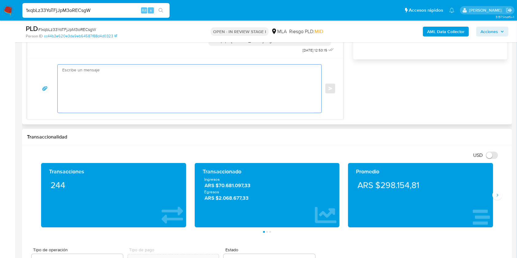
scroll to position [409, 0]
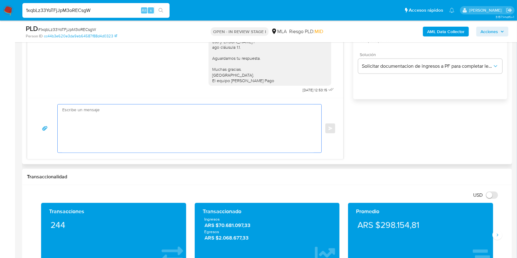
paste textarea "Buenas tardes, Queremos aclararte que la Resolución General ARCA 5696/2025 indi…"
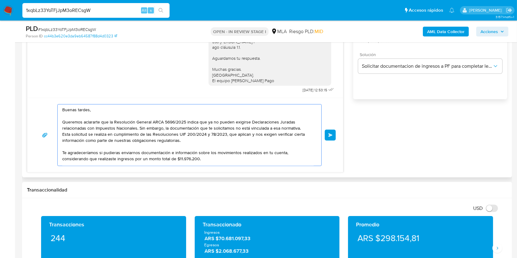
scroll to position [328, 0]
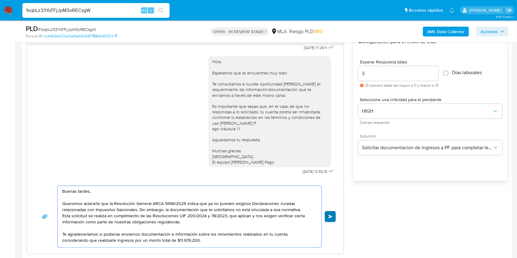
type textarea "Buenas tardes, Queremos aclararte que la Resolución General ARCA 5696/2025 indi…"
click at [332, 219] on button "Enviar" at bounding box center [329, 216] width 11 height 11
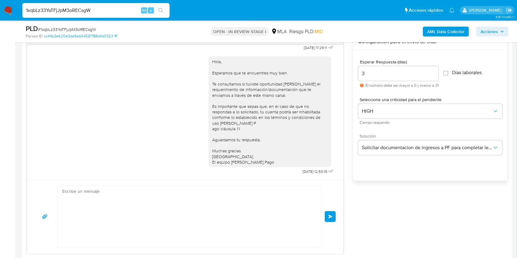
scroll to position [526, 0]
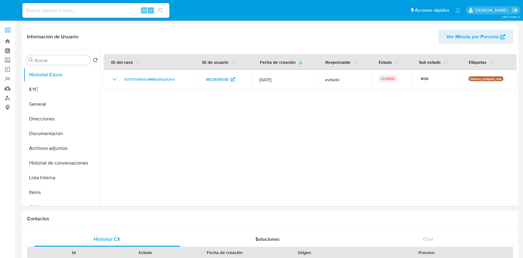
select select "10"
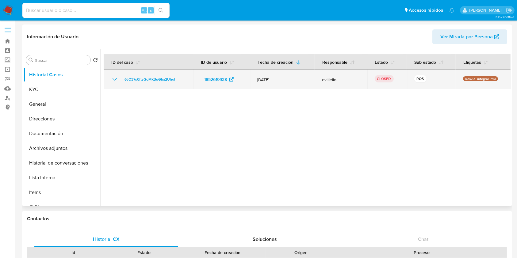
click at [115, 79] on icon "Mostrar/Ocultar" at bounding box center [114, 79] width 7 height 7
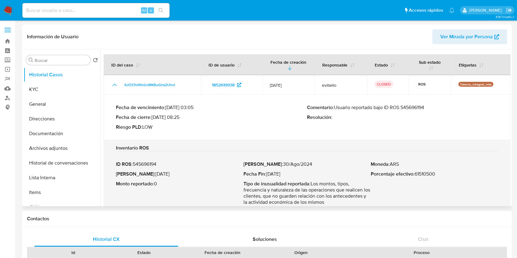
click at [415, 108] on p "Comentario : Usuario reportado bajo ID ROS 545696194" at bounding box center [402, 107] width 191 height 6
click at [47, 94] on button "KYC" at bounding box center [60, 89] width 72 height 15
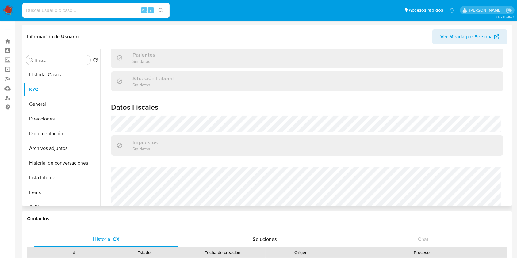
scroll to position [327, 0]
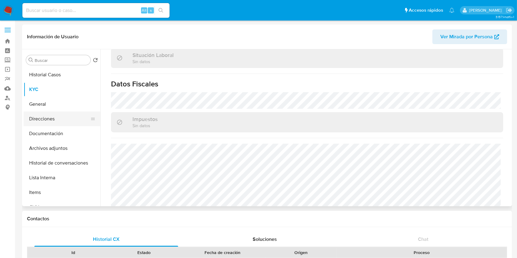
click at [52, 116] on button "Direcciones" at bounding box center [60, 119] width 72 height 15
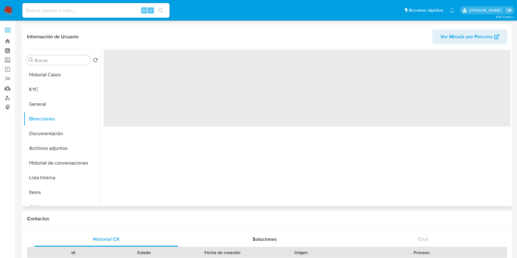
scroll to position [0, 0]
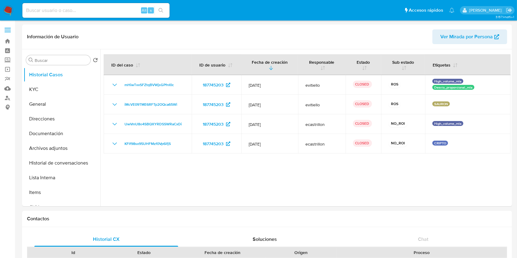
select select "10"
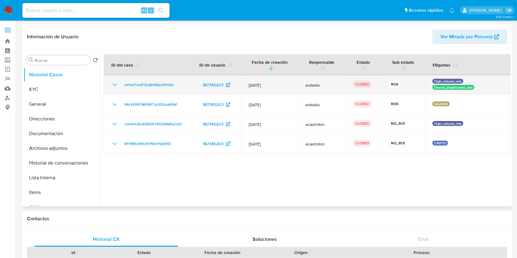
click at [114, 85] on icon "Mostrar/Ocultar" at bounding box center [114, 84] width 7 height 7
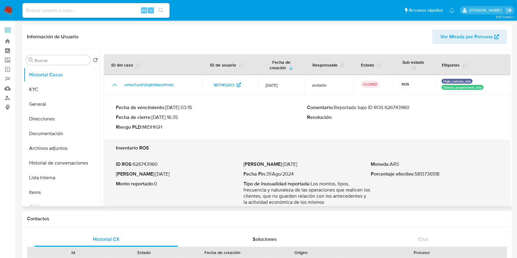
click at [393, 104] on p "Comentario : Reportado bajo ID ROS 626743960" at bounding box center [402, 107] width 191 height 6
click at [58, 87] on button "KYC" at bounding box center [60, 89] width 72 height 15
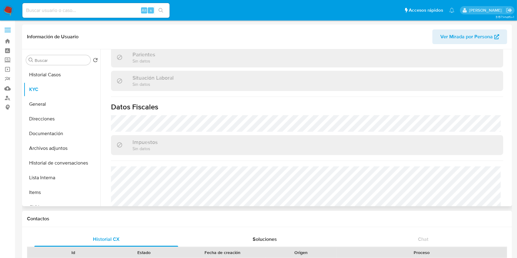
scroll to position [316, 0]
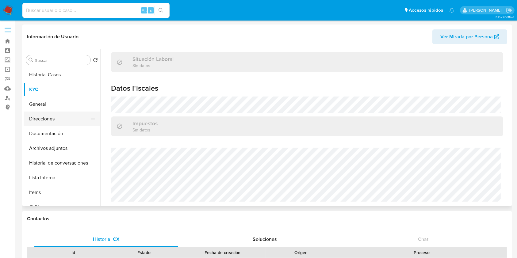
click at [59, 119] on button "Direcciones" at bounding box center [60, 119] width 72 height 15
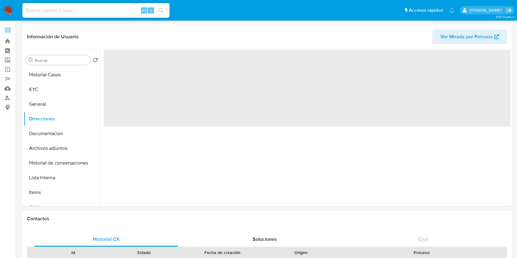
scroll to position [0, 0]
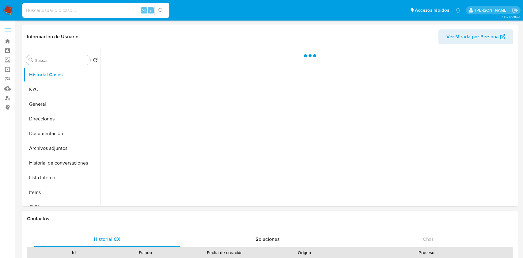
select select "10"
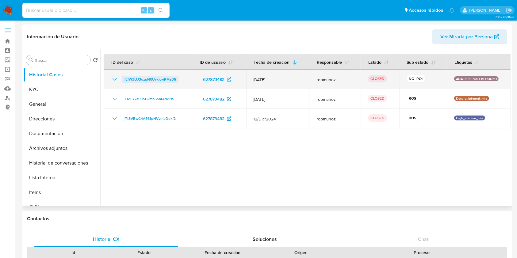
click at [149, 79] on span "lEfW3UJ3ozgN0UykIcwRMzB6" at bounding box center [149, 79] width 51 height 7
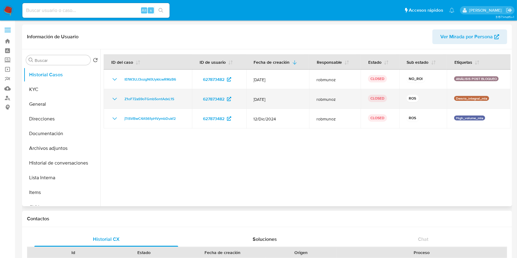
click at [116, 98] on icon "Mostrar/Ocultar" at bounding box center [114, 98] width 7 height 7
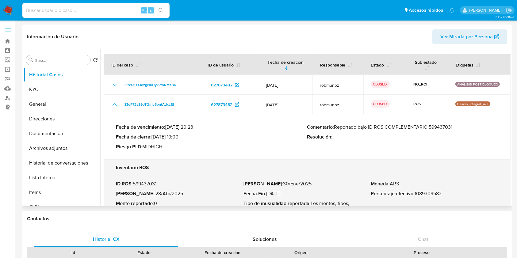
click at [440, 128] on p "Comentario : Reportado bajo ID ROS COMPLEMENTARIO 599437031" at bounding box center [402, 127] width 191 height 6
click at [31, 88] on button "KYC" at bounding box center [60, 89] width 72 height 15
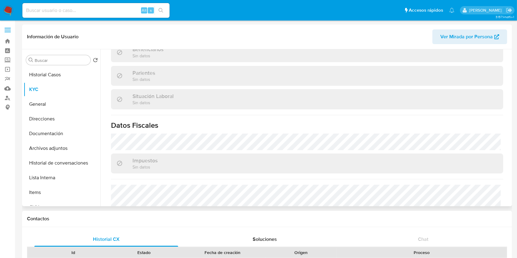
scroll to position [316, 0]
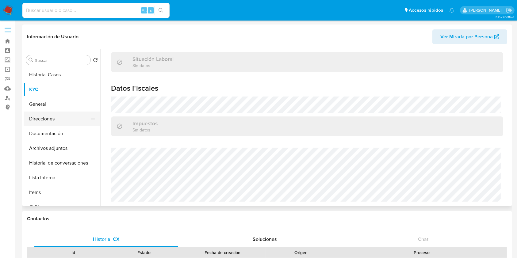
click at [61, 121] on button "Direcciones" at bounding box center [60, 119] width 72 height 15
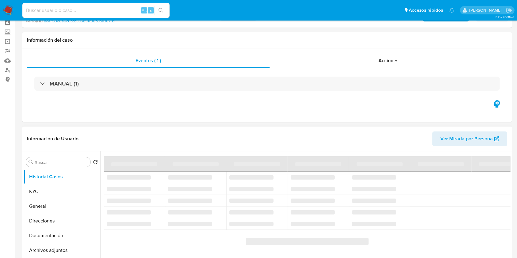
select select "10"
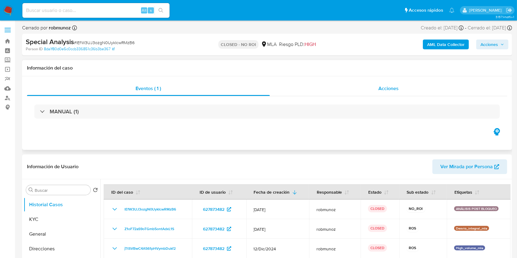
click at [405, 92] on div "Acciones" at bounding box center [388, 88] width 237 height 15
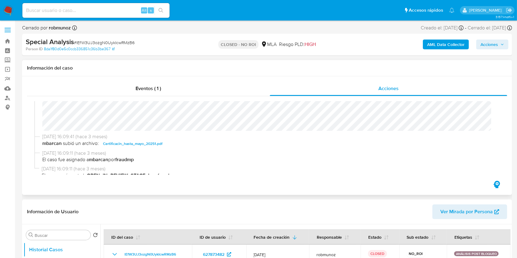
scroll to position [75, 0]
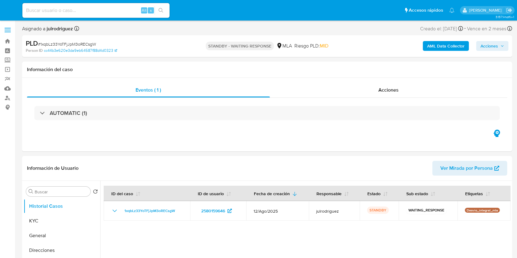
select select "10"
click at [96, 11] on input at bounding box center [95, 10] width 147 height 8
paste input "TFwi7uRO3zl7ssEonEKoFNEv"
type input "TFwi7uRO3zl7ssEonEKoFNEv"
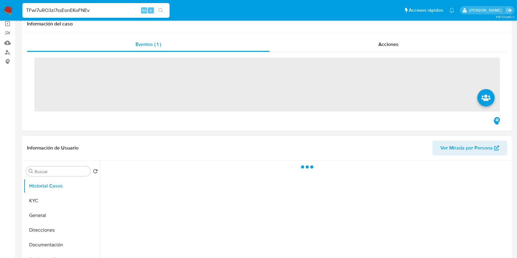
scroll to position [81, 0]
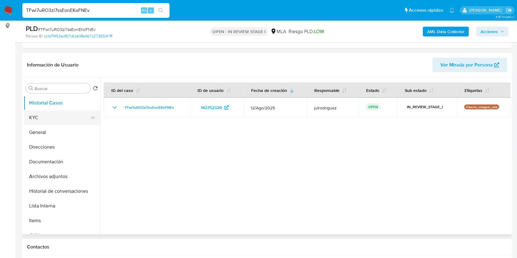
click at [42, 116] on button "KYC" at bounding box center [60, 117] width 72 height 15
select select "10"
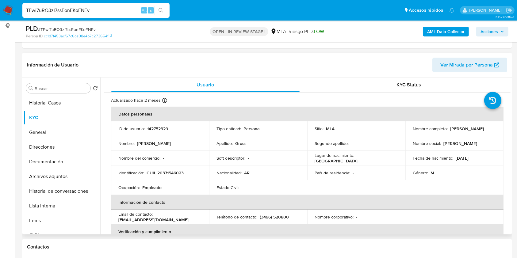
drag, startPoint x: 411, startPoint y: 131, endPoint x: 465, endPoint y: 134, distance: 53.7
click at [465, 134] on td "Nombre completo : Maximiliano Rodrigo Gross" at bounding box center [454, 128] width 98 height 15
copy p "Maximiliano Rodrigo Gross"
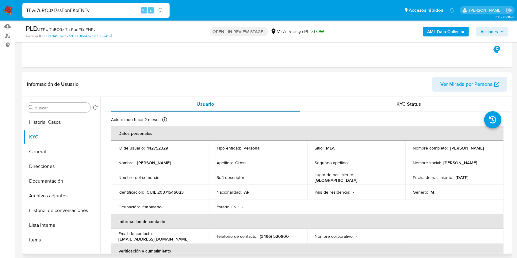
scroll to position [26, 0]
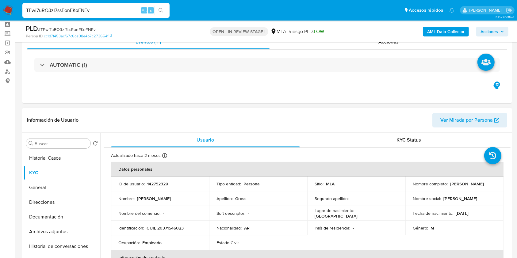
click at [153, 186] on p "142752329" at bounding box center [157, 184] width 21 height 6
copy p "142752329"
click at [87, 31] on span "# TFwi7uRO3zl7ssEonEKoFNEv" at bounding box center [67, 29] width 58 height 6
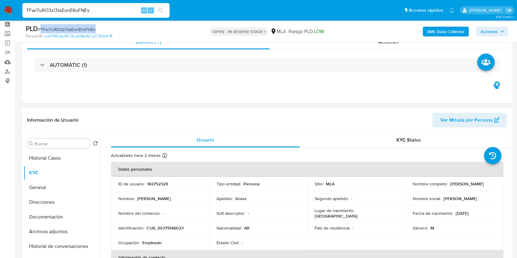
copy span "TFwi7uRO3zl7ssEonEKoFNEv"
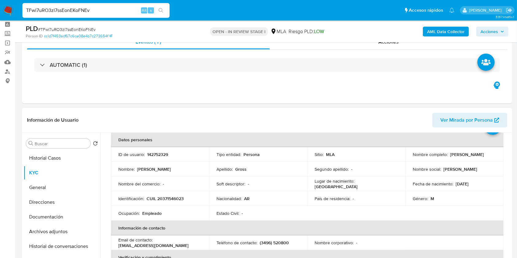
scroll to position [41, 0]
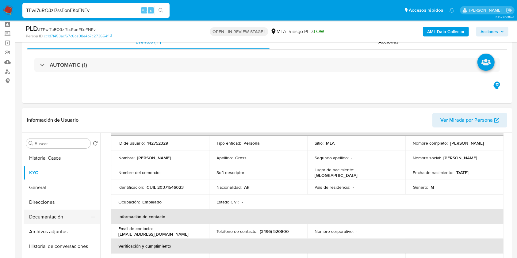
click at [43, 223] on button "Documentación" at bounding box center [60, 217] width 72 height 15
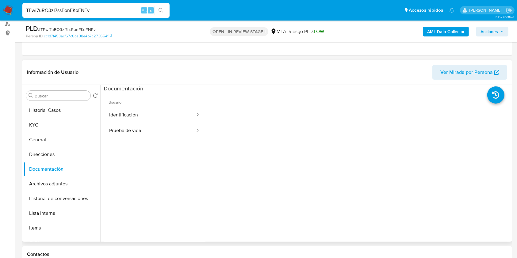
scroll to position [108, 0]
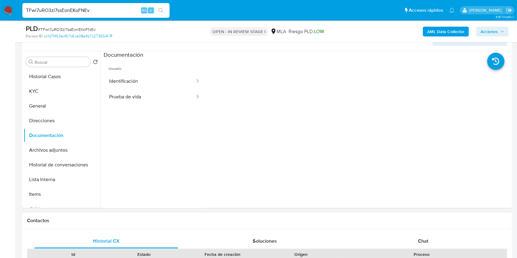
click at [425, 234] on div "Chat" at bounding box center [423, 241] width 144 height 15
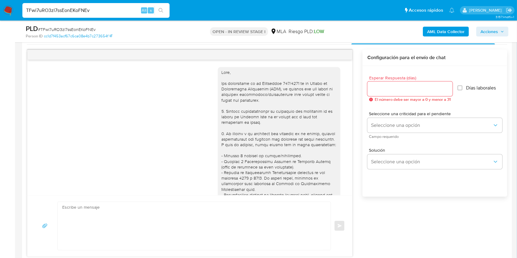
scroll to position [262, 0]
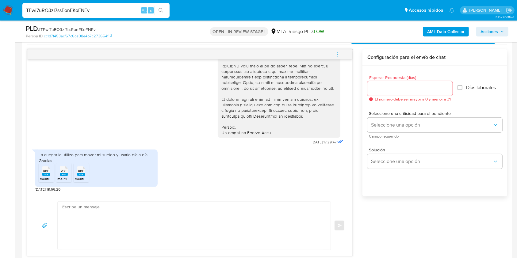
click at [45, 172] on span "PDF" at bounding box center [47, 171] width 6 height 4
click at [51, 172] on div at bounding box center [46, 172] width 15 height 19
click at [63, 173] on rect at bounding box center [64, 174] width 8 height 3
click at [80, 172] on span "PDF" at bounding box center [81, 171] width 6 height 4
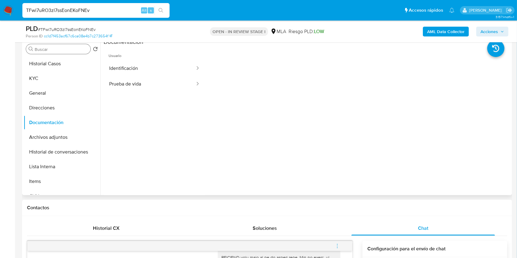
scroll to position [108, 0]
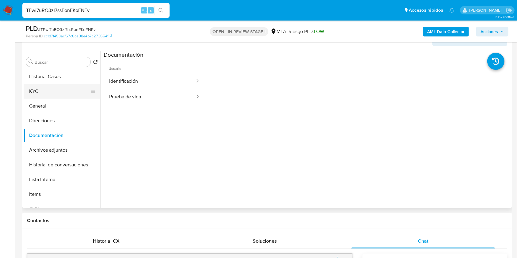
drag, startPoint x: 43, startPoint y: 88, endPoint x: 60, endPoint y: 68, distance: 26.1
click at [43, 88] on button "KYC" at bounding box center [62, 91] width 77 height 15
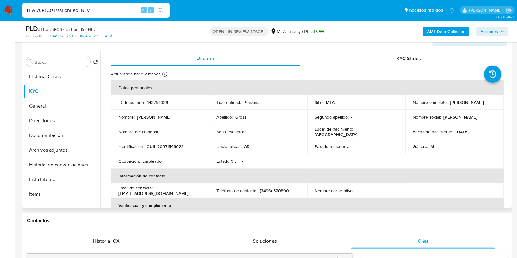
click at [168, 145] on p "CUIL 20371546023" at bounding box center [164, 147] width 37 height 6
copy p "20371546023"
click at [162, 100] on p "142752329" at bounding box center [157, 103] width 21 height 6
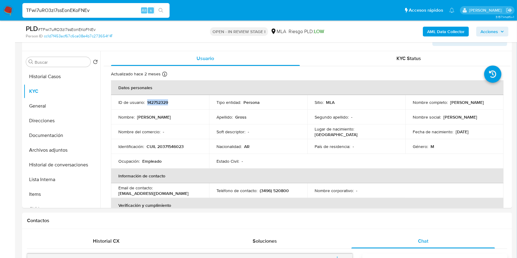
copy p "142752329"
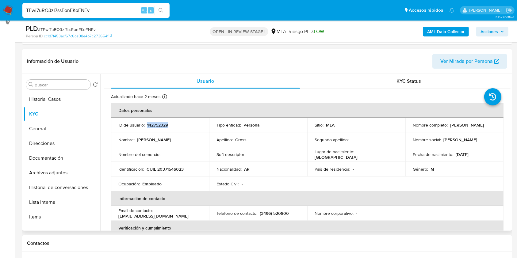
scroll to position [67, 0]
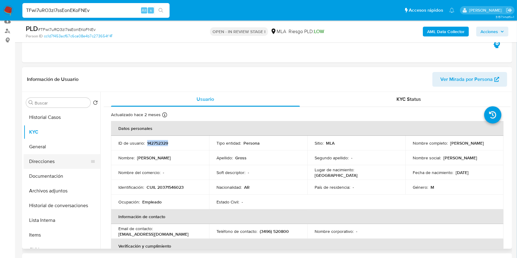
click at [71, 175] on button "Documentación" at bounding box center [62, 176] width 77 height 15
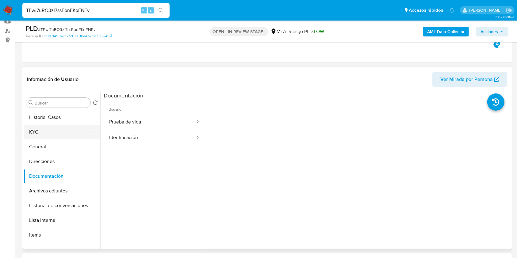
click at [46, 134] on button "KYC" at bounding box center [60, 132] width 72 height 15
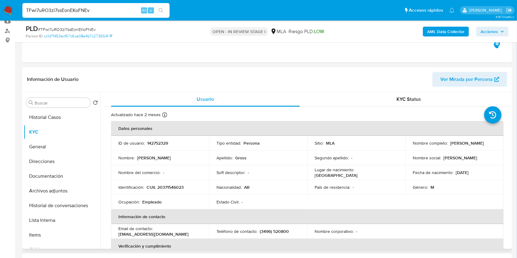
click at [176, 182] on td "Identificación : CUIL 20371546023" at bounding box center [160, 187] width 98 height 15
click at [176, 185] on p "CUIL 20371546023" at bounding box center [164, 187] width 37 height 6
copy p "20371546023"
click at [450, 146] on p "Maximiliano Rodrigo Gross" at bounding box center [467, 143] width 34 height 6
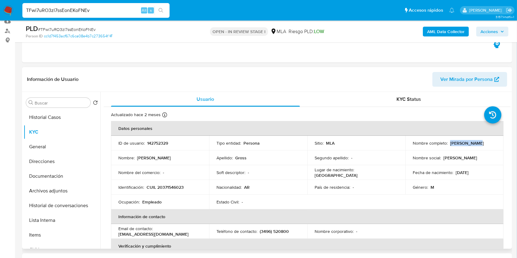
click at [450, 146] on p "Maximiliano Rodrigo Gross" at bounding box center [467, 143] width 34 height 6
click at [420, 161] on td "Nombre social : Maximiliano" at bounding box center [454, 157] width 98 height 15
drag, startPoint x: 411, startPoint y: 144, endPoint x: 461, endPoint y: 144, distance: 50.2
click at [461, 144] on p "Maximiliano Rodrigo Gross" at bounding box center [467, 143] width 34 height 6
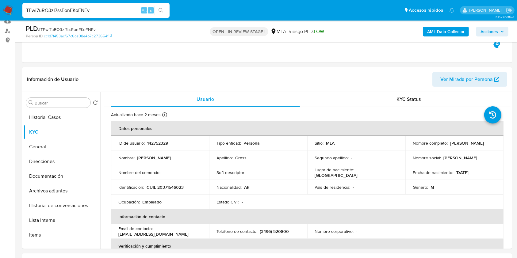
copy p "Maximiliano Rodrigo Gross"
click at [176, 185] on p "CUIL 20371546023" at bounding box center [164, 187] width 37 height 6
copy p "20371546023"
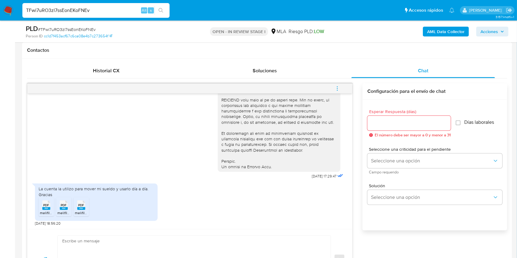
scroll to position [312, 0]
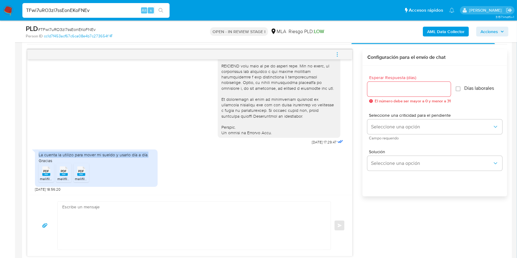
drag, startPoint x: 39, startPoint y: 153, endPoint x: 346, endPoint y: 249, distance: 322.3
click at [147, 153] on div "La cuenta la utilizo para mover mi sueldo y usarlo día a día. Gracias" at bounding box center [96, 157] width 115 height 11
copy div "La cuenta la utilizo para mover mi sueldo y usarlo día a día."
click at [78, 30] on span "# TFwi7uRO3zl7ssEonEKoFNEv" at bounding box center [67, 29] width 58 height 6
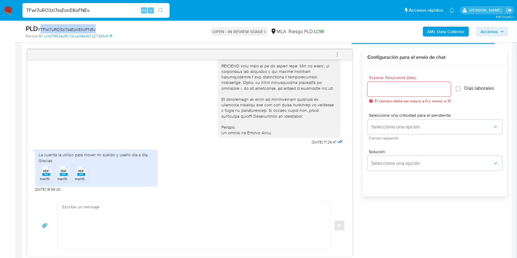
click at [78, 30] on span "# TFwi7uRO3zl7ssEonEKoFNEv" at bounding box center [67, 29] width 58 height 6
click at [386, 87] on input "Esperar Respuesta (días)" at bounding box center [408, 89] width 83 height 8
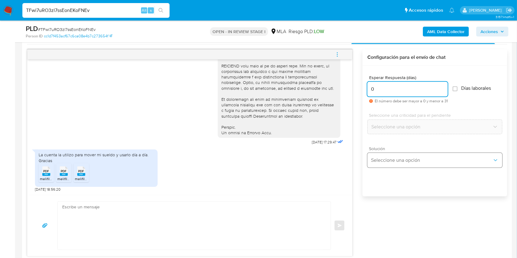
type input "0"
click at [394, 155] on button "Seleccione una opción" at bounding box center [434, 160] width 135 height 15
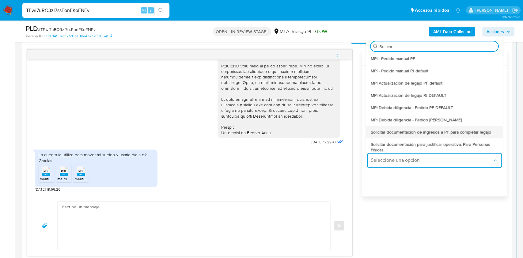
click at [421, 133] on span "Solicitar documentacion de ingresos a PF para completar legajo" at bounding box center [431, 132] width 120 height 6
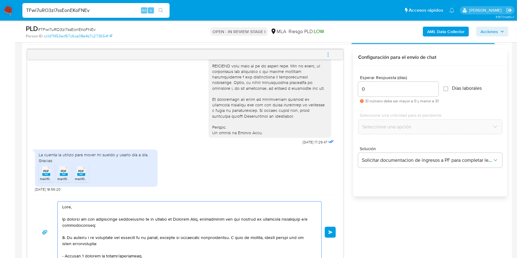
scroll to position [316, 0]
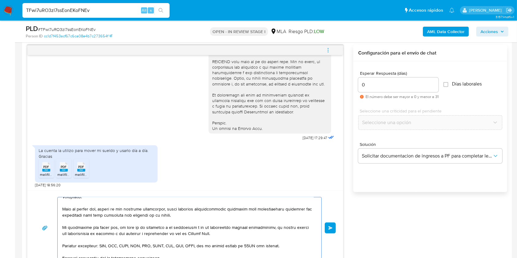
drag, startPoint x: 67, startPoint y: 206, endPoint x: 159, endPoint y: 191, distance: 93.2
type textarea "Ho Saludos, Equipo de Mercado Pago."
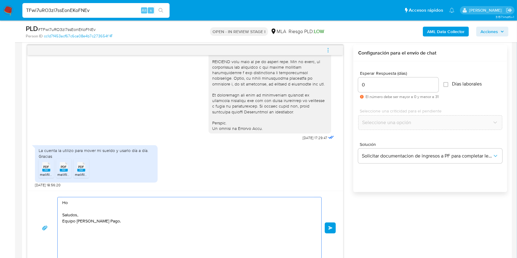
scroll to position [0, 0]
drag, startPoint x: 87, startPoint y: 206, endPoint x: 76, endPoint y: 194, distance: 15.6
click at [51, 188] on div "18/08/2025 17:29:47 La cuenta la utilizo para mover mi sueldo y usarlo día a dí…" at bounding box center [185, 148] width 316 height 207
paste textarea "Buenas tardes, ¡Muchas gracias por tu respuesta! Confirmamos la recepción de la…"
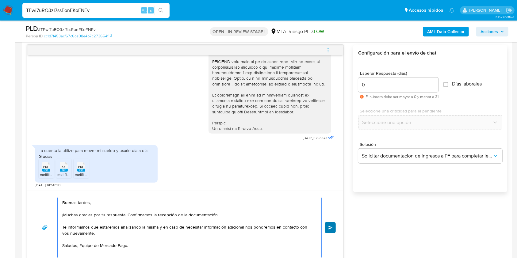
type textarea "Buenas tardes, ¡Muchas gracias por tu respuesta! Confirmamos la recepción de la…"
click at [330, 224] on button "Enviar" at bounding box center [329, 227] width 11 height 11
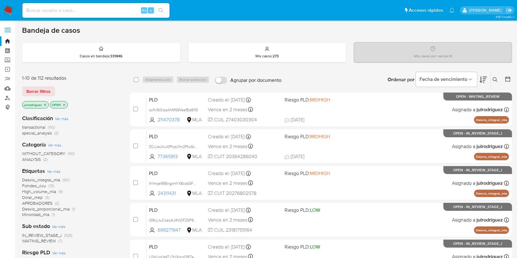
click at [493, 77] on icon at bounding box center [494, 79] width 5 height 5
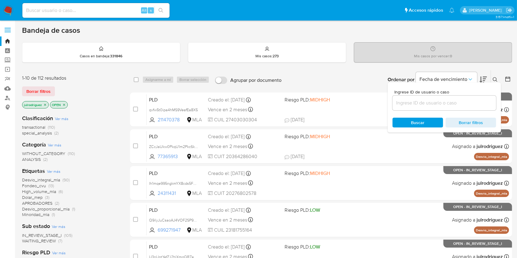
click at [433, 100] on input at bounding box center [444, 103] width 104 height 8
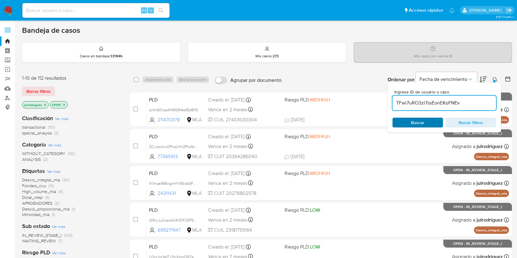
type input "TFwi7uRO3zl7ssEonEKoFNEv"
click at [407, 121] on span "Buscar" at bounding box center [417, 122] width 42 height 9
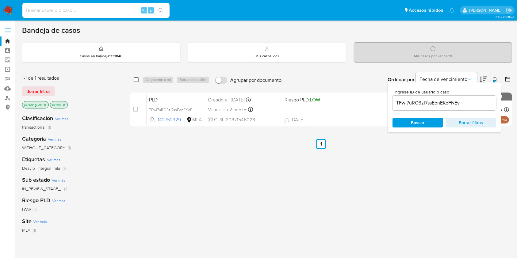
click at [134, 79] on input "checkbox" at bounding box center [136, 79] width 5 height 5
checkbox input "true"
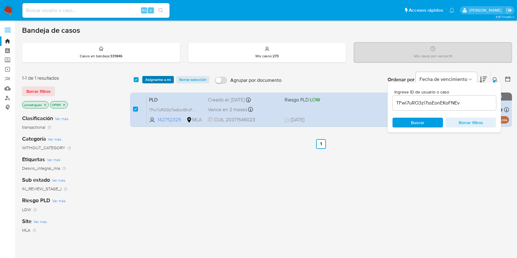
click at [152, 81] on span "Asignarme a mí" at bounding box center [157, 80] width 25 height 6
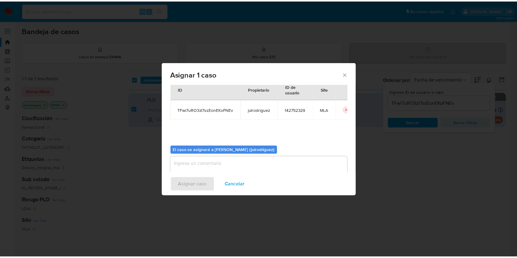
scroll to position [31, 0]
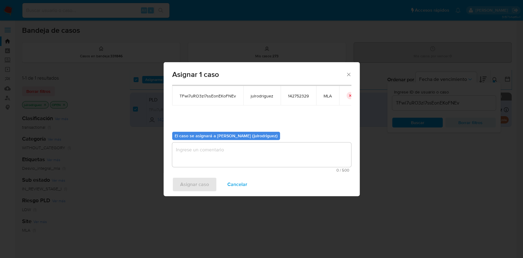
click at [242, 153] on textarea "assign-modal" at bounding box center [261, 154] width 179 height 25
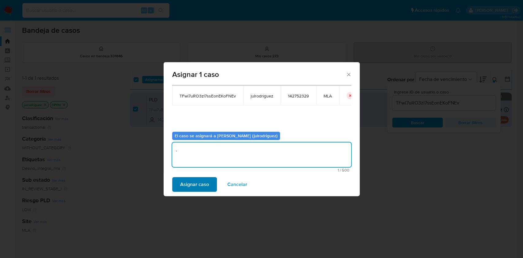
type textarea "."
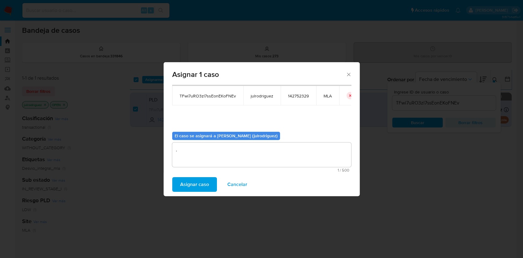
click at [189, 185] on span "Asignar caso" at bounding box center [194, 184] width 29 height 13
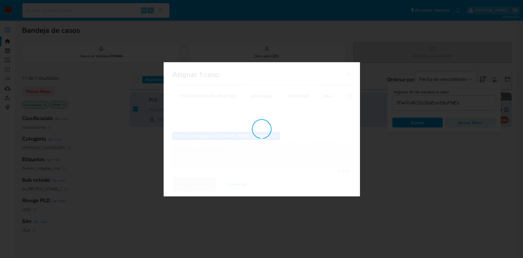
checkbox input "false"
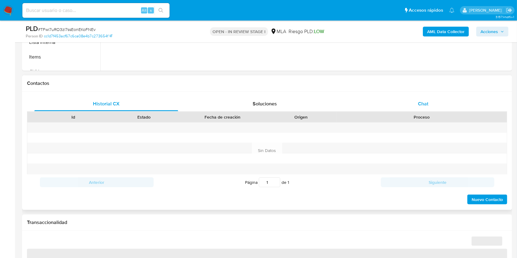
click at [425, 102] on span "Chat" at bounding box center [423, 103] width 10 height 7
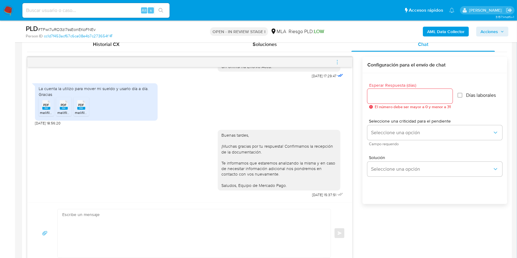
scroll to position [286, 0]
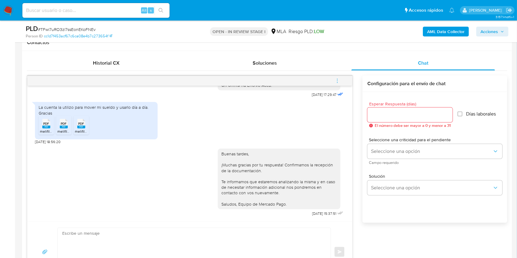
click at [334, 80] on button "menu-action" at bounding box center [337, 81] width 20 height 15
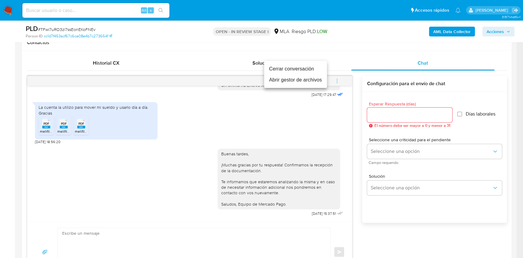
select select "10"
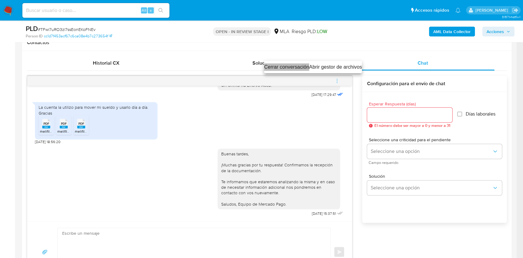
click at [291, 68] on li "Cerrar conversación" at bounding box center [286, 66] width 45 height 7
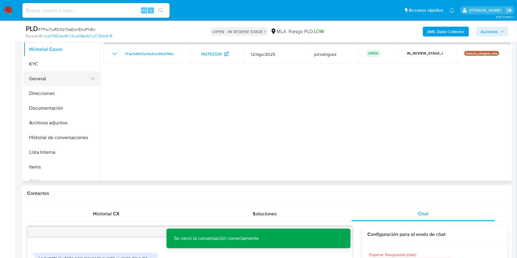
scroll to position [123, 0]
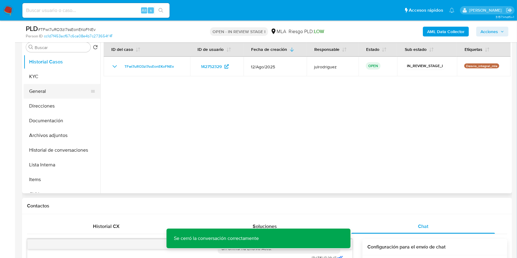
drag, startPoint x: 55, startPoint y: 93, endPoint x: 59, endPoint y: 93, distance: 3.7
click at [55, 94] on button "General" at bounding box center [60, 91] width 72 height 15
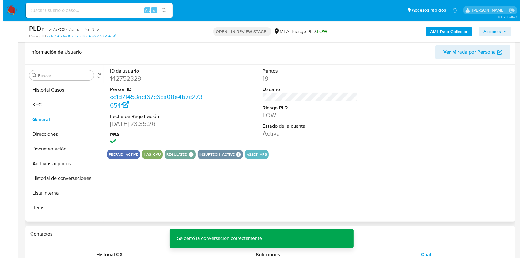
scroll to position [81, 0]
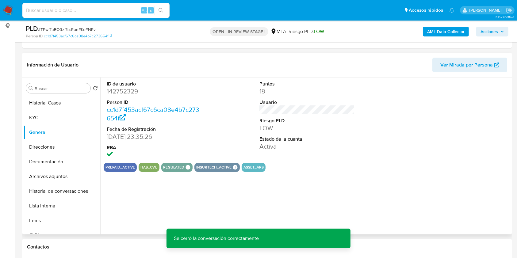
click at [123, 88] on dd "142752329" at bounding box center [155, 91] width 96 height 9
copy dd "142752329"
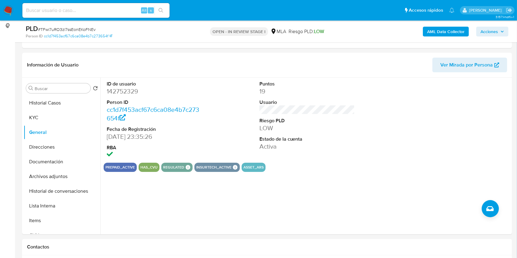
click at [80, 25] on div "PLD # TFwi7uRO3zl7ssEonEKoFNEv" at bounding box center [105, 28] width 158 height 9
click at [80, 31] on span "# TFwi7uRO3zl7ssEonEKoFNEv" at bounding box center [67, 29] width 58 height 6
copy span "TFwi7uRO3zl7ssEonEKoFNEv"
click at [449, 28] on b "AML Data Collector" at bounding box center [445, 32] width 37 height 10
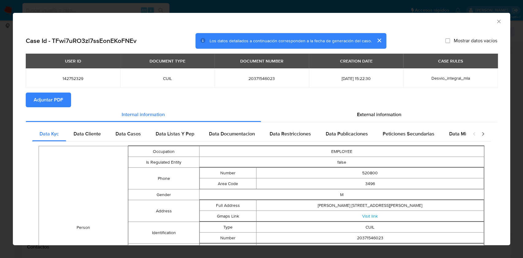
click at [51, 88] on td "142752329" at bounding box center [73, 78] width 94 height 20
click at [54, 97] on span "Adjuntar PDF" at bounding box center [48, 99] width 29 height 13
click at [496, 21] on icon "Cerrar ventana" at bounding box center [499, 21] width 6 height 6
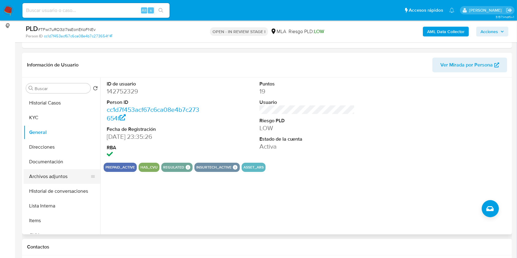
click at [56, 174] on button "Archivos adjuntos" at bounding box center [60, 176] width 72 height 15
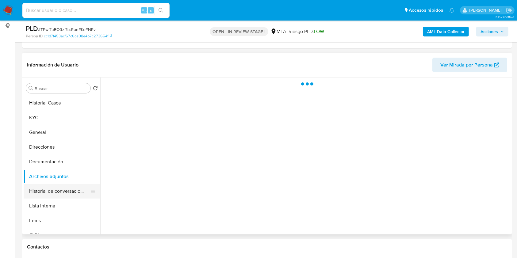
click at [58, 190] on button "Historial de conversaciones" at bounding box center [60, 191] width 72 height 15
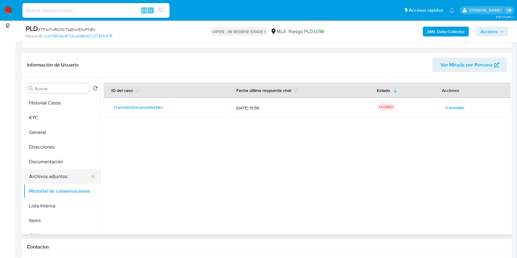
click at [50, 171] on button "Archivos adjuntos" at bounding box center [60, 176] width 72 height 15
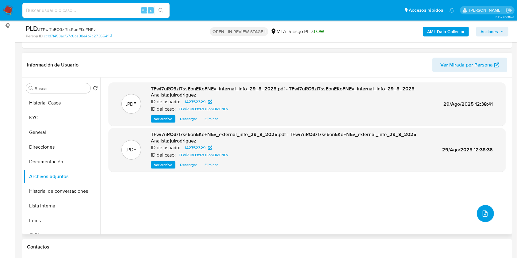
click at [481, 213] on icon "upload-file" at bounding box center [484, 213] width 7 height 7
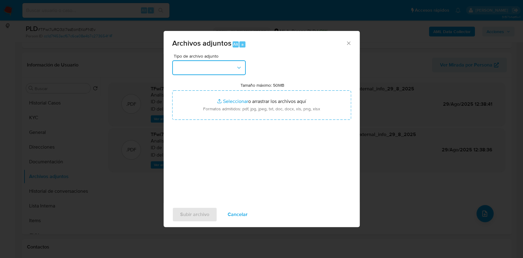
click at [194, 68] on button "button" at bounding box center [209, 67] width 74 height 15
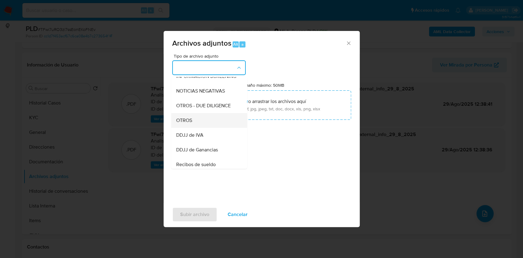
click at [186, 128] on div "OTROS" at bounding box center [207, 120] width 62 height 15
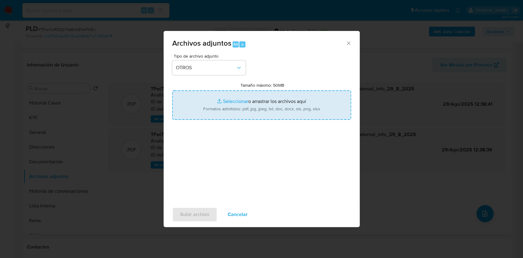
click at [284, 108] on input "Tamaño máximo: 50MB Seleccionar archivos" at bounding box center [261, 104] width 179 height 29
type input "C:\fakepath\Maximiliano Rodrigo Gross - NOSIS - AGOSTO 2025.pdf"
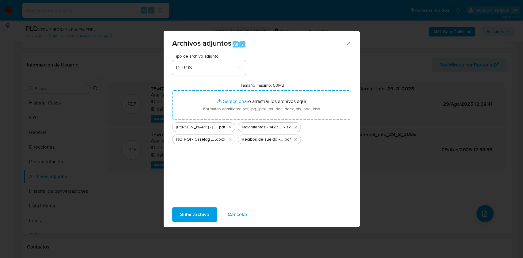
click at [201, 212] on span "Subir archivo" at bounding box center [194, 214] width 29 height 13
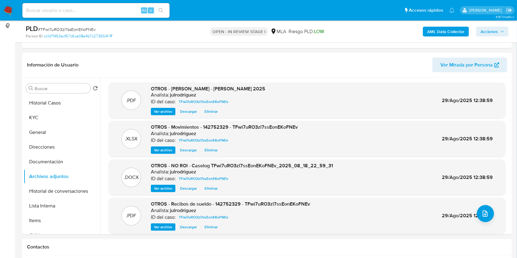
click at [495, 32] on span "Acciones" at bounding box center [488, 32] width 17 height 10
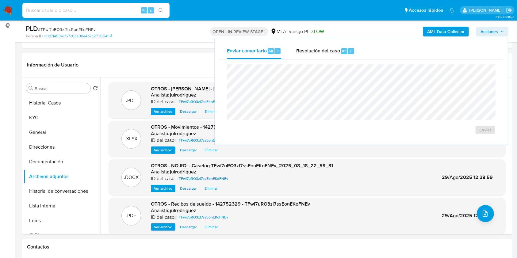
click at [326, 52] on span "Resolución del caso" at bounding box center [318, 50] width 44 height 7
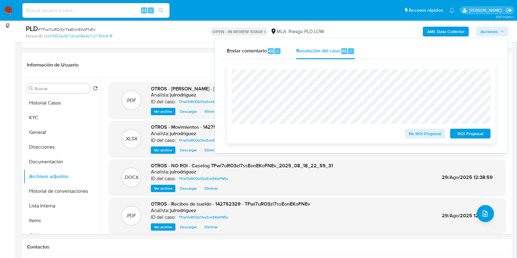
click at [412, 131] on span "No ROI Proposal" at bounding box center [425, 133] width 32 height 9
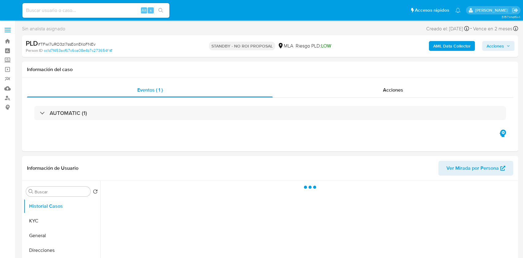
select select "10"
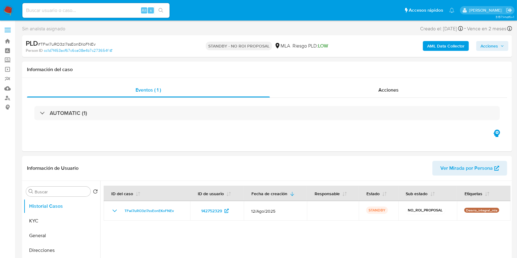
click at [123, 10] on input at bounding box center [95, 10] width 147 height 8
paste input "uJeYT8oVfTbn73OKLL0gFoN2"
type input "uJeYT8oVfTbn73OKLL0gFoN2"
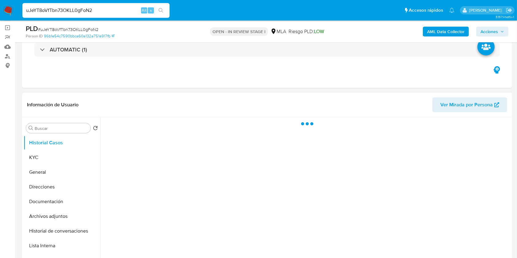
scroll to position [81, 0]
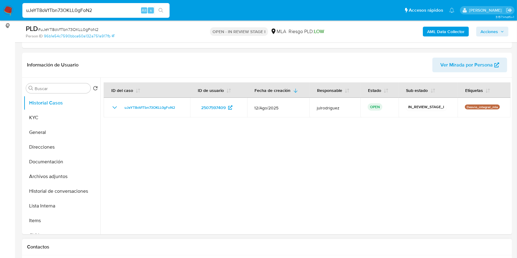
select select "10"
click at [53, 112] on button "KYC" at bounding box center [60, 117] width 72 height 15
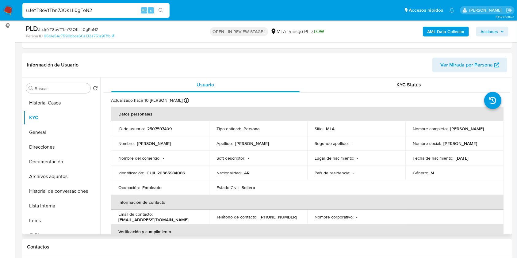
drag, startPoint x: 430, startPoint y: 132, endPoint x: 466, endPoint y: 131, distance: 35.6
click at [466, 131] on div "Nombre completo : [PERSON_NAME]" at bounding box center [453, 129] width 83 height 6
copy p "[PERSON_NAME]"
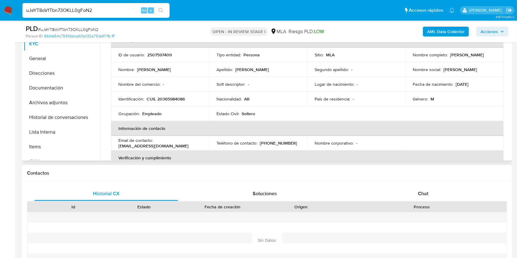
scroll to position [120, 0]
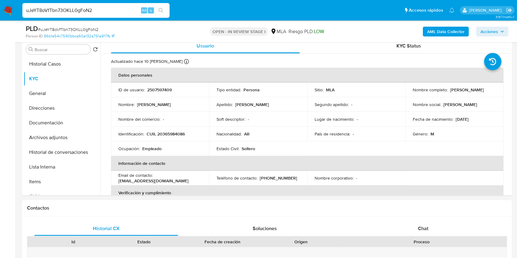
click at [88, 28] on span "# uJeYT8oVfTbn73OKLL0gFoN2" at bounding box center [68, 29] width 60 height 6
copy span "uJeYT8oVfTbn73OKLL0gFoN2"
click at [159, 89] on p "2507597409" at bounding box center [159, 90] width 25 height 6
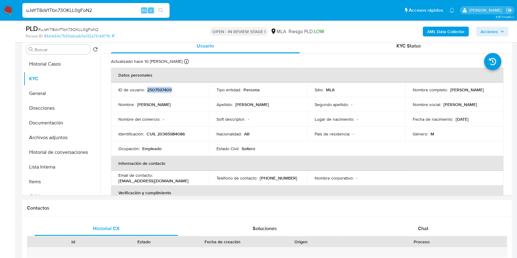
copy p "2507597409"
click at [89, 28] on span "# uJeYT8oVfTbn73OKLL0gFoN2" at bounding box center [68, 29] width 60 height 6
copy span "uJeYT8oVfTbn73OKLL0gFoN2"
click at [53, 124] on button "Documentación" at bounding box center [60, 122] width 72 height 15
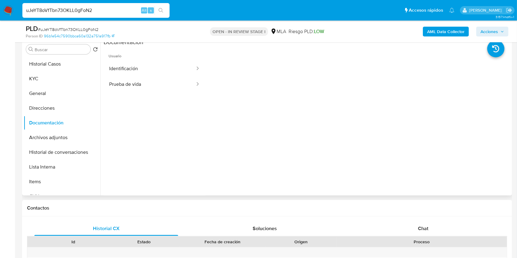
drag, startPoint x: 425, startPoint y: 223, endPoint x: 301, endPoint y: 173, distance: 133.9
click at [425, 223] on div "Chat" at bounding box center [423, 228] width 144 height 15
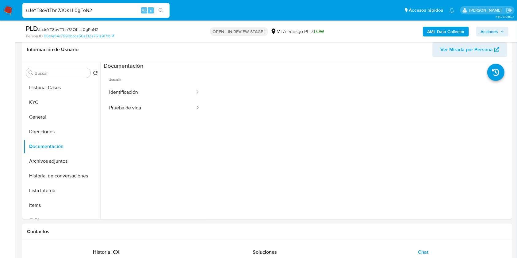
scroll to position [39, 0]
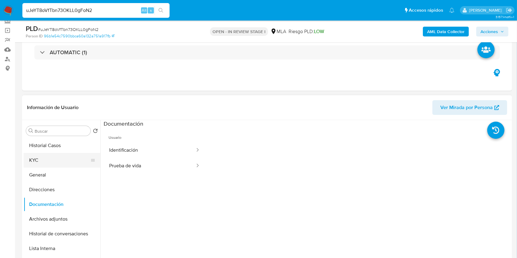
click at [46, 157] on button "KYC" at bounding box center [60, 160] width 72 height 15
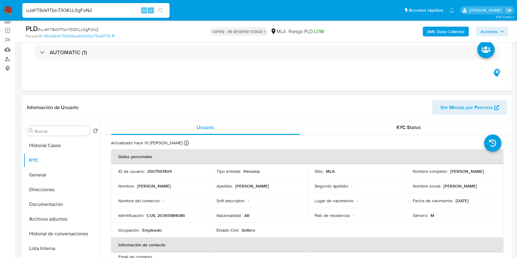
click at [169, 216] on p "CUIL 20365984086" at bounding box center [165, 216] width 38 height 6
copy p "20365984086"
click at [158, 168] on p "2507597409" at bounding box center [159, 171] width 25 height 6
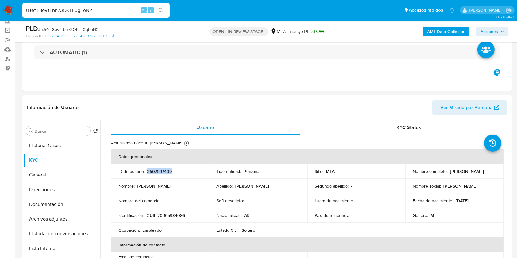
copy p "2507597409"
drag, startPoint x: 412, startPoint y: 176, endPoint x: 462, endPoint y: 173, distance: 50.6
click at [462, 173] on div "Nombre completo : Jonathan David Montoto" at bounding box center [453, 171] width 83 height 6
drag, startPoint x: 407, startPoint y: 175, endPoint x: 395, endPoint y: 99, distance: 76.5
click at [463, 175] on td "Nombre completo : Jonathan David Montoto" at bounding box center [454, 171] width 98 height 15
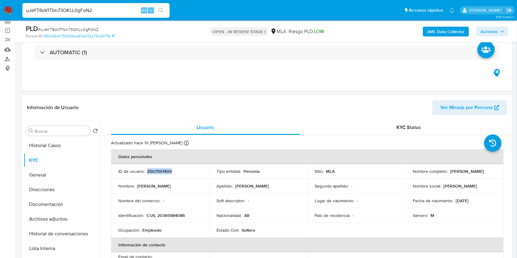
copy p "Jonathan David Montoto"
click at [169, 214] on p "CUIL 20365984086" at bounding box center [165, 216] width 38 height 6
copy p "20365984086"
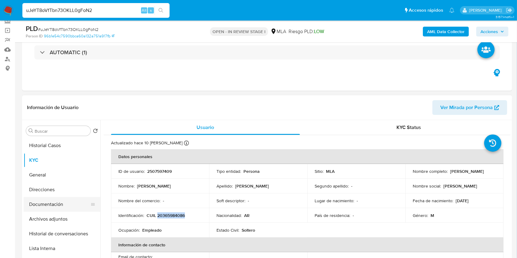
click at [37, 201] on button "Documentación" at bounding box center [60, 204] width 72 height 15
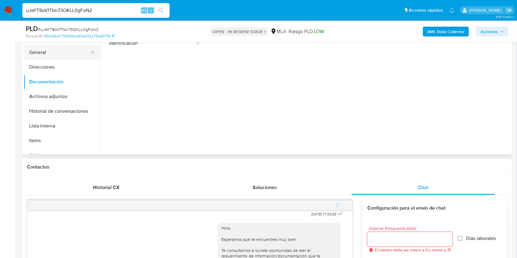
scroll to position [120, 0]
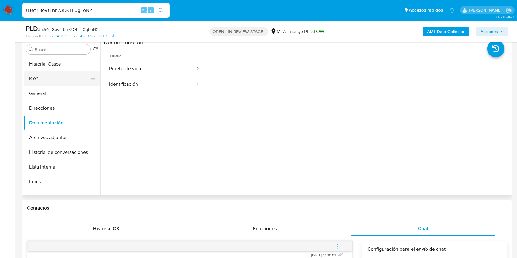
click at [47, 81] on button "KYC" at bounding box center [60, 78] width 72 height 15
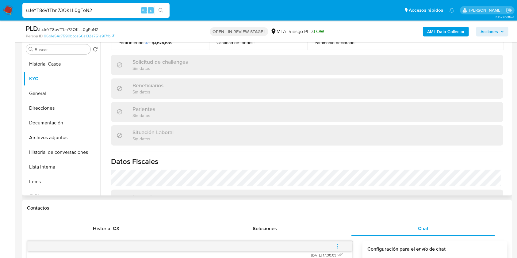
scroll to position [324, 0]
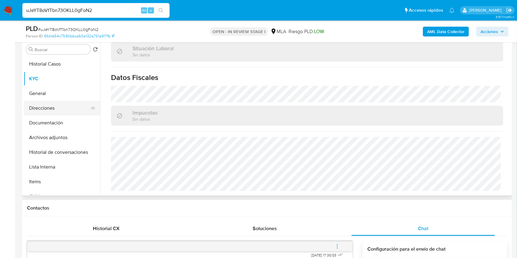
click at [48, 107] on button "Direcciones" at bounding box center [60, 108] width 72 height 15
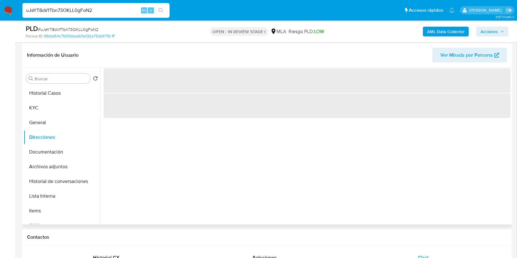
scroll to position [80, 0]
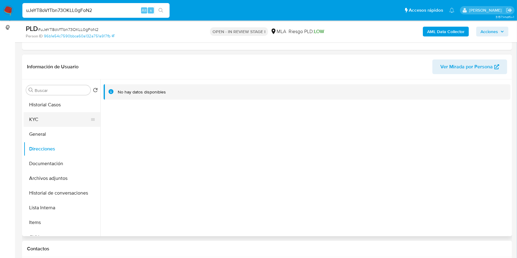
drag, startPoint x: 37, startPoint y: 121, endPoint x: 57, endPoint y: 125, distance: 20.9
click at [38, 122] on button "KYC" at bounding box center [60, 119] width 72 height 15
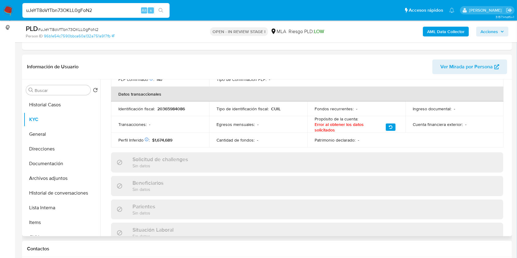
scroll to position [324, 0]
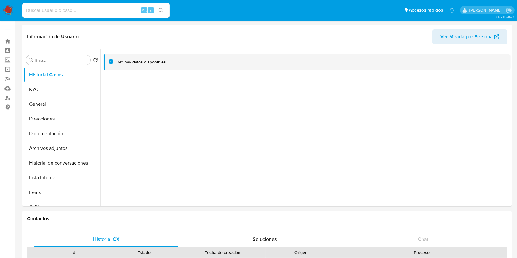
select select "10"
click at [51, 93] on button "KYC" at bounding box center [60, 89] width 72 height 15
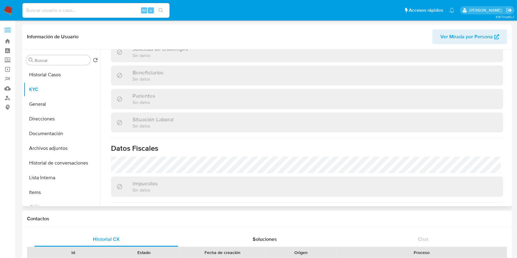
scroll to position [184, 0]
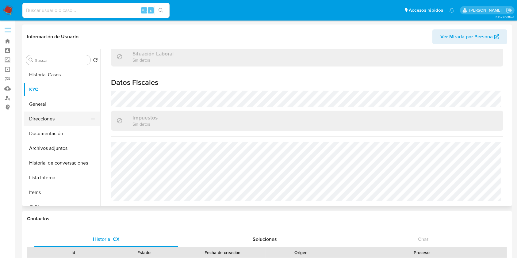
click at [51, 115] on button "Direcciones" at bounding box center [60, 119] width 72 height 15
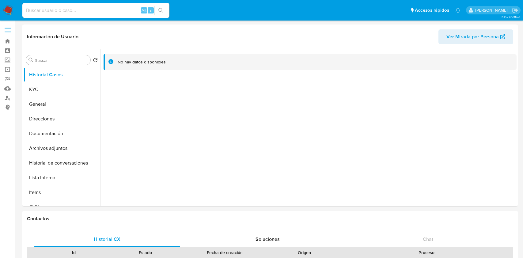
select select "10"
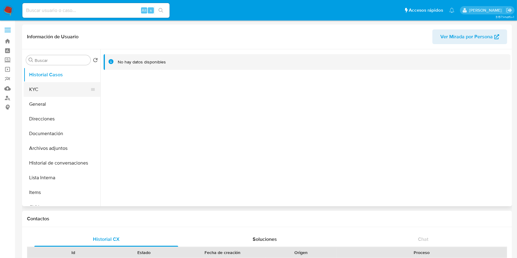
click at [53, 92] on button "KYC" at bounding box center [60, 89] width 72 height 15
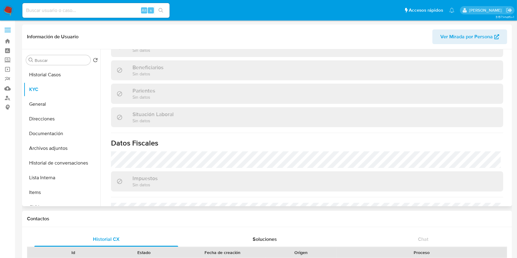
scroll to position [184, 0]
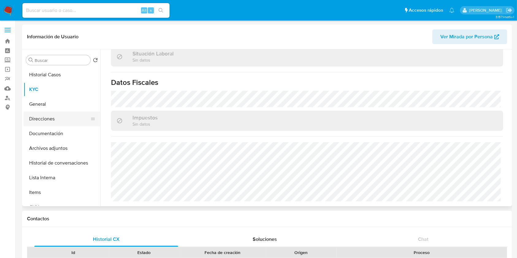
click at [47, 119] on button "Direcciones" at bounding box center [60, 119] width 72 height 15
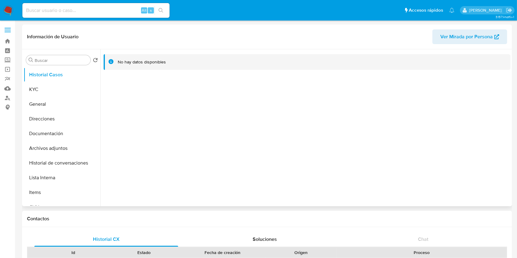
select select "10"
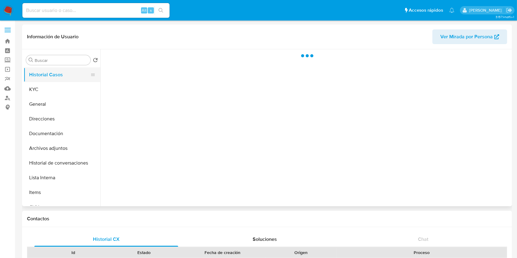
click at [45, 71] on button "Historial Casos" at bounding box center [60, 74] width 72 height 15
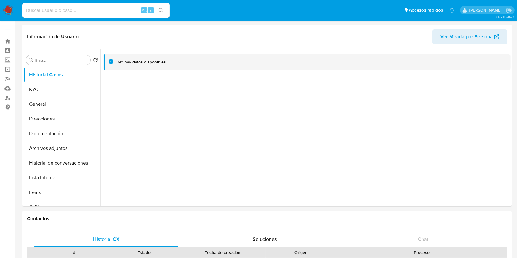
select select "10"
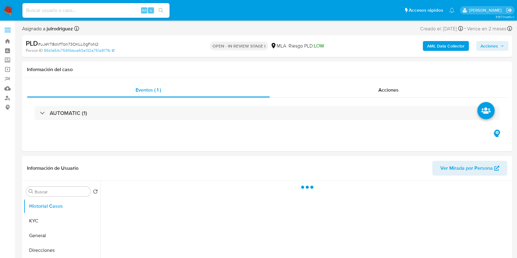
select select "10"
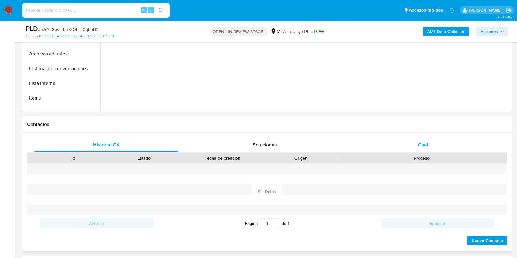
click at [425, 146] on span "Chat" at bounding box center [423, 144] width 10 height 7
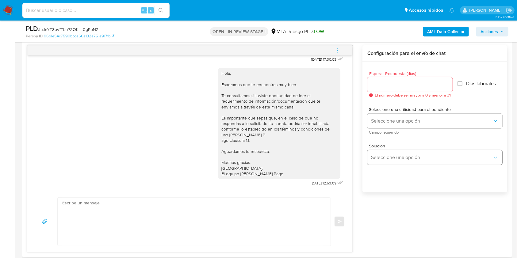
scroll to position [286, 0]
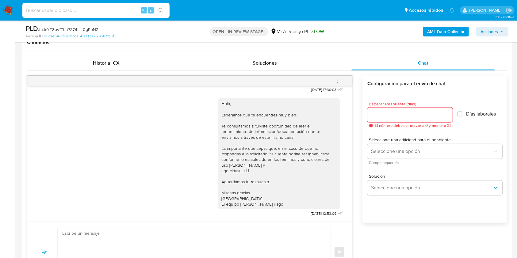
click at [333, 74] on button "menu-action" at bounding box center [337, 81] width 20 height 15
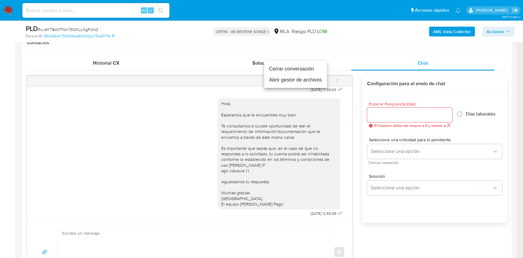
click at [279, 67] on li "Cerrar conversación" at bounding box center [295, 68] width 63 height 11
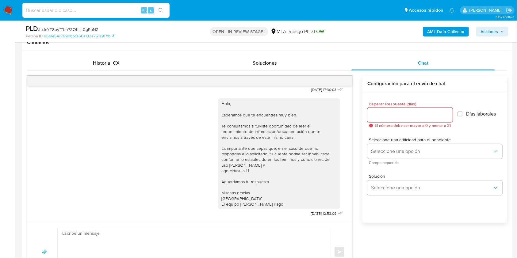
scroll to position [305, 0]
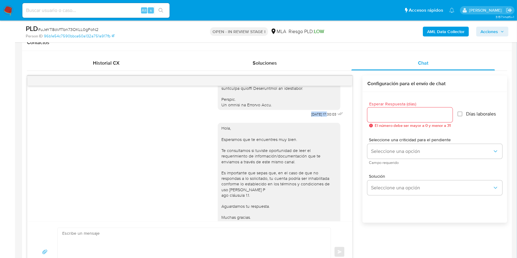
drag, startPoint x: 298, startPoint y: 122, endPoint x: 316, endPoint y: 126, distance: 18.7
click at [316, 117] on span "18/08/2025 17:30:03" at bounding box center [323, 114] width 25 height 5
copy span "18/08/2025"
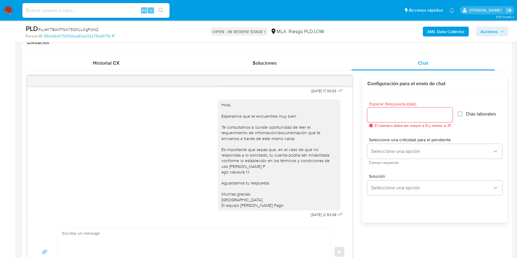
scroll to position [346, 0]
drag, startPoint x: 296, startPoint y: 213, endPoint x: 315, endPoint y: 213, distance: 19.3
click at [315, 213] on span "22/08/2025 12:53:09" at bounding box center [323, 213] width 25 height 5
copy span "22/08/2025"
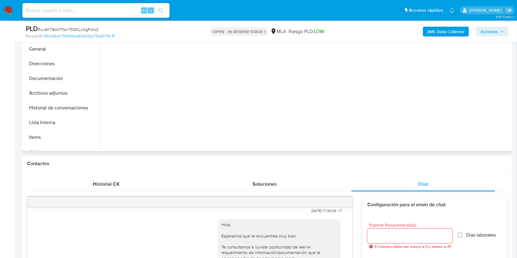
scroll to position [123, 0]
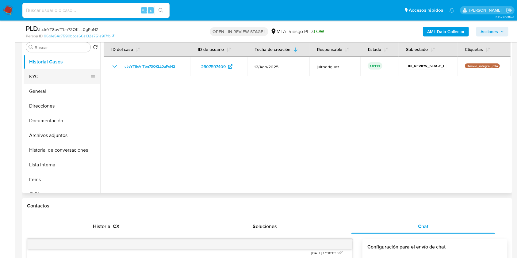
click at [53, 74] on button "KYC" at bounding box center [60, 76] width 72 height 15
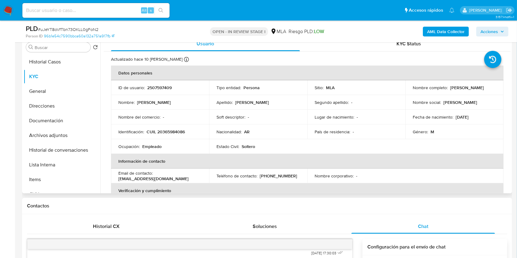
click at [171, 130] on p "CUIL 20365984086" at bounding box center [165, 132] width 38 height 6
copy p "20365984086"
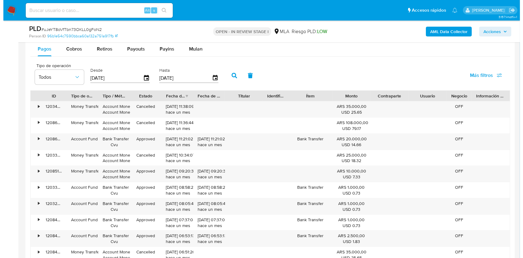
scroll to position [1118, 0]
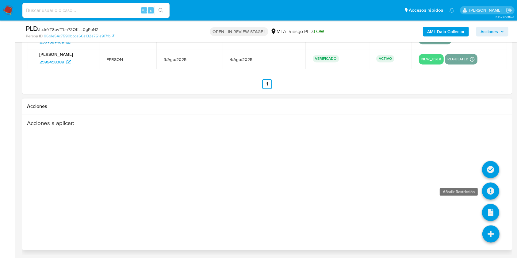
click at [488, 191] on icon at bounding box center [490, 191] width 17 height 17
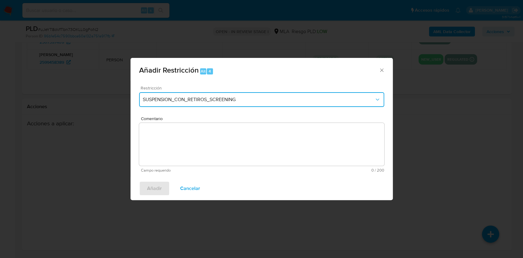
click at [193, 96] on button "SUSPENSION_CON_RETIROS_SCREENING" at bounding box center [261, 99] width 245 height 15
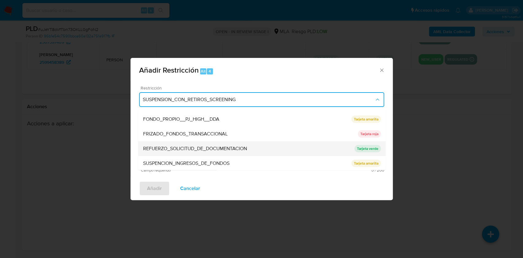
scroll to position [130, 0]
click at [201, 146] on span "SUSPENSION_CUENTA_TRANSACCIONAL" at bounding box center [189, 148] width 92 height 6
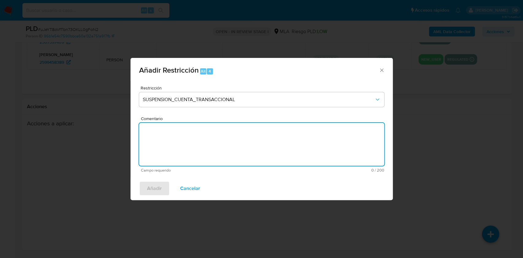
click at [226, 141] on textarea "Comentario" at bounding box center [261, 144] width 245 height 43
type textarea "AML"
click at [159, 183] on span "Añadir" at bounding box center [154, 188] width 15 height 13
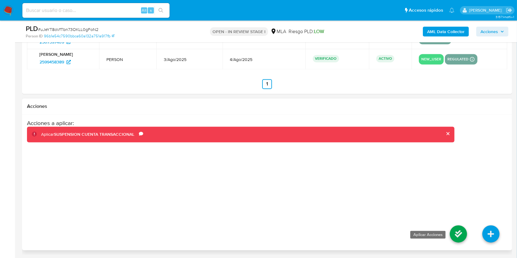
click at [453, 232] on icon at bounding box center [457, 233] width 17 height 17
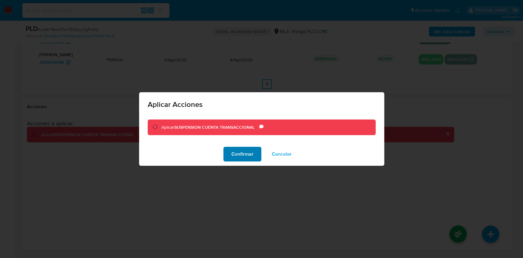
click at [242, 156] on span "Confirmar" at bounding box center [242, 153] width 22 height 13
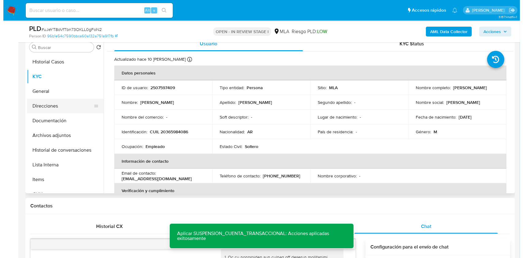
scroll to position [97, 0]
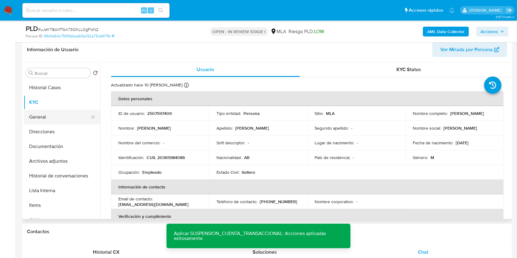
click at [45, 115] on button "General" at bounding box center [60, 117] width 72 height 15
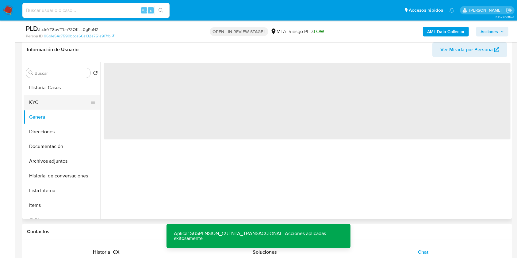
click at [44, 104] on button "KYC" at bounding box center [60, 102] width 72 height 15
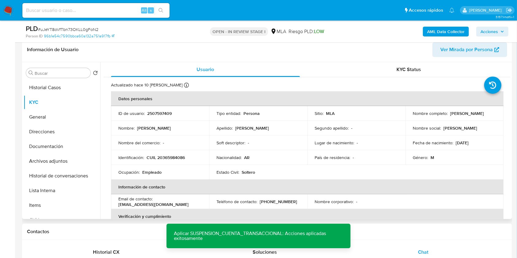
drag, startPoint x: 184, startPoint y: 112, endPoint x: 163, endPoint y: 113, distance: 21.2
click at [183, 111] on div "ID de usuario : 2507597409" at bounding box center [159, 114] width 83 height 6
click at [162, 113] on p "2507597409" at bounding box center [159, 114] width 25 height 6
copy p "2507597409"
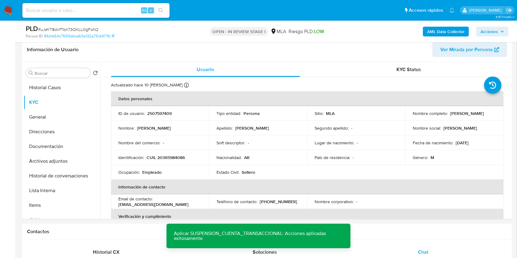
click at [93, 28] on span "# uJeYT8oVfTbn73OKLL0gFoN2" at bounding box center [68, 29] width 60 height 6
copy span "uJeYT8oVfTbn73OKLL0gFoN2"
click at [55, 159] on button "Archivos adjuntos" at bounding box center [60, 161] width 72 height 15
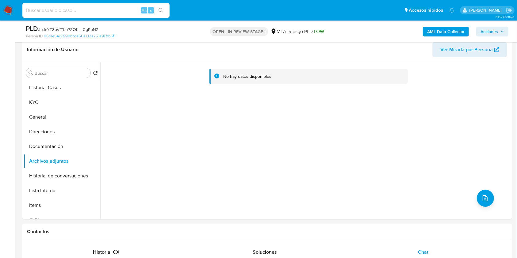
click at [448, 28] on b "AML Data Collector" at bounding box center [445, 32] width 37 height 10
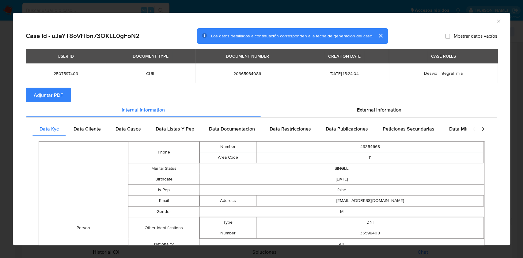
drag, startPoint x: 49, startPoint y: 91, endPoint x: 74, endPoint y: 93, distance: 25.2
click at [49, 92] on span "Adjuntar PDF" at bounding box center [48, 94] width 29 height 13
click at [497, 22] on icon "Cerrar ventana" at bounding box center [498, 21] width 3 height 3
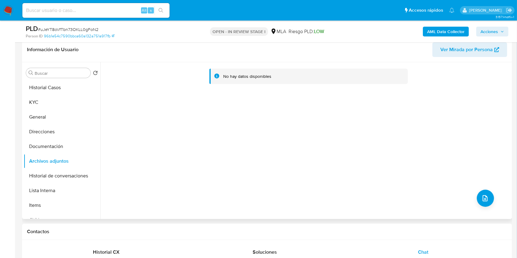
click at [497, 198] on div "No hay datos disponibles" at bounding box center [305, 140] width 410 height 157
click at [488, 196] on button "upload-file" at bounding box center [484, 198] width 17 height 17
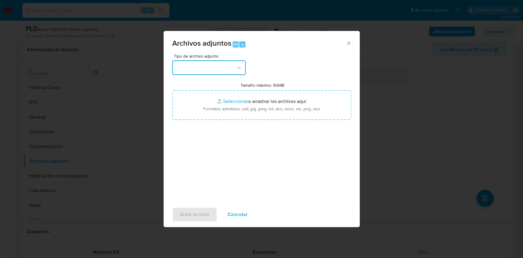
click at [226, 67] on button "button" at bounding box center [209, 67] width 74 height 15
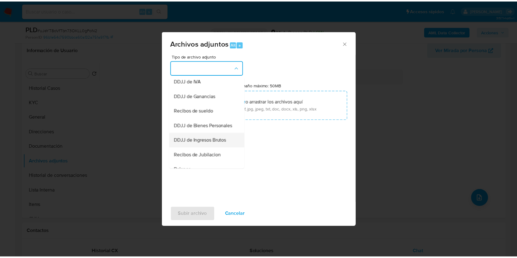
scroll to position [123, 0]
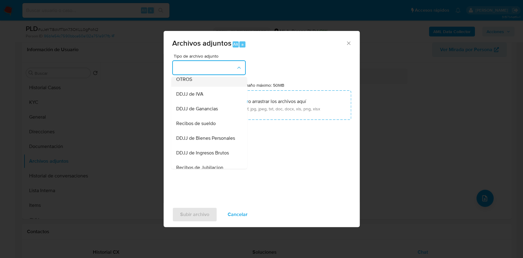
click at [187, 82] on span "OTROS" at bounding box center [184, 79] width 16 height 6
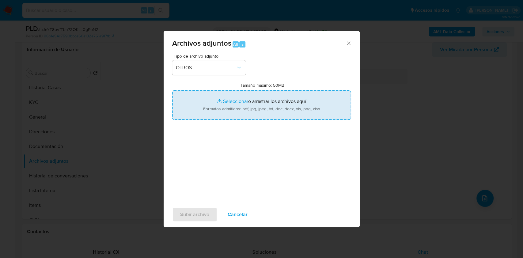
click at [233, 105] on input "Tamaño máximo: 50MB Seleccionar archivos" at bounding box center [261, 104] width 179 height 29
type input "C:\fakepath\Jonathan David Montoto - NOSIS - AGOSTO 2025.pdf"
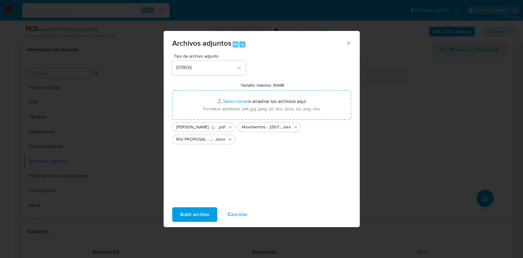
click at [203, 219] on span "Subir archivo" at bounding box center [194, 214] width 29 height 13
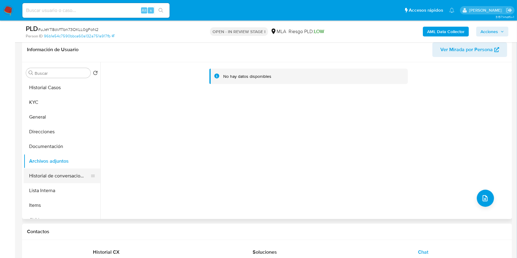
click at [81, 176] on button "Historial de conversaciones" at bounding box center [60, 175] width 72 height 15
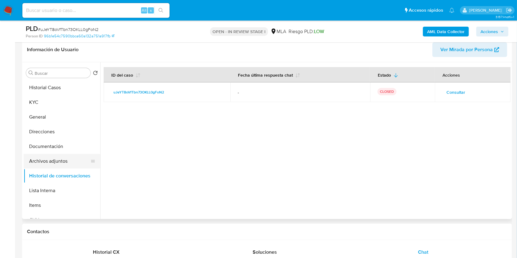
click at [54, 161] on button "Archivos adjuntos" at bounding box center [60, 161] width 72 height 15
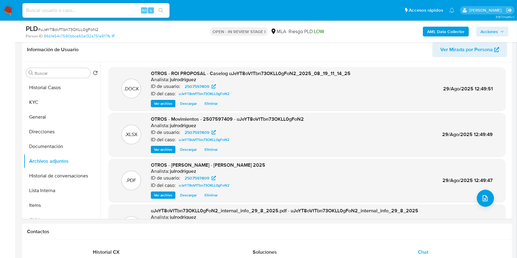
click at [495, 30] on span "Acciones" at bounding box center [488, 32] width 17 height 10
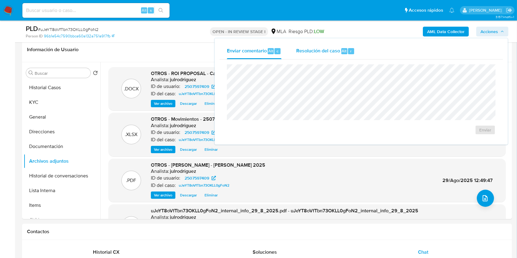
click at [343, 56] on div "Resolución del caso Alt r" at bounding box center [325, 51] width 59 height 16
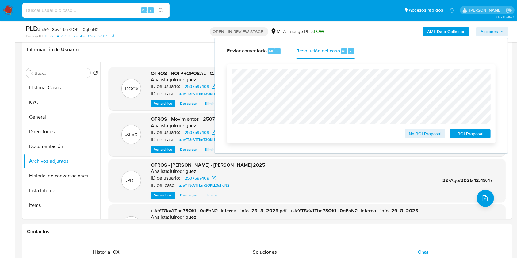
click at [466, 132] on span "ROI Proposal" at bounding box center [470, 133] width 32 height 9
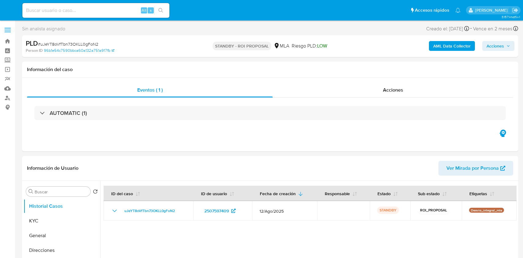
select select "10"
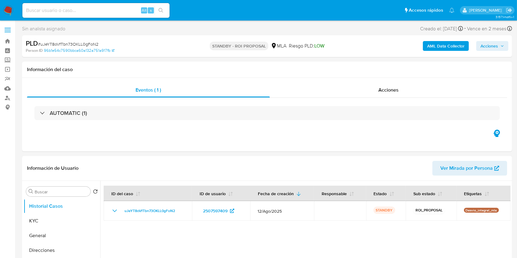
click at [113, 9] on input at bounding box center [95, 10] width 147 height 8
paste input "gcSkF7niLeUH393cbDl51JnN"
type input "gcSkF7niLeUH393cbDl51JnN"
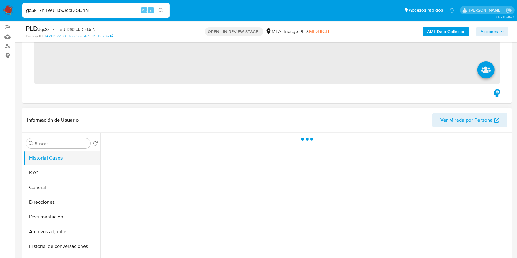
scroll to position [81, 0]
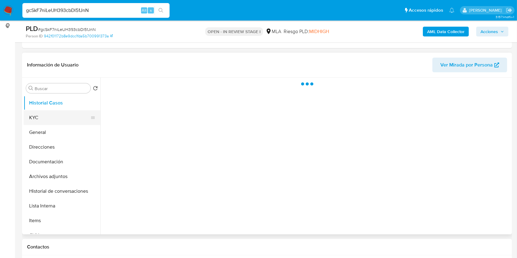
click at [52, 118] on button "KYC" at bounding box center [60, 117] width 72 height 15
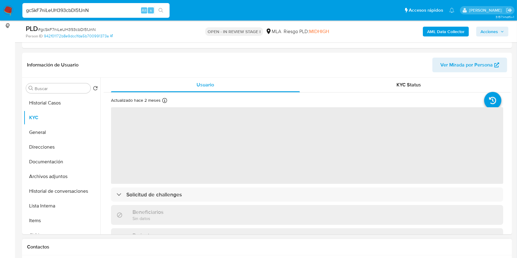
select select "10"
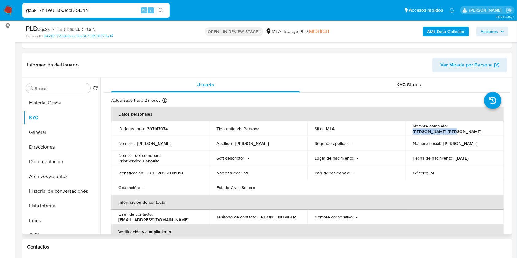
drag, startPoint x: 448, startPoint y: 129, endPoint x: 487, endPoint y: 129, distance: 39.2
click at [487, 129] on div "Nombre completo : [PERSON_NAME] [PERSON_NAME]" at bounding box center [453, 128] width 83 height 11
copy p "[PERSON_NAME] [PERSON_NAME]"
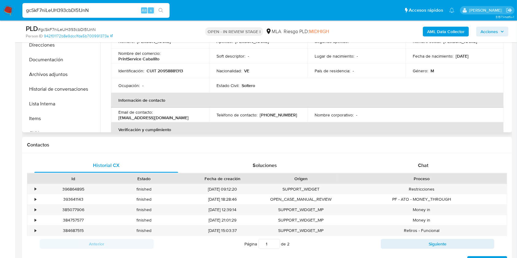
scroll to position [108, 0]
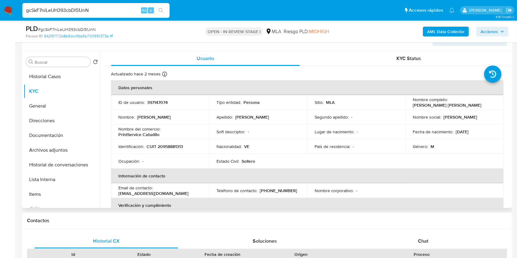
click at [157, 102] on p "397147074" at bounding box center [157, 103] width 21 height 6
copy p "397147074"
click at [71, 26] on span "# gcSkF7niLeUH393cbDl51JnN" at bounding box center [67, 29] width 58 height 6
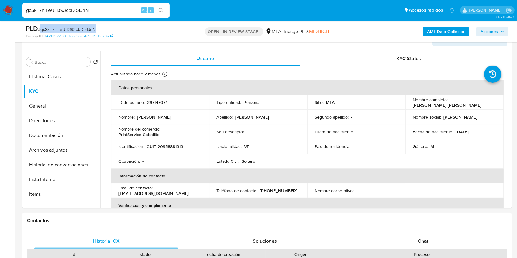
copy span "gcSkF7niLeUH393cbDl51JnN"
click at [50, 80] on button "Historial Casos" at bounding box center [60, 76] width 72 height 15
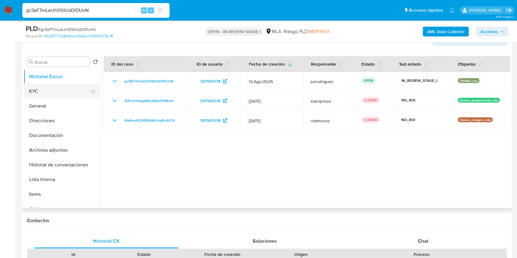
click at [61, 87] on button "KYC" at bounding box center [60, 91] width 72 height 15
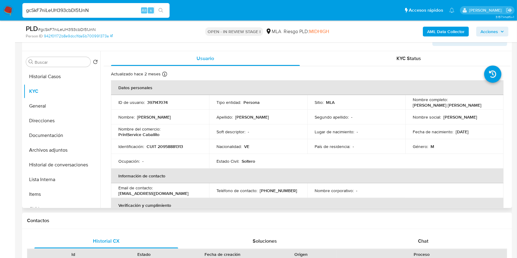
click at [182, 147] on p "CUIT 20958881313" at bounding box center [164, 147] width 36 height 6
drag, startPoint x: 182, startPoint y: 147, endPoint x: 185, endPoint y: 145, distance: 3.5
click at [182, 147] on p "CUIT 20958881313" at bounding box center [164, 147] width 36 height 6
click at [162, 146] on p "CUIT 20958881313" at bounding box center [164, 147] width 36 height 6
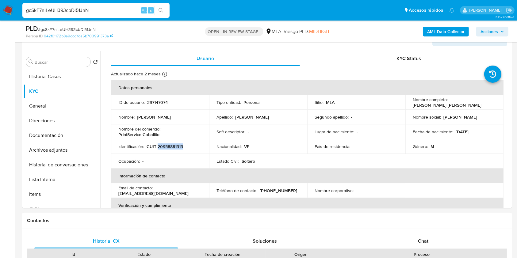
copy p "20958881313"
click at [159, 101] on p "397147074" at bounding box center [157, 103] width 21 height 6
copy p "397147074"
click at [153, 100] on p "397147074" at bounding box center [157, 103] width 21 height 6
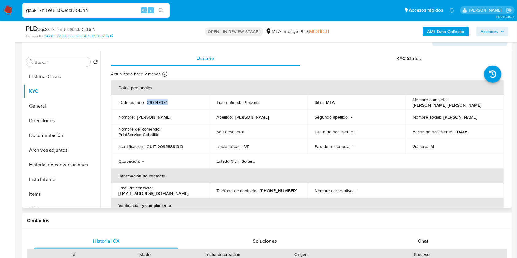
click at [153, 100] on p "397147074" at bounding box center [157, 103] width 21 height 6
click at [42, 152] on button "Archivos adjuntos" at bounding box center [60, 150] width 72 height 15
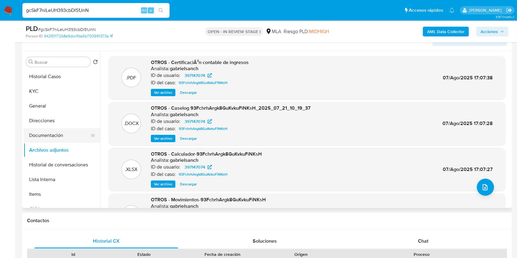
click at [51, 132] on button "Documentación" at bounding box center [60, 135] width 72 height 15
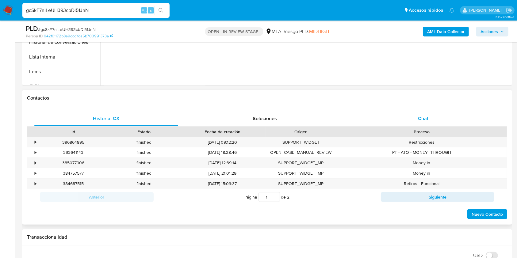
click at [426, 115] on span "Chat" at bounding box center [423, 118] width 10 height 7
